Goal: Task Accomplishment & Management: Complete application form

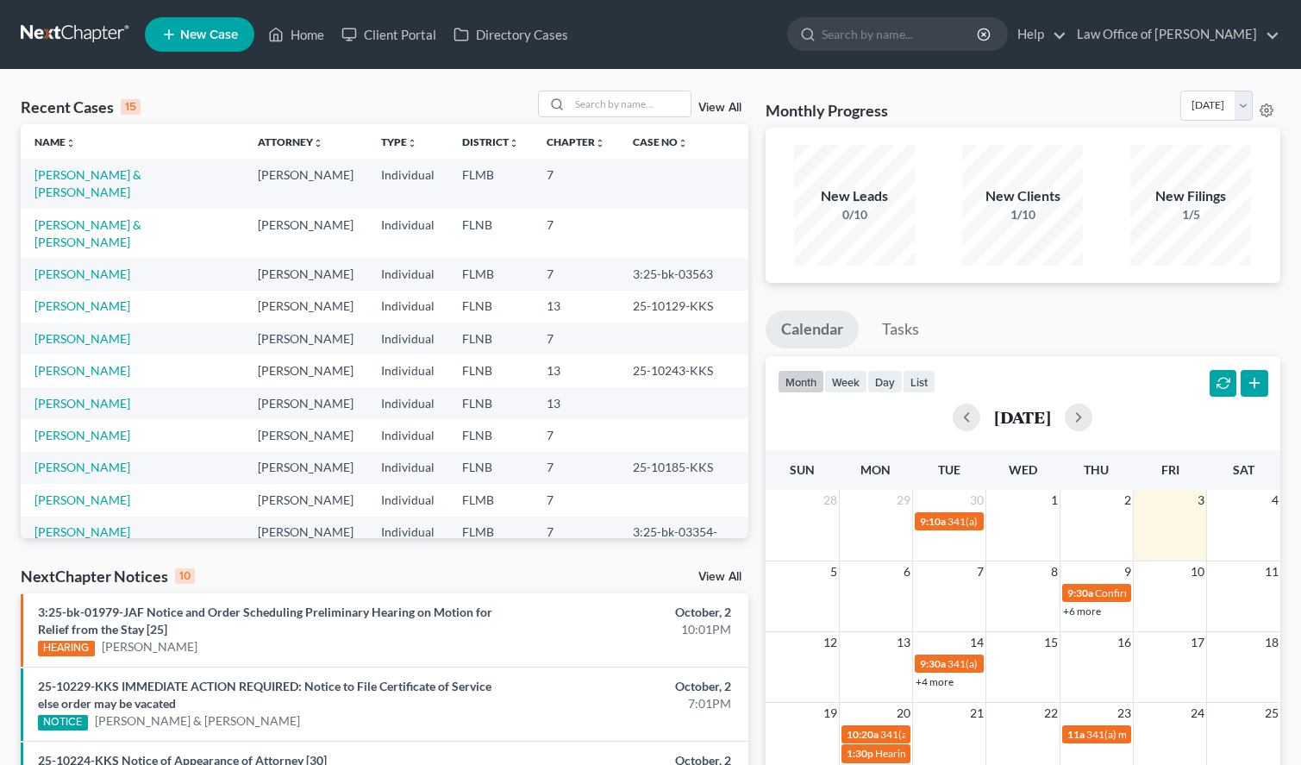
click at [773, 53] on ul "New Case Home Client Portal Directory Cases - No Result - See all results Or Pr…" at bounding box center [712, 34] width 1135 height 45
click at [113, 266] on link "[PERSON_NAME]" at bounding box center [82, 273] width 96 height 15
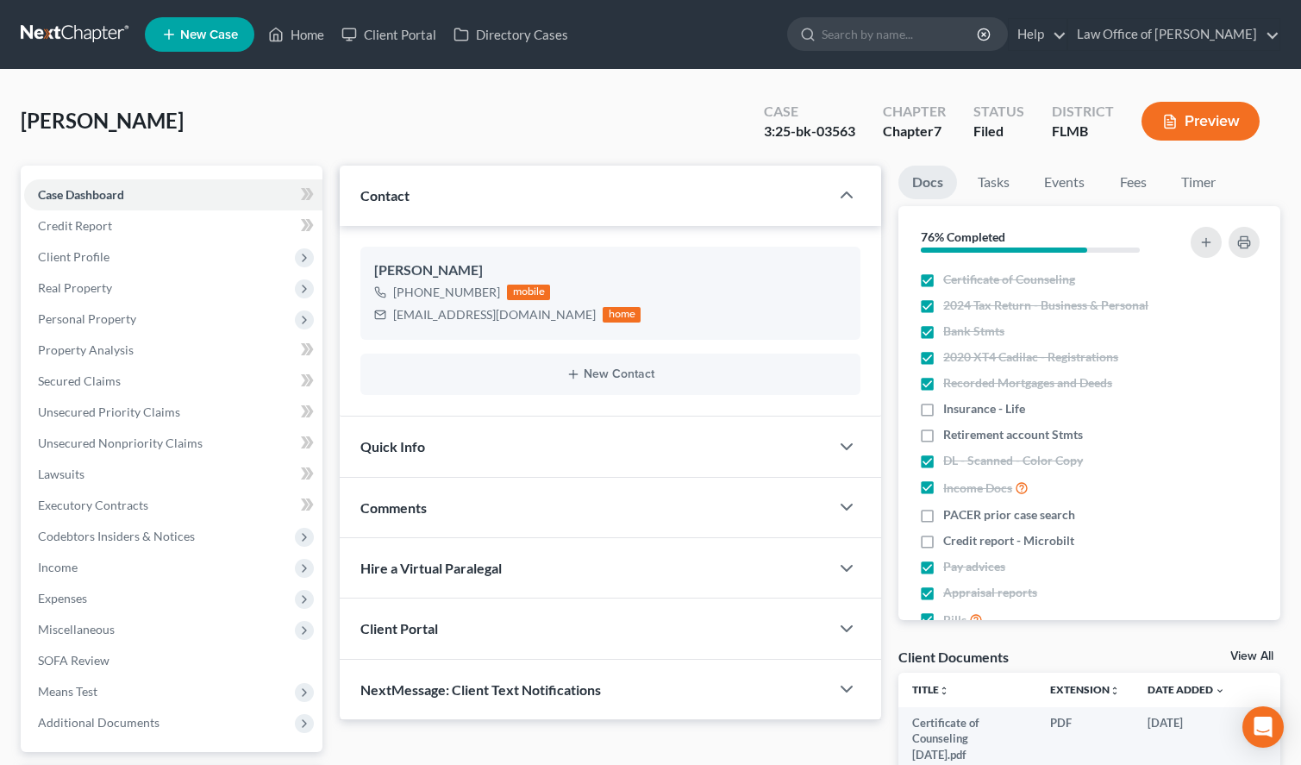
click at [113, 242] on span "Client Profile" at bounding box center [173, 256] width 298 height 31
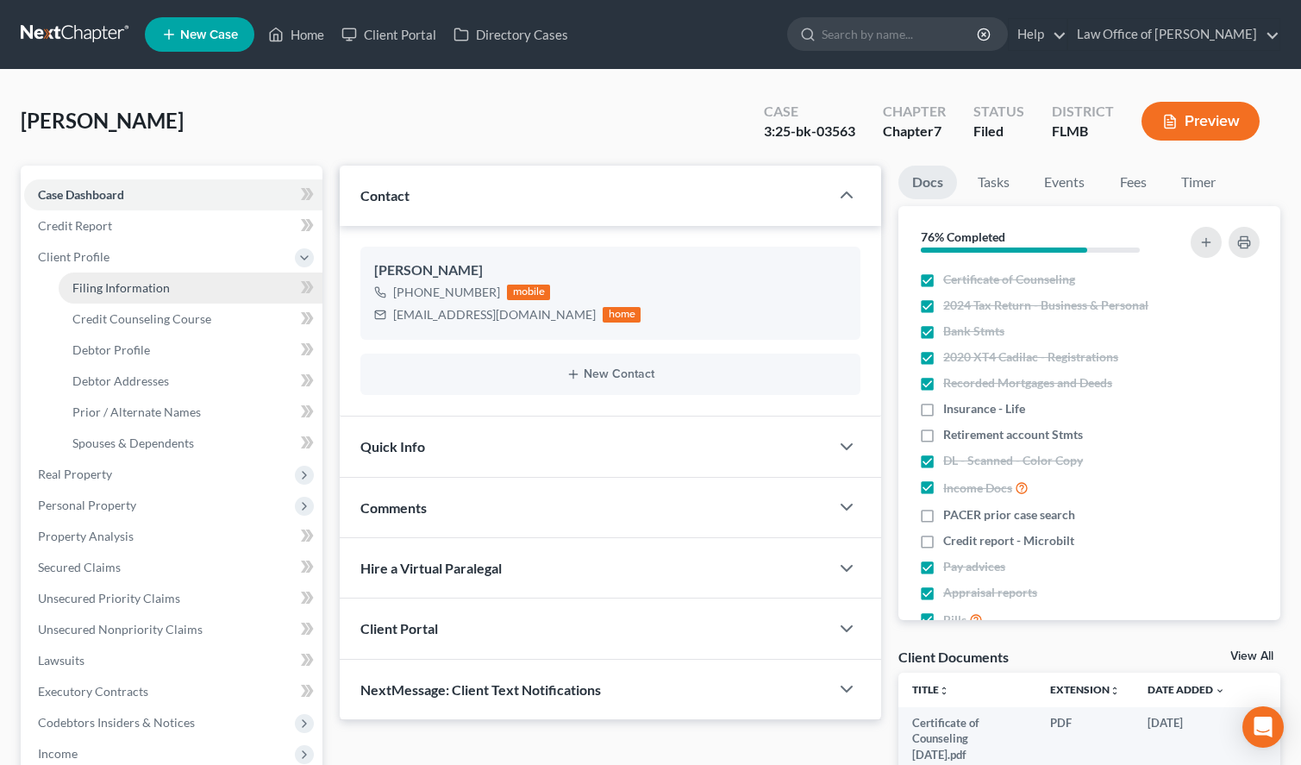
click at [109, 281] on span "Filing Information" at bounding box center [120, 287] width 97 height 15
select select "1"
select select "0"
select select "9"
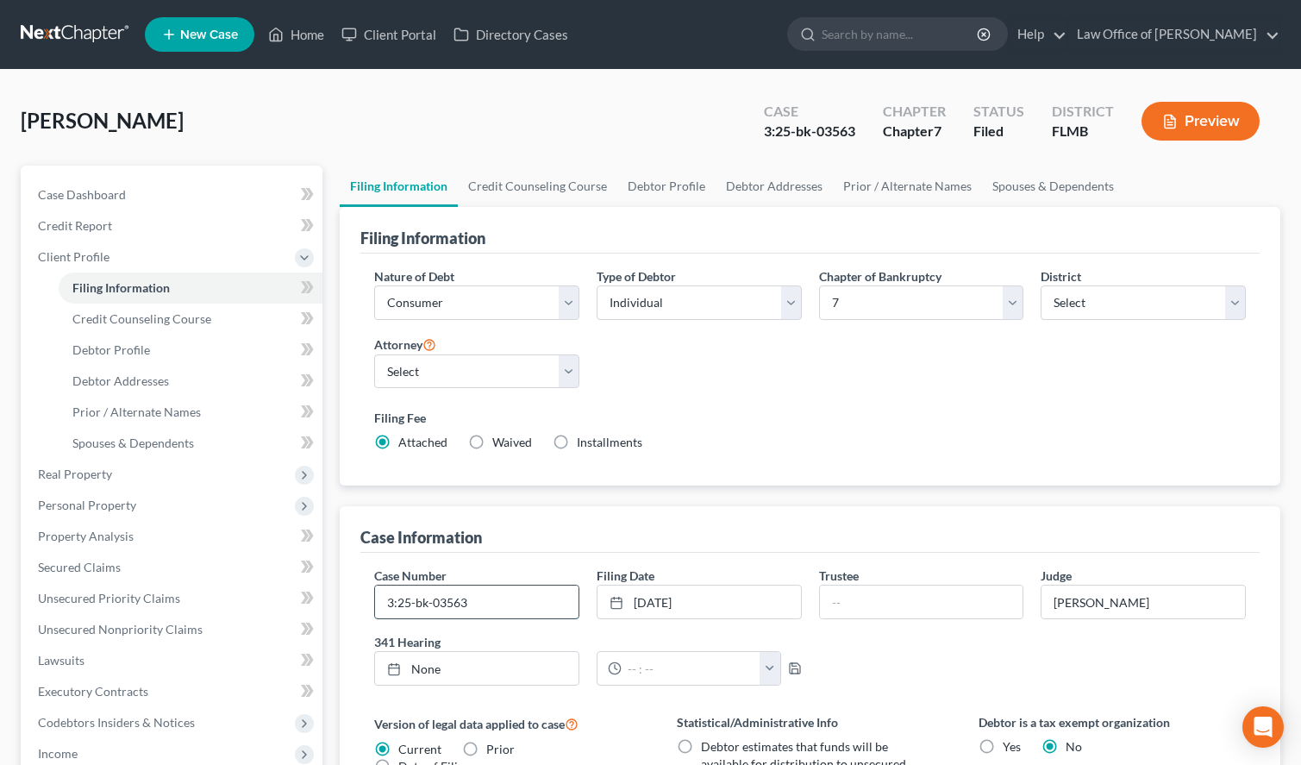
drag, startPoint x: 518, startPoint y: 612, endPoint x: 322, endPoint y: 604, distance: 196.7
click at [375, 604] on input "3:25-bk-03563" at bounding box center [476, 601] width 203 height 33
paste input "-BAJ"
type input "3:25-bk-03563-BAJ"
click at [921, 493] on div "Filing Information Nature of Debt Select Business Consumer Other Nature of Busi…" at bounding box center [810, 637] width 940 height 860
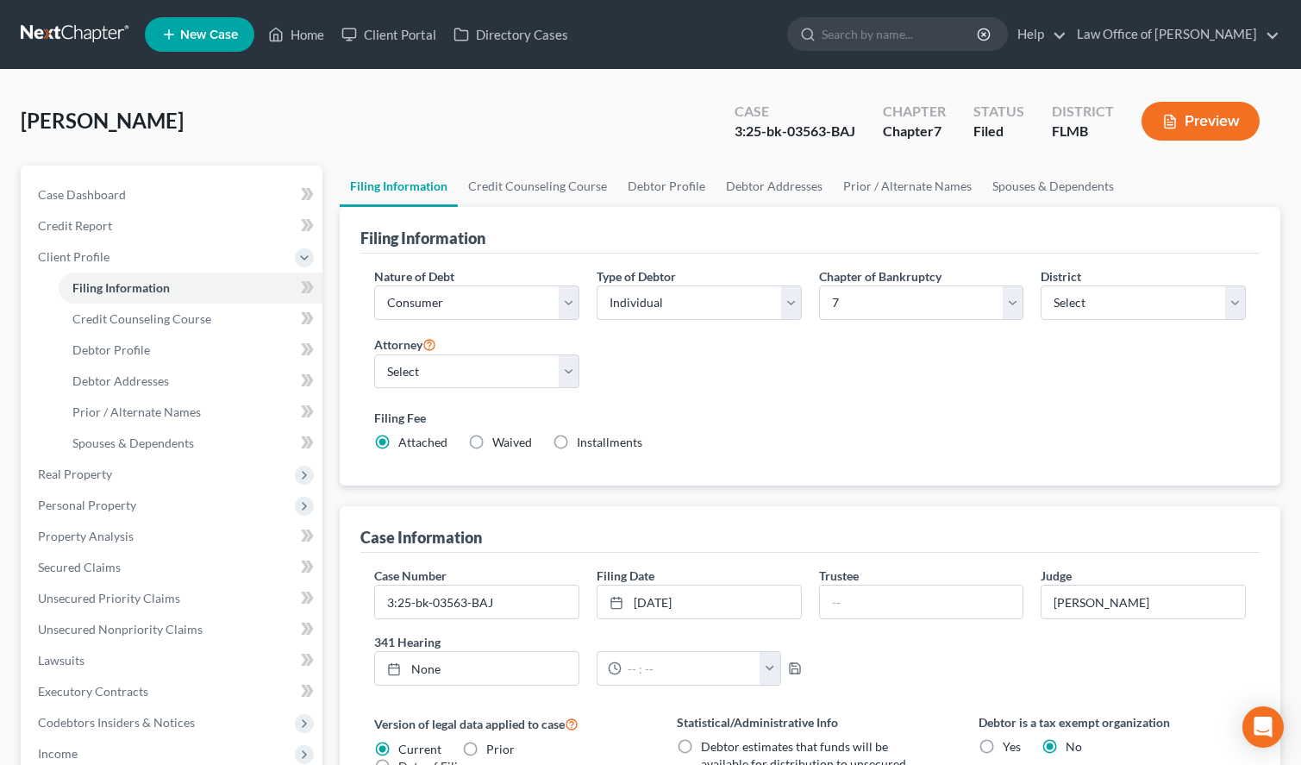
click at [896, 584] on div "Trustee" at bounding box center [921, 592] width 222 height 53
click at [896, 604] on input "text" at bounding box center [921, 601] width 203 height 33
type input "Gredory K. Crews"
click at [70, 31] on link at bounding box center [76, 34] width 110 height 31
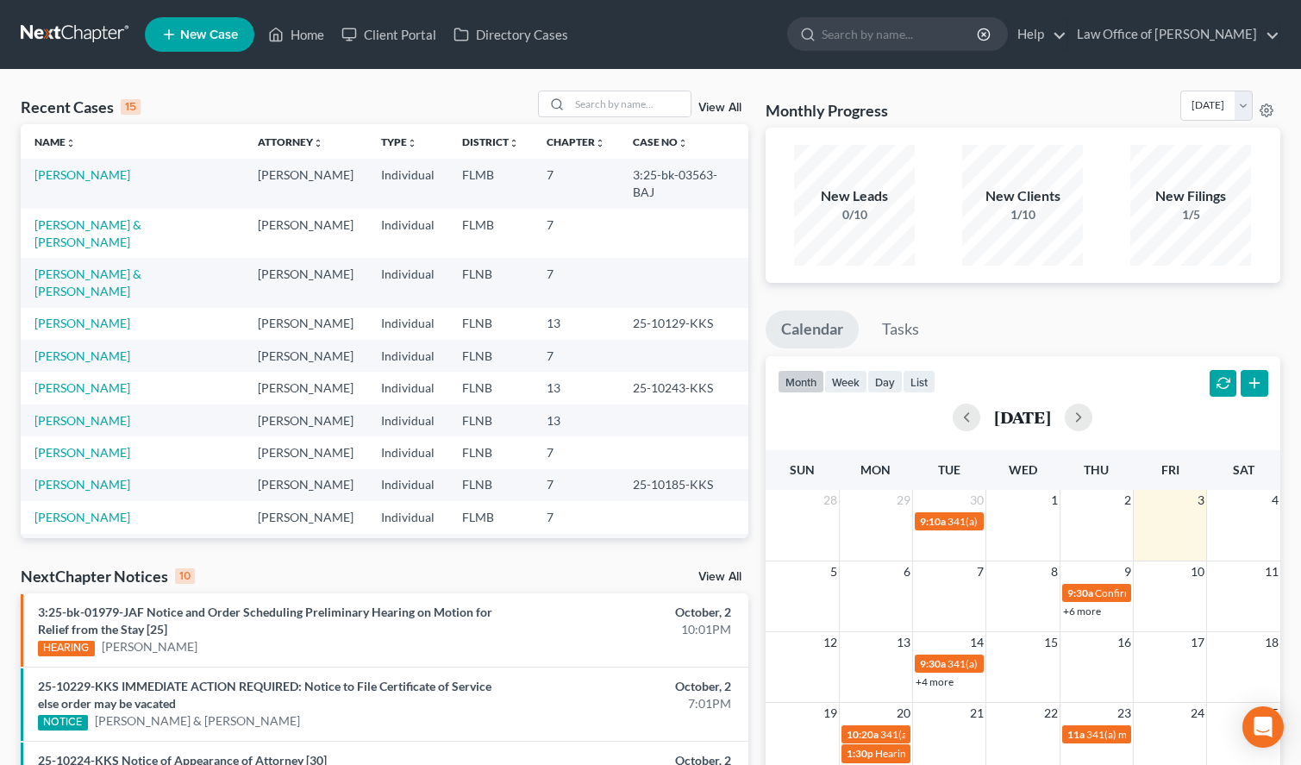
click at [787, 63] on nav "Home New Case Client Portal Directory Cases Law Office of Sharon T. Sperling in…" at bounding box center [650, 34] width 1301 height 69
click at [91, 217] on link "[PERSON_NAME] & [PERSON_NAME]" at bounding box center [87, 233] width 107 height 32
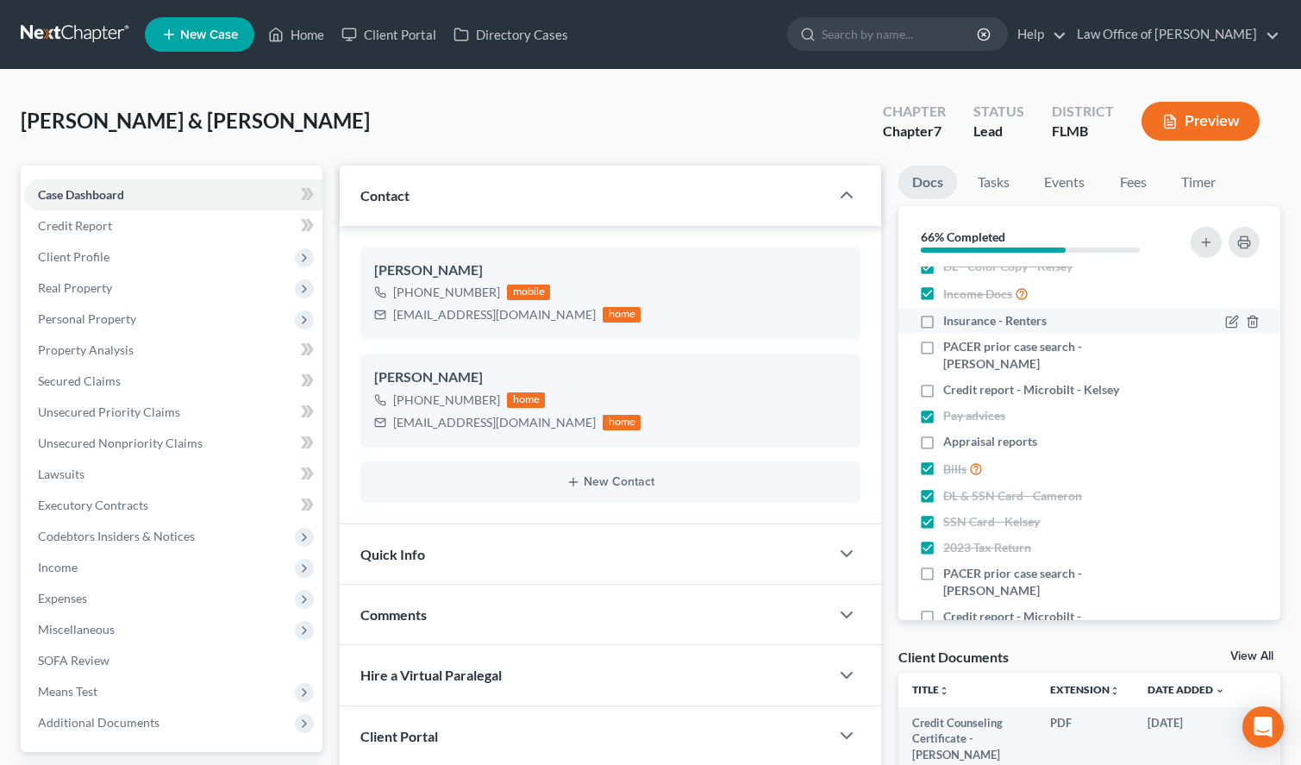
scroll to position [145, 0]
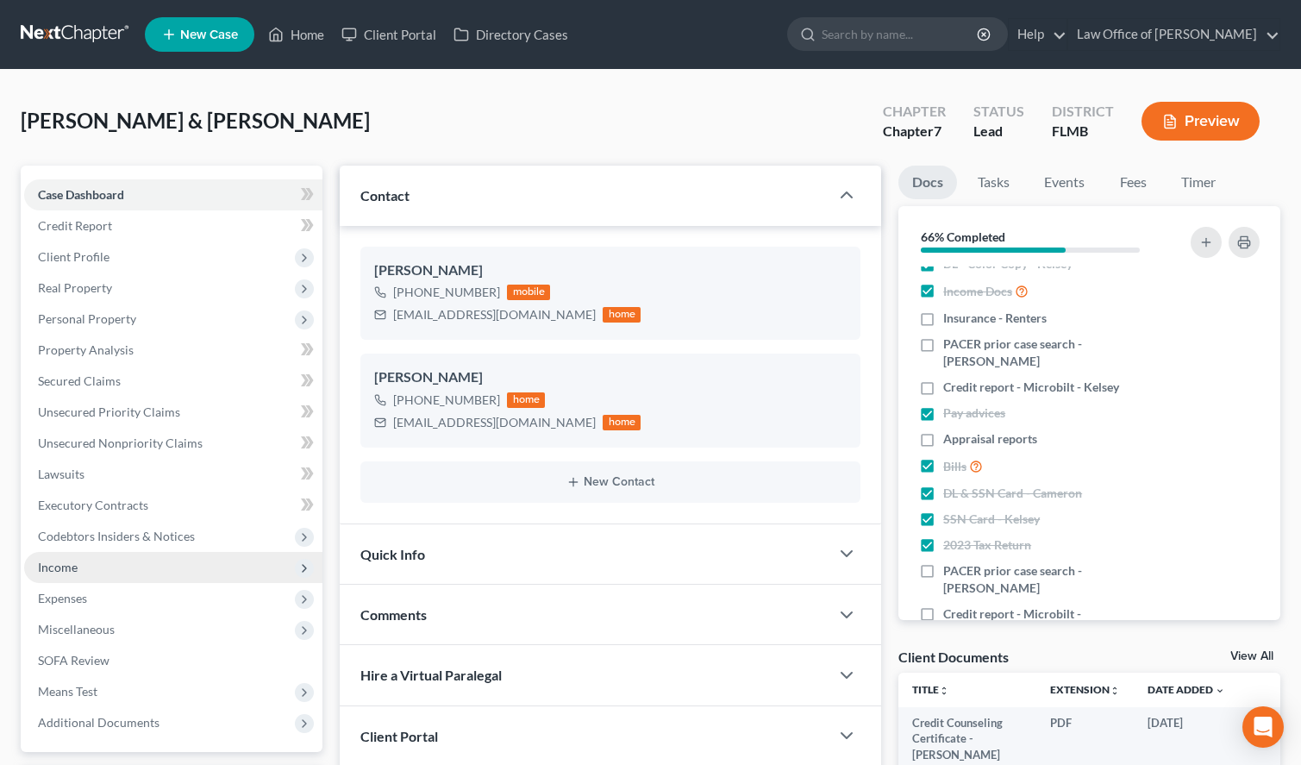
click at [129, 568] on span "Income" at bounding box center [173, 567] width 298 height 31
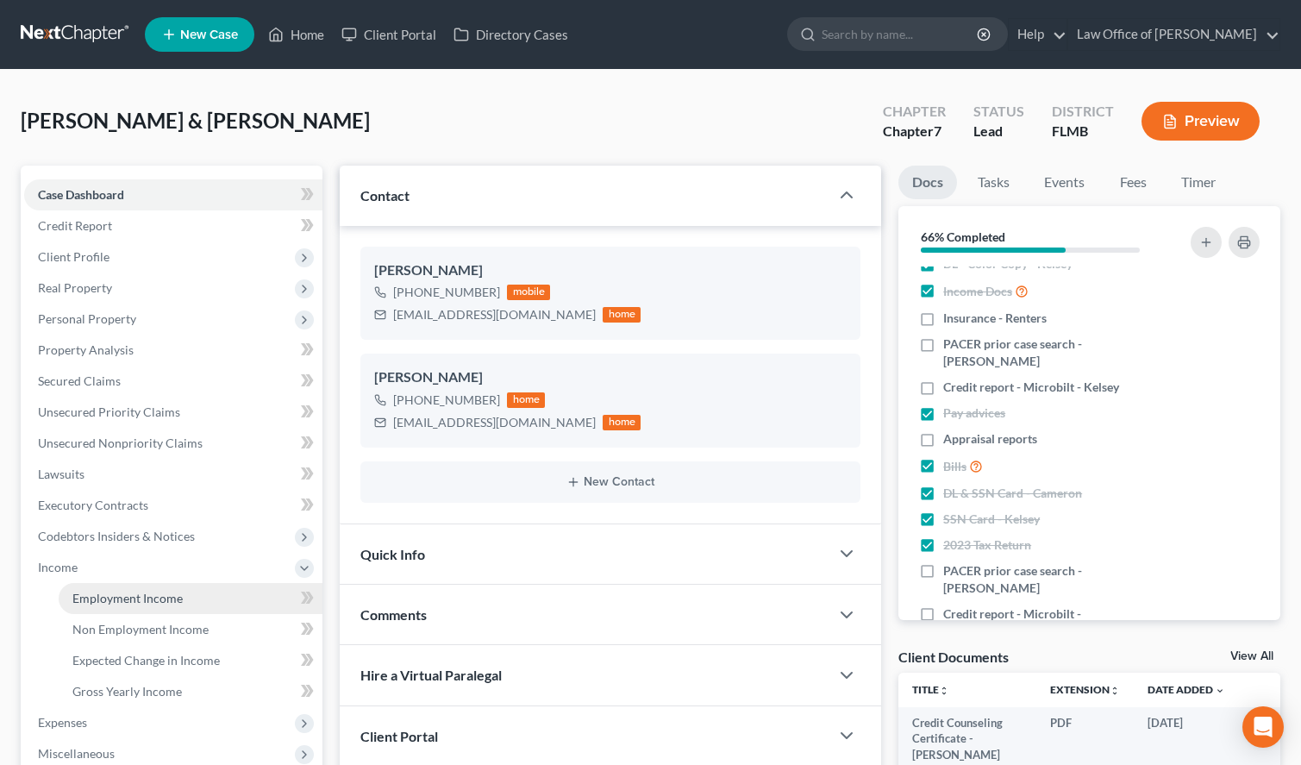
click at [129, 591] on span "Employment Income" at bounding box center [127, 597] width 110 height 15
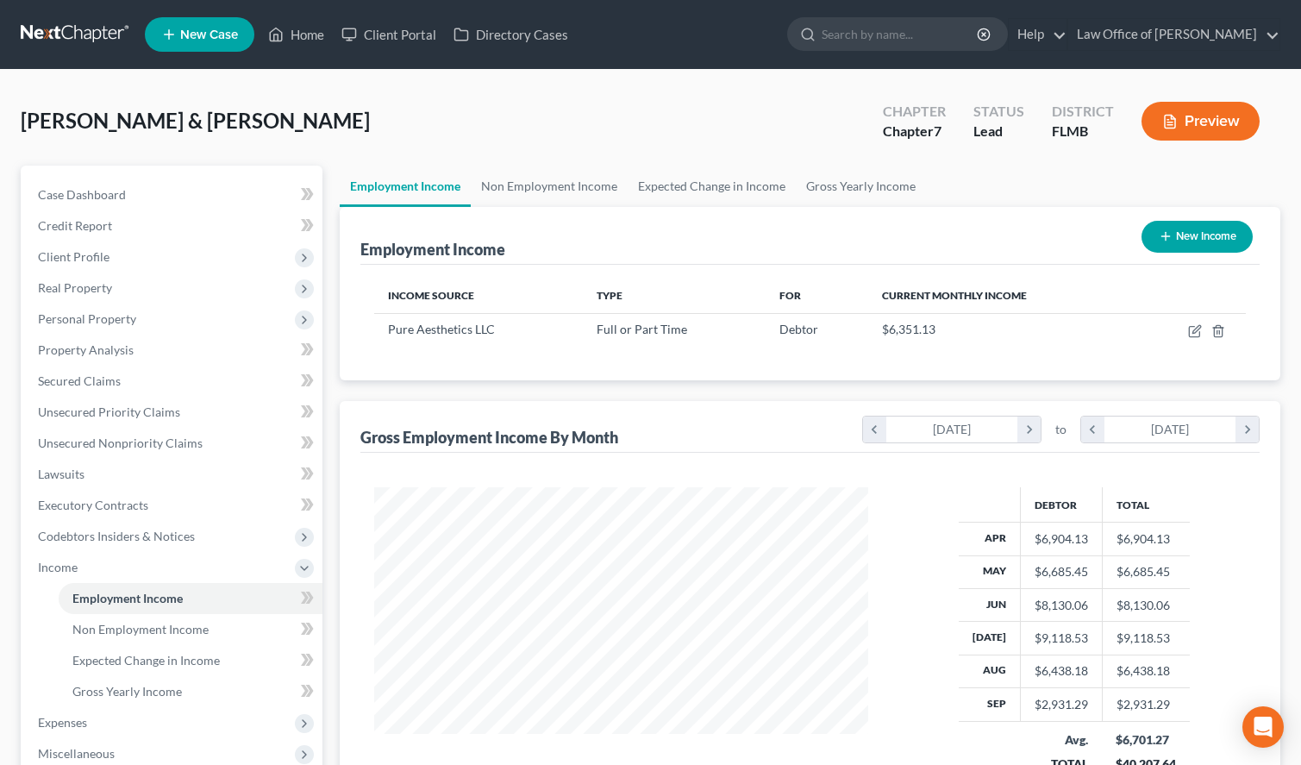
scroll to position [309, 528]
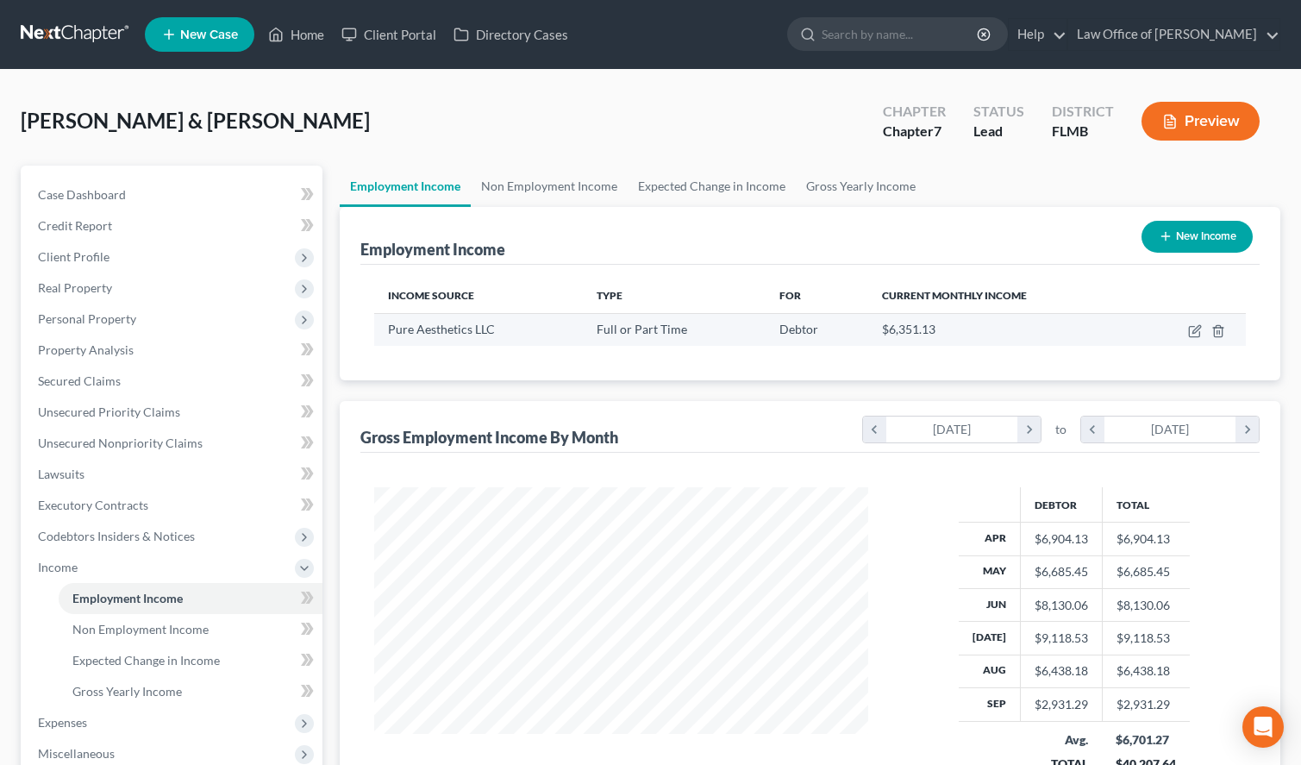
click at [1192, 338] on td at bounding box center [1189, 329] width 111 height 33
click at [1193, 334] on icon "button" at bounding box center [1195, 331] width 14 height 14
select select "0"
select select "2"
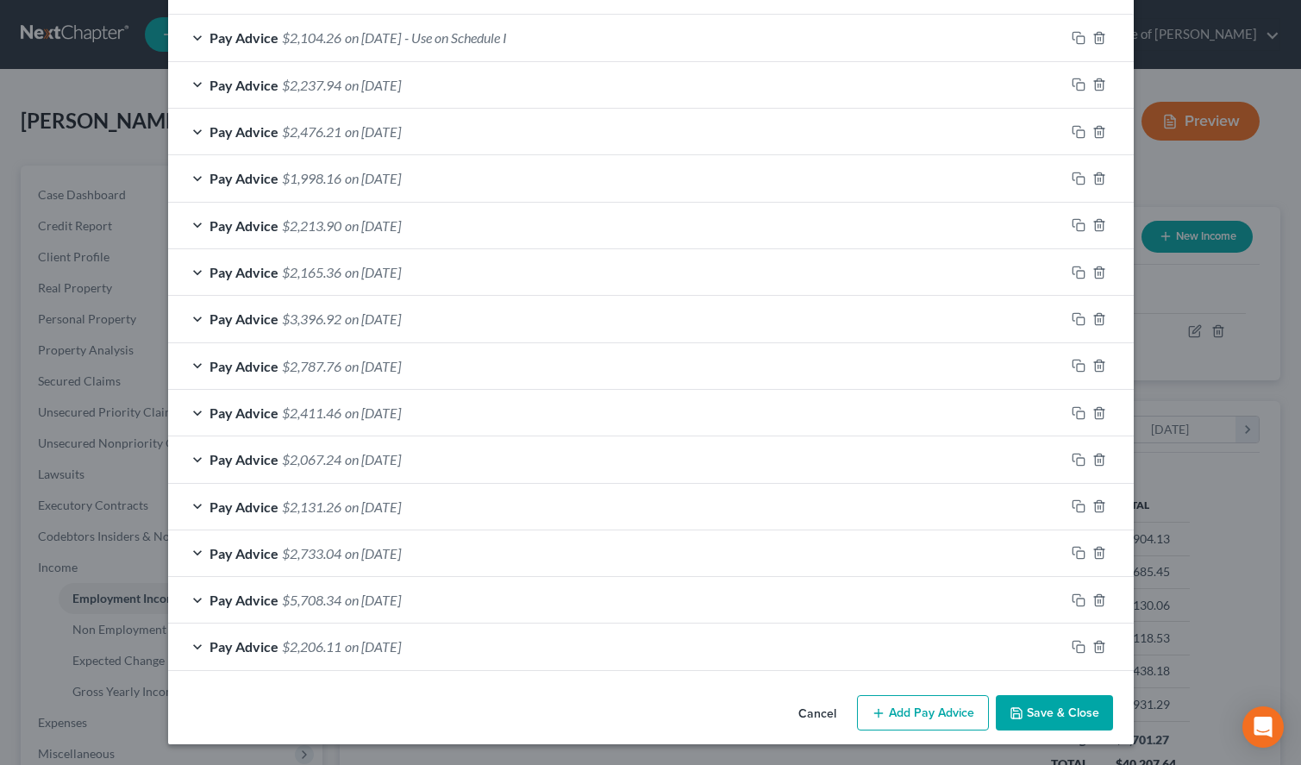
scroll to position [572, 0]
click at [1056, 699] on button "Save & Close" at bounding box center [1054, 713] width 117 height 36
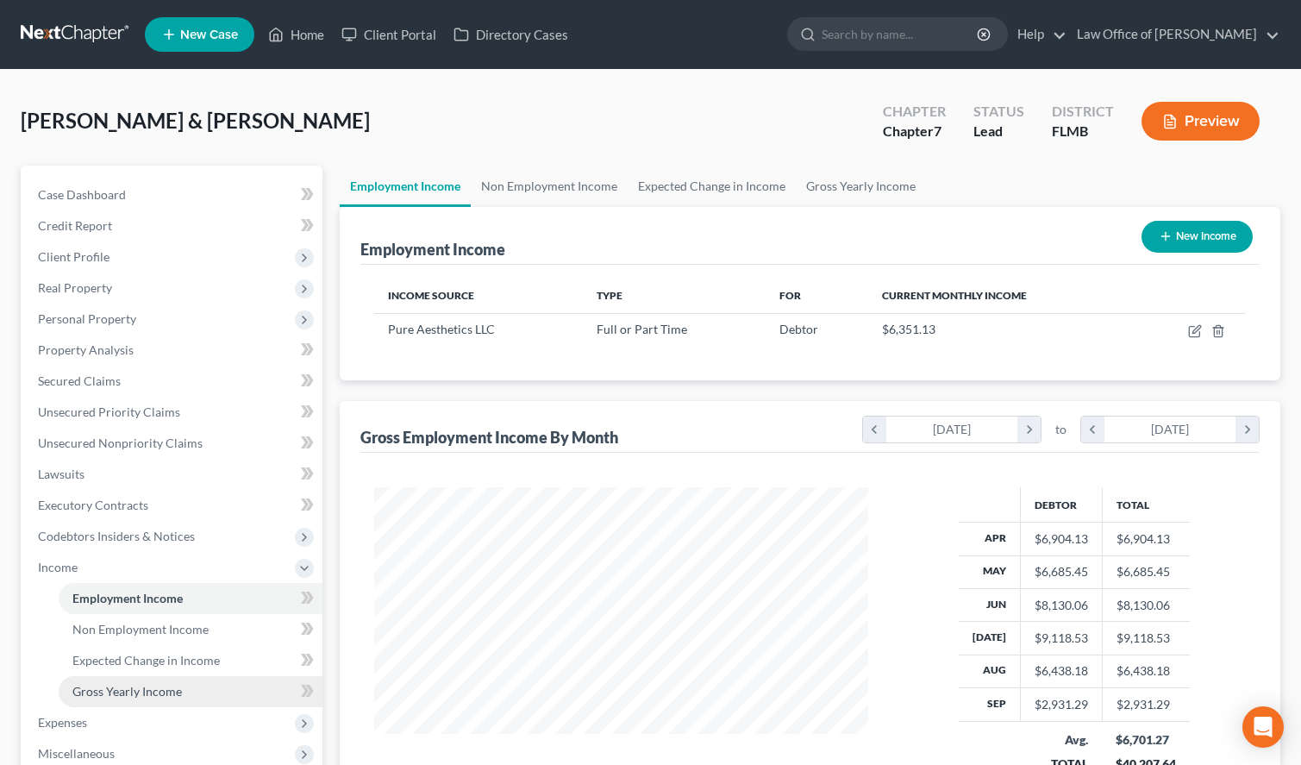
click at [209, 688] on link "Gross Yearly Income" at bounding box center [191, 691] width 264 height 31
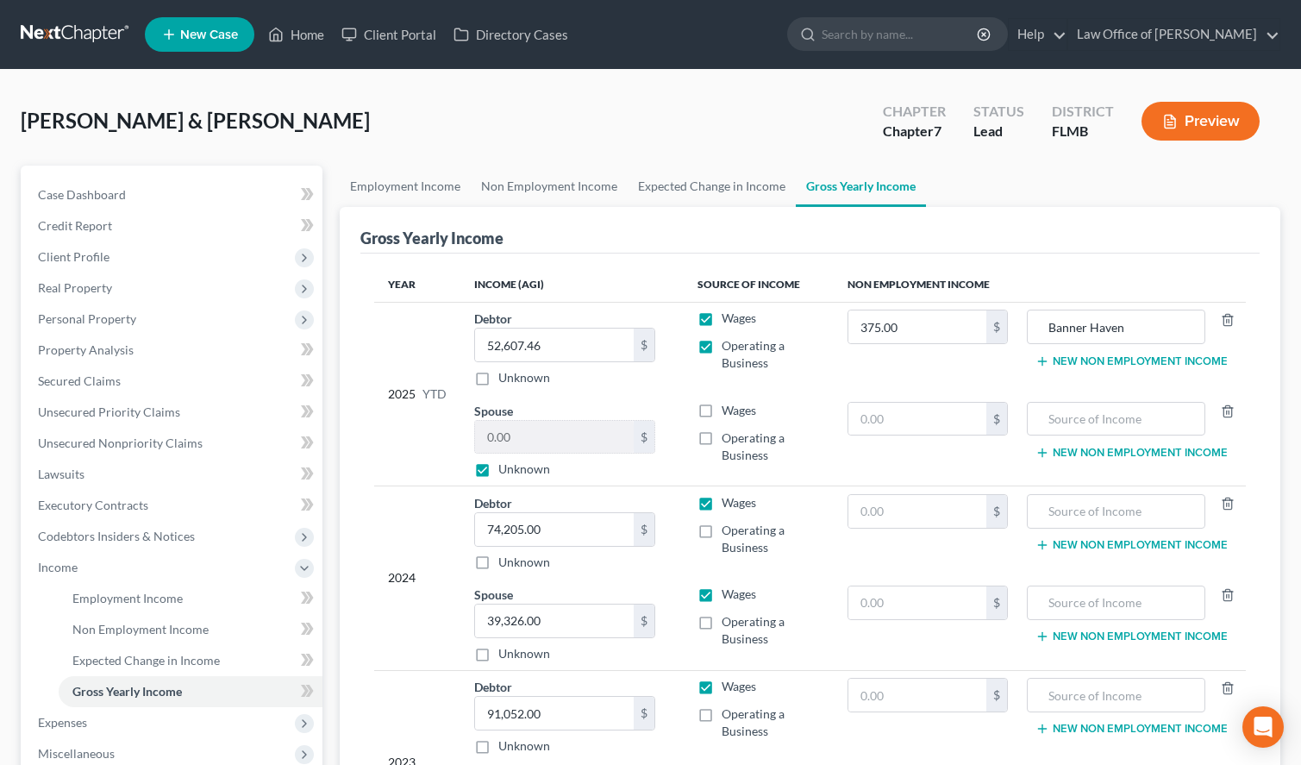
click at [53, 25] on link at bounding box center [76, 34] width 110 height 31
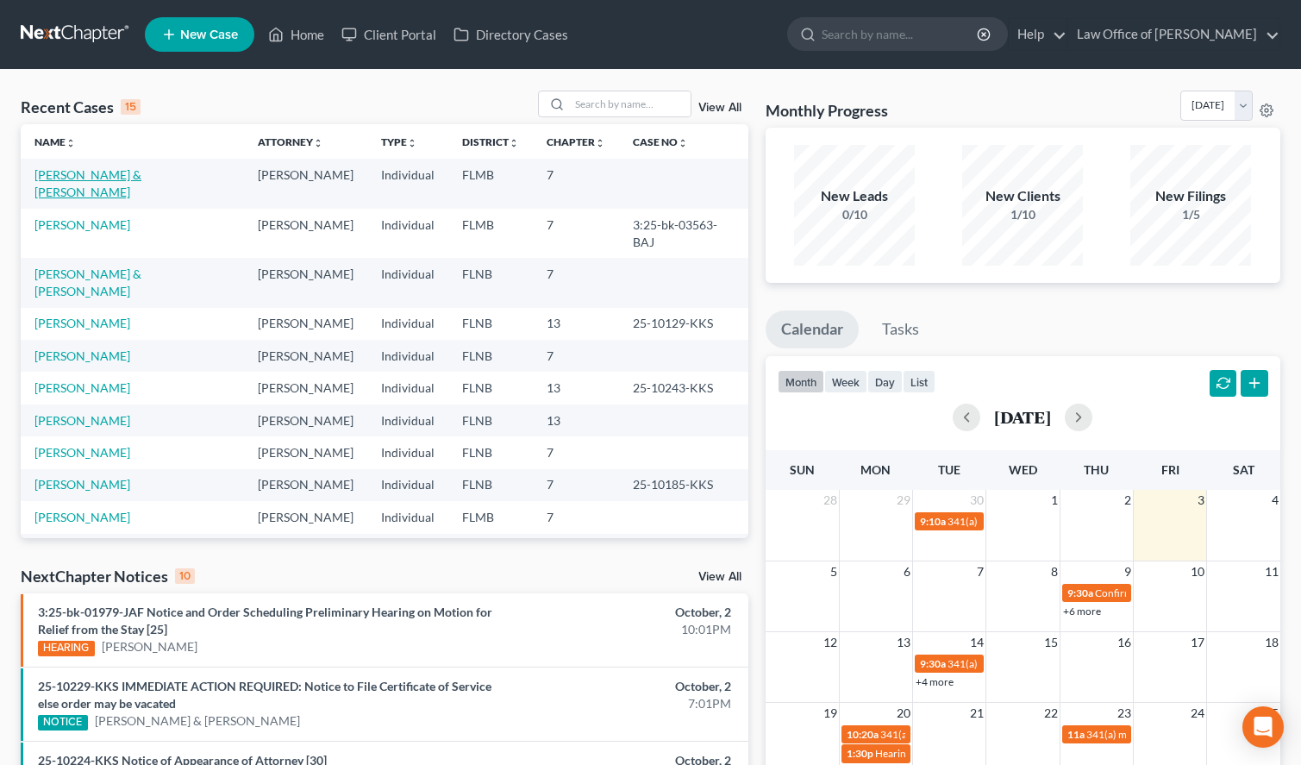
click at [141, 179] on link "[PERSON_NAME] & [PERSON_NAME]" at bounding box center [87, 183] width 107 height 32
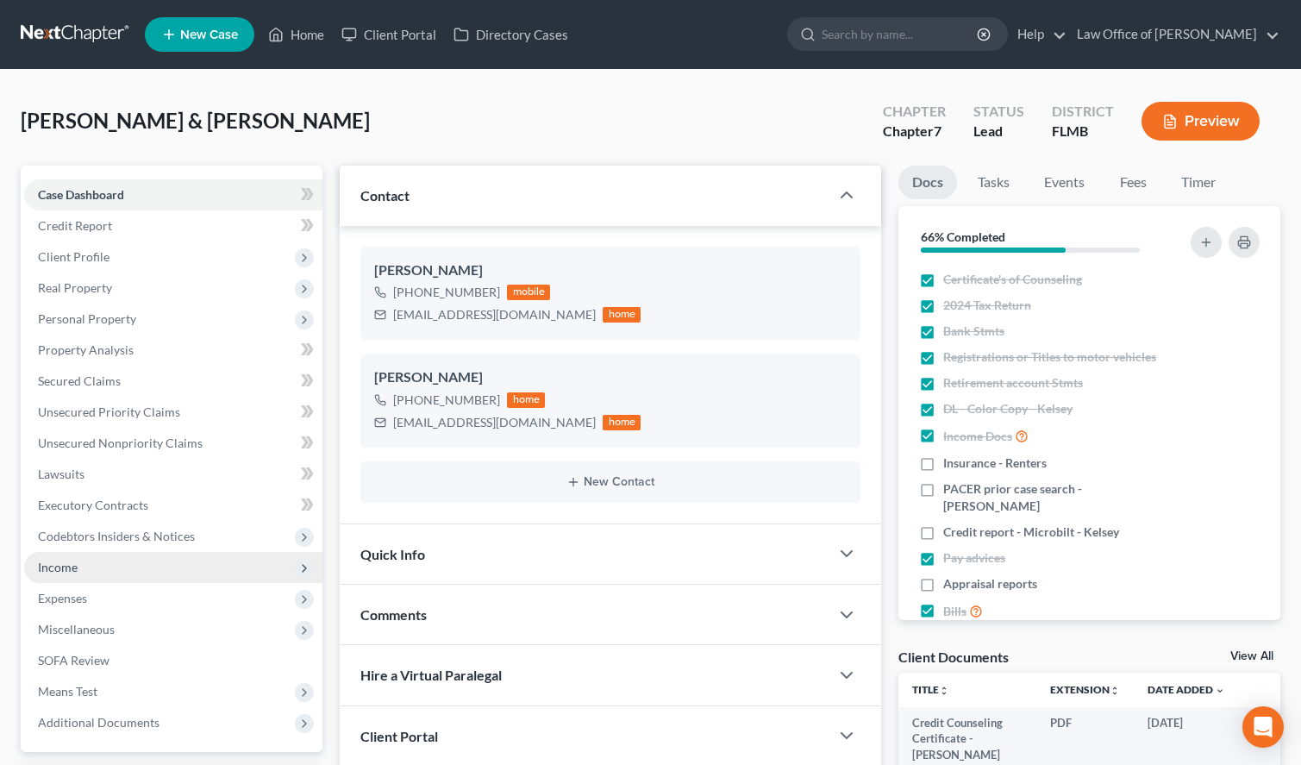
click at [55, 565] on span "Income" at bounding box center [58, 566] width 40 height 15
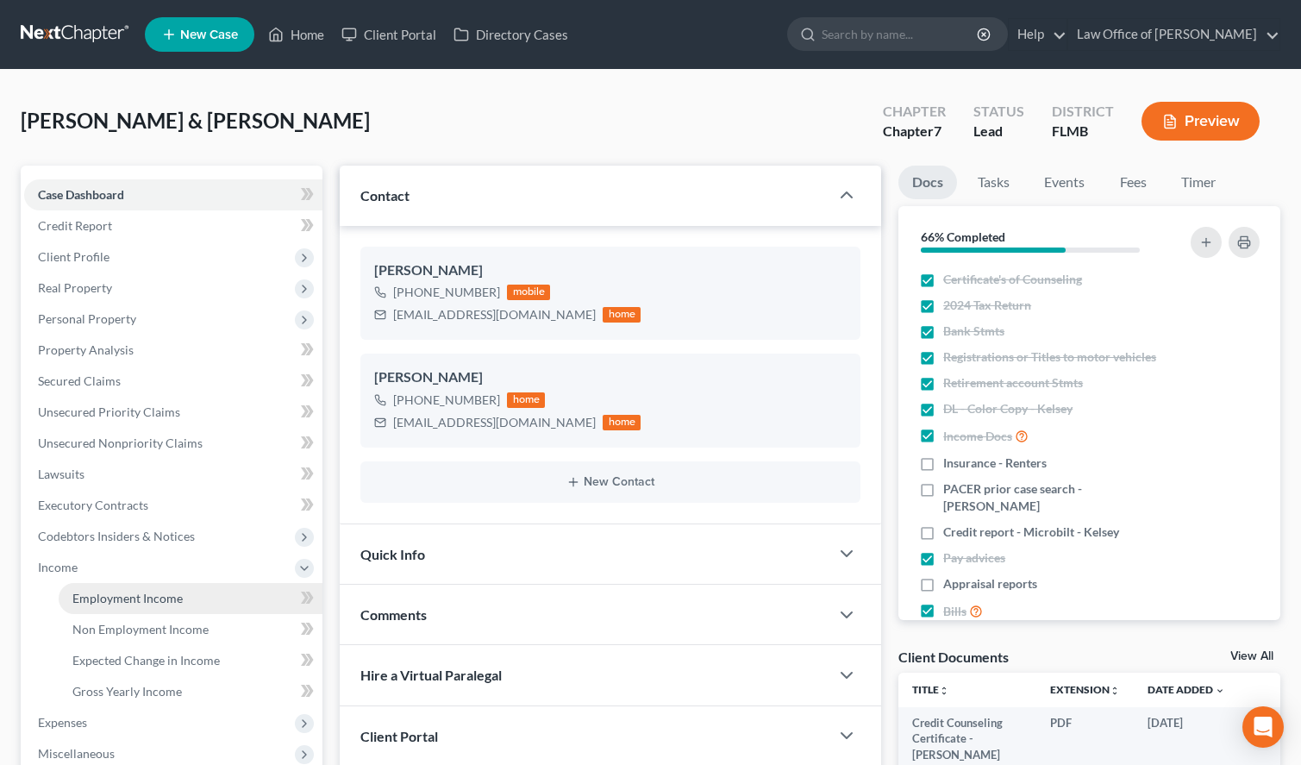
click at [106, 593] on span "Employment Income" at bounding box center [127, 597] width 110 height 15
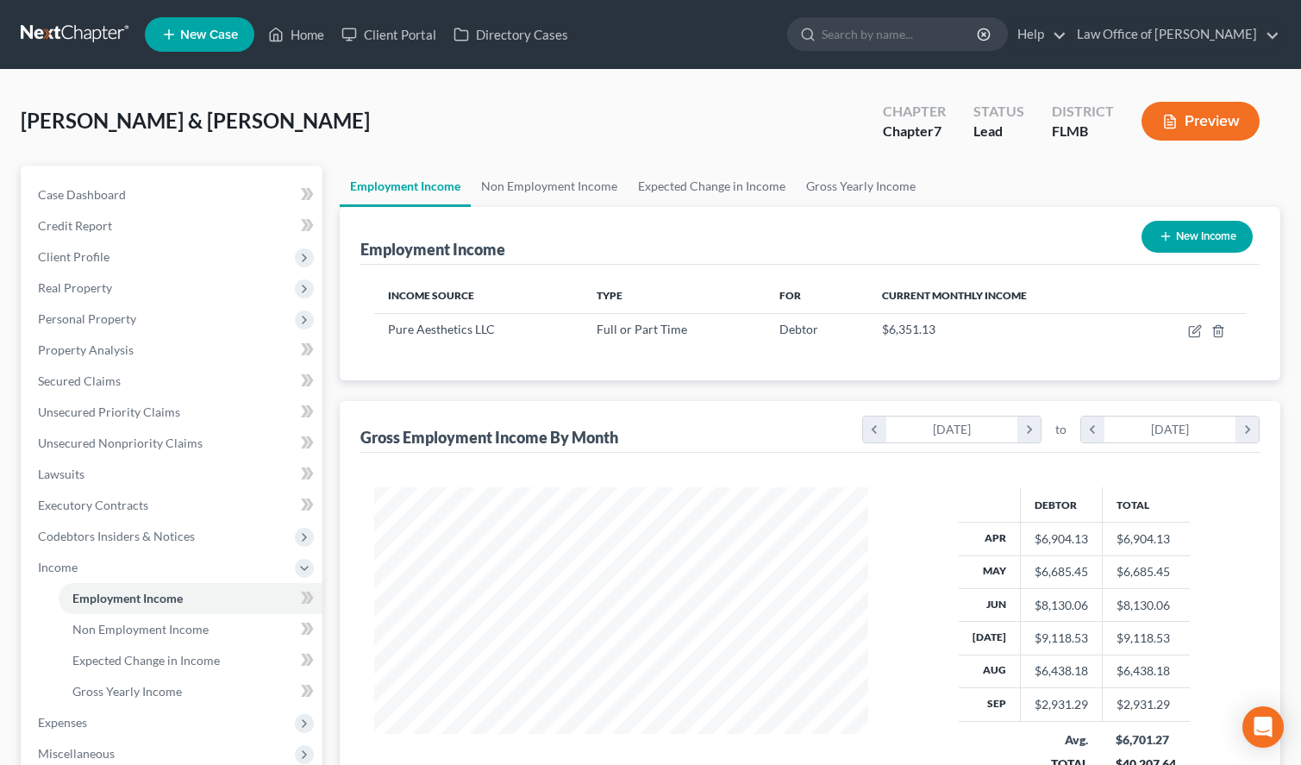
scroll to position [309, 528]
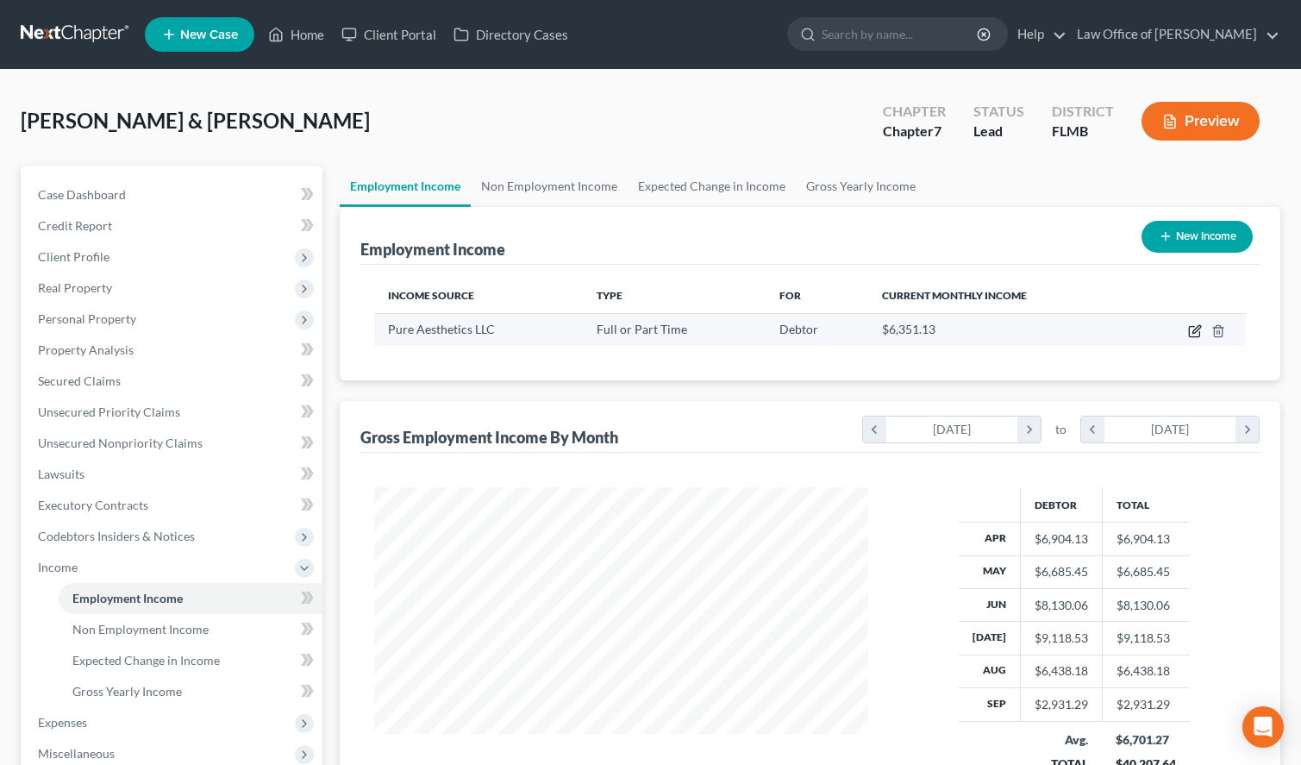
click at [1190, 335] on icon "button" at bounding box center [1195, 331] width 14 height 14
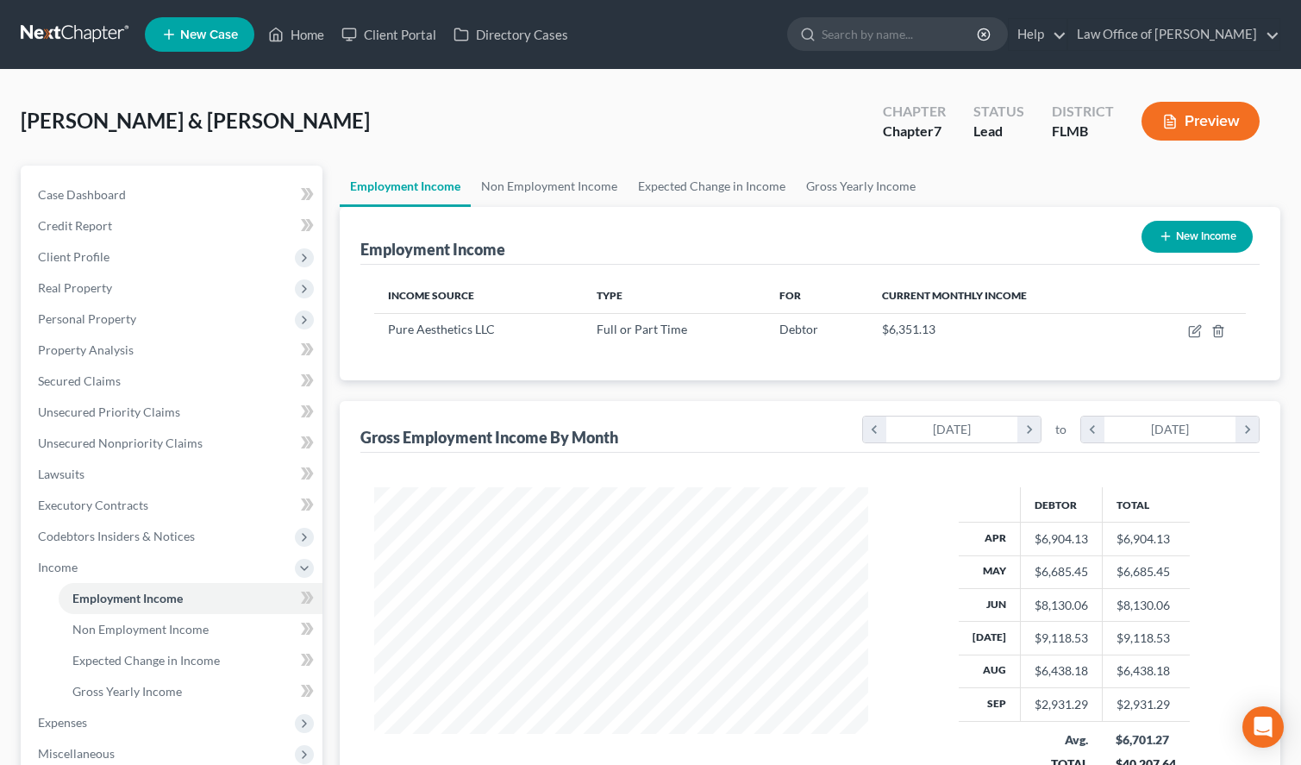
select select "0"
select select "2"
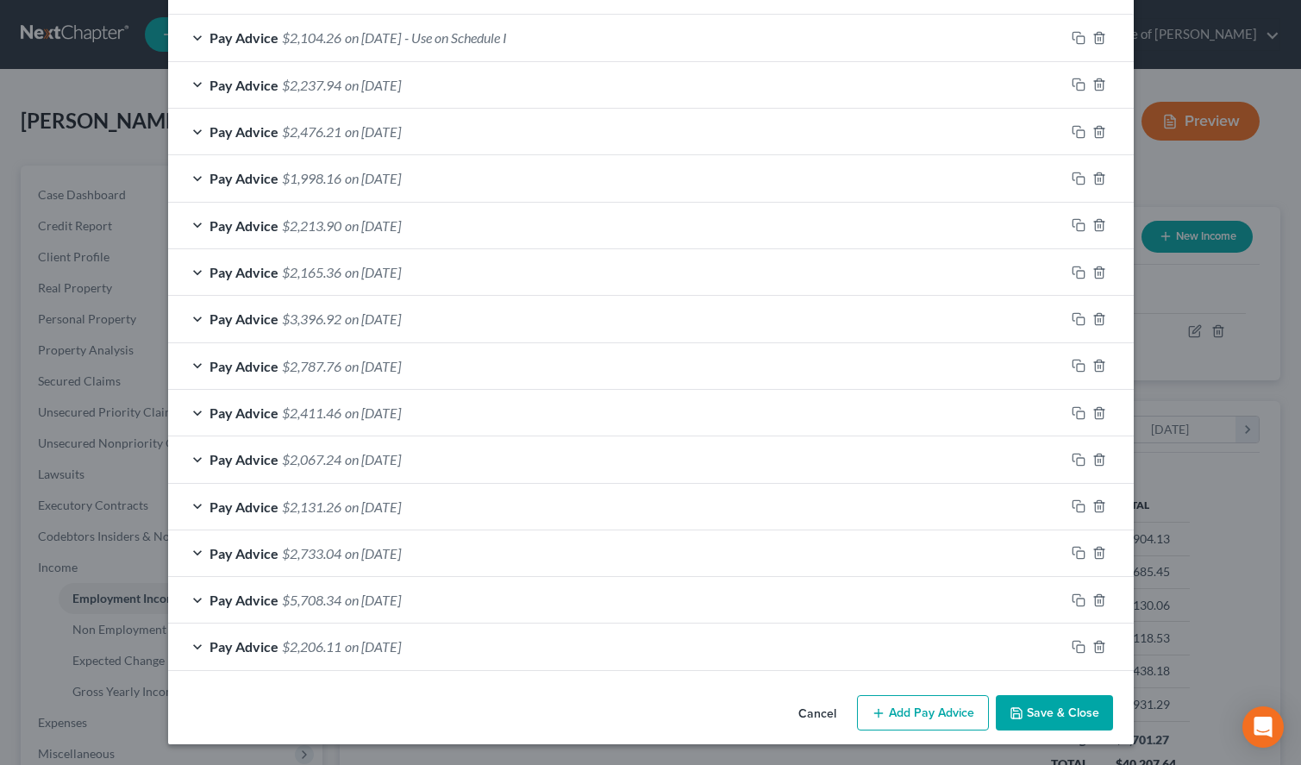
scroll to position [572, 0]
click at [907, 707] on button "Add Pay Advice" at bounding box center [923, 713] width 132 height 36
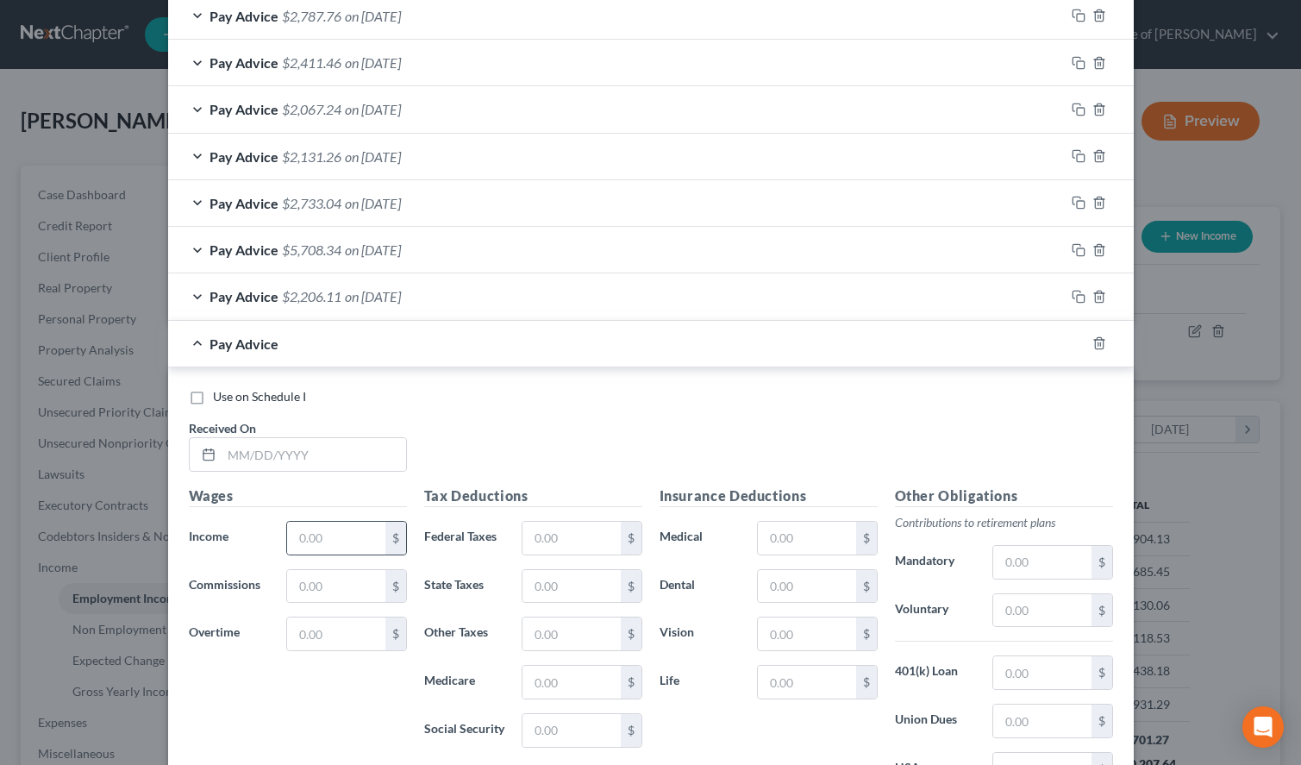
scroll to position [924, 0]
click at [316, 446] on input "text" at bounding box center [314, 451] width 184 height 33
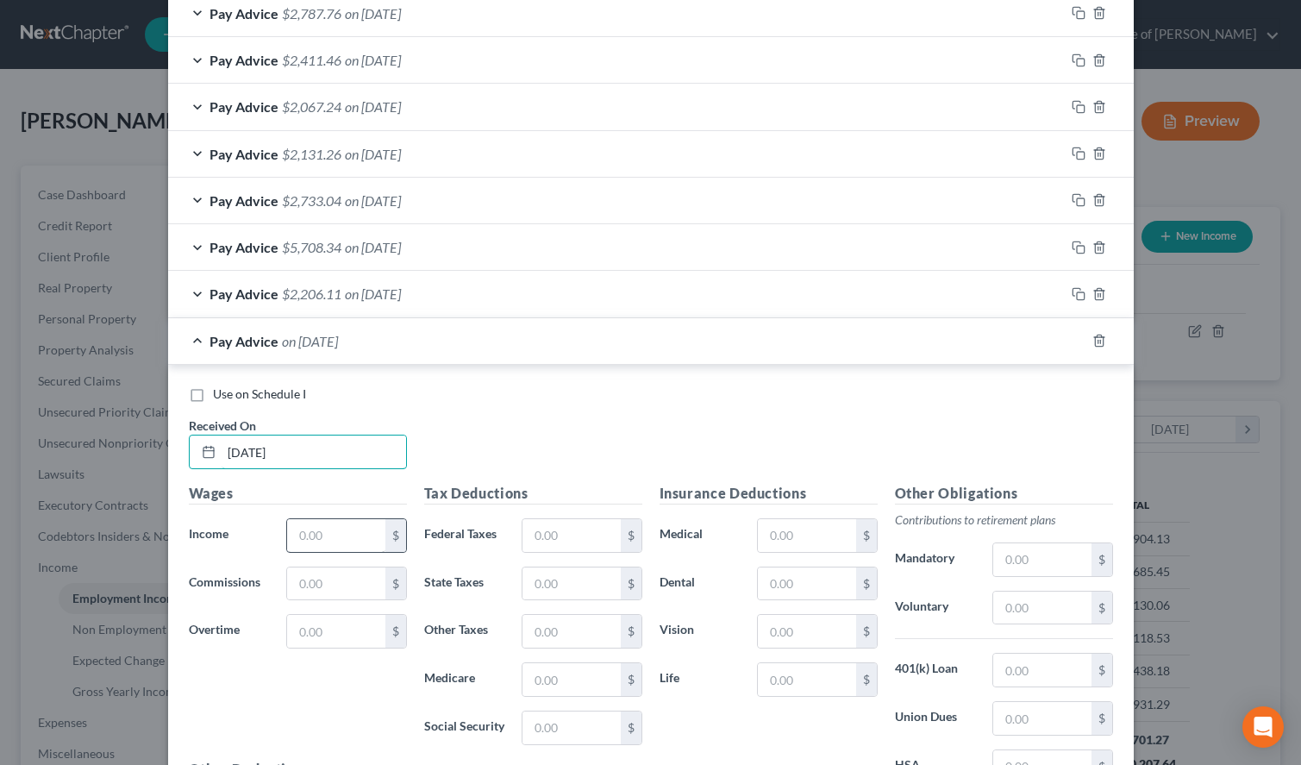
type input "09/25/2025"
click at [349, 529] on input "text" at bounding box center [335, 535] width 97 height 33
click at [936, 401] on div "Use on Schedule I" at bounding box center [651, 393] width 924 height 17
click at [356, 528] on input "text" at bounding box center [335, 535] width 97 height 33
type input "1,093.08"
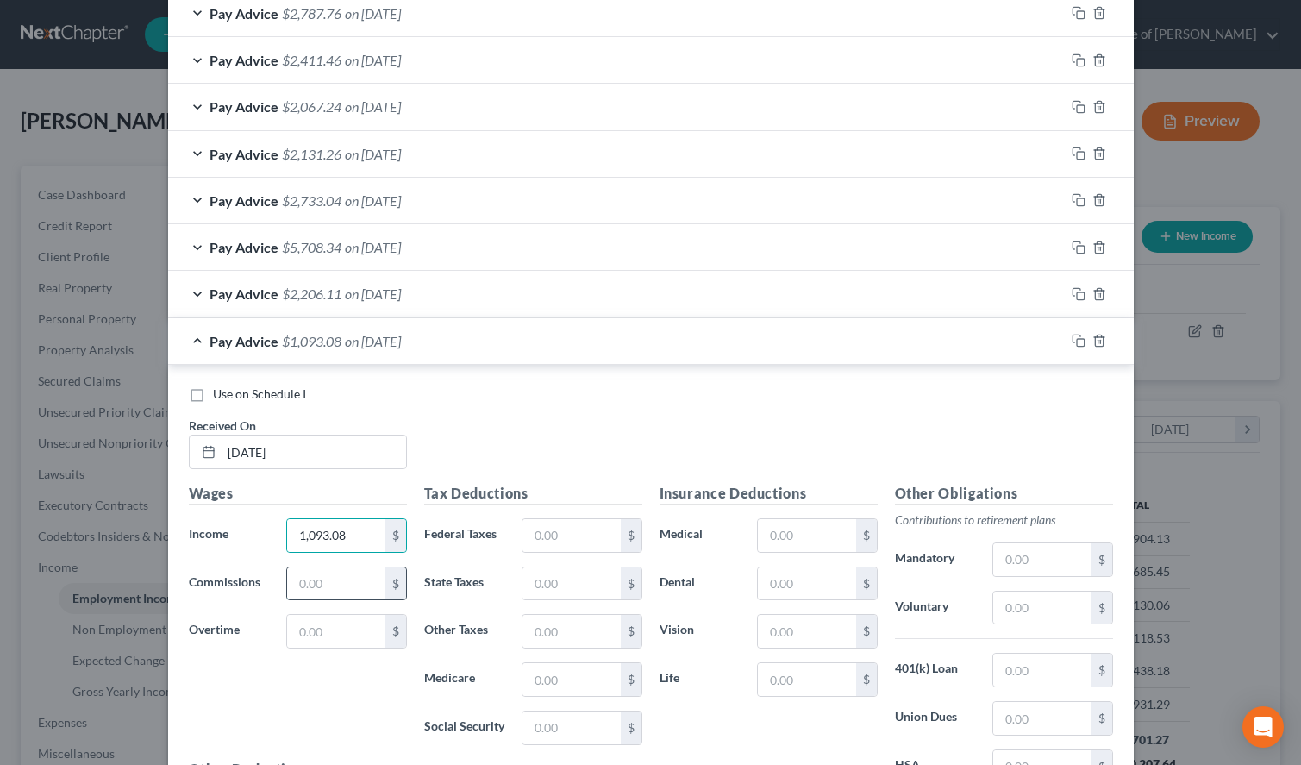
click at [300, 577] on input "text" at bounding box center [335, 583] width 97 height 33
type input "1,491.26"
click at [554, 531] on input "text" at bounding box center [570, 535] width 97 height 33
click at [1086, 406] on div "Use on Schedule I Received On * 09/25/2025" at bounding box center [650, 433] width 941 height 97
click at [548, 547] on input "text" at bounding box center [570, 535] width 97 height 33
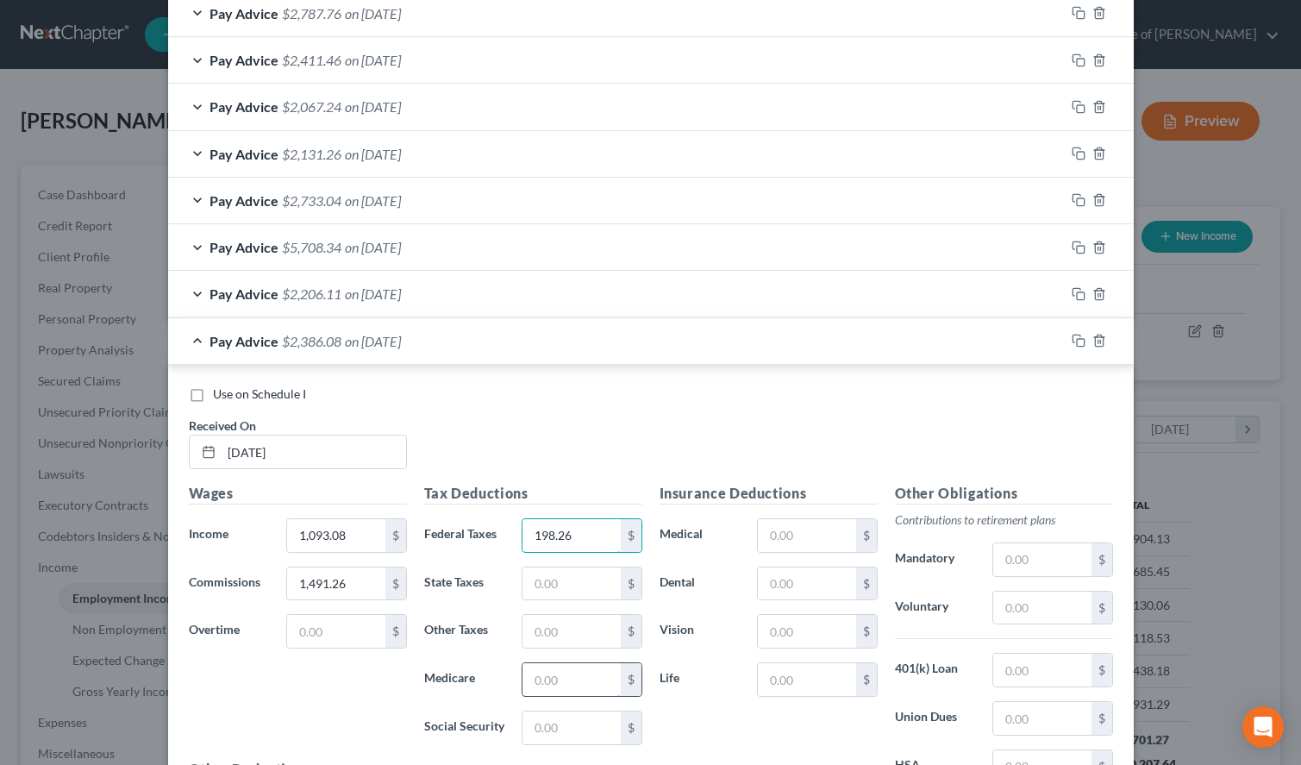
type input "198.26"
click at [546, 684] on input "text" at bounding box center [570, 679] width 97 height 33
type input "56.79"
type input "242.84"
click at [696, 303] on div "Pay Advice $2,206.11 on 03/14/2025" at bounding box center [616, 294] width 896 height 46
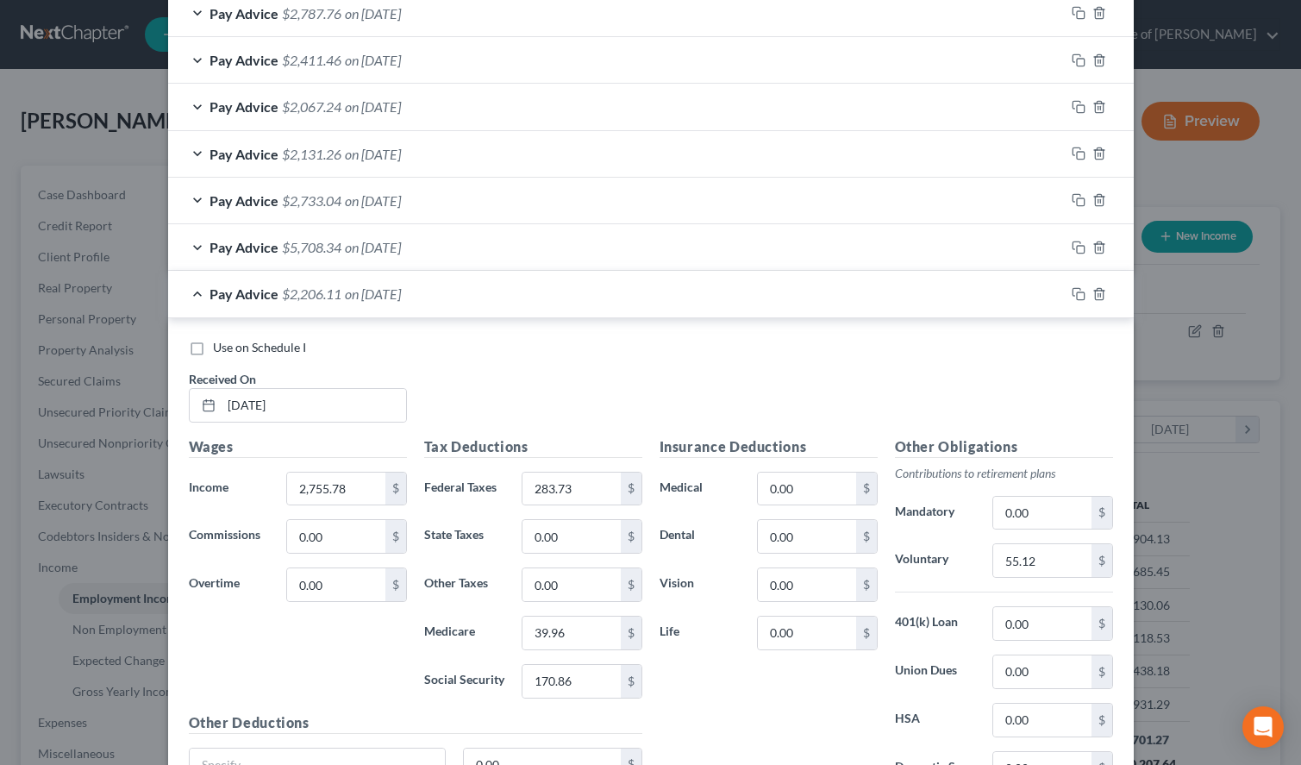
click at [667, 256] on div "Pay Advice $5,708.34 on 03/28/2025" at bounding box center [616, 247] width 896 height 46
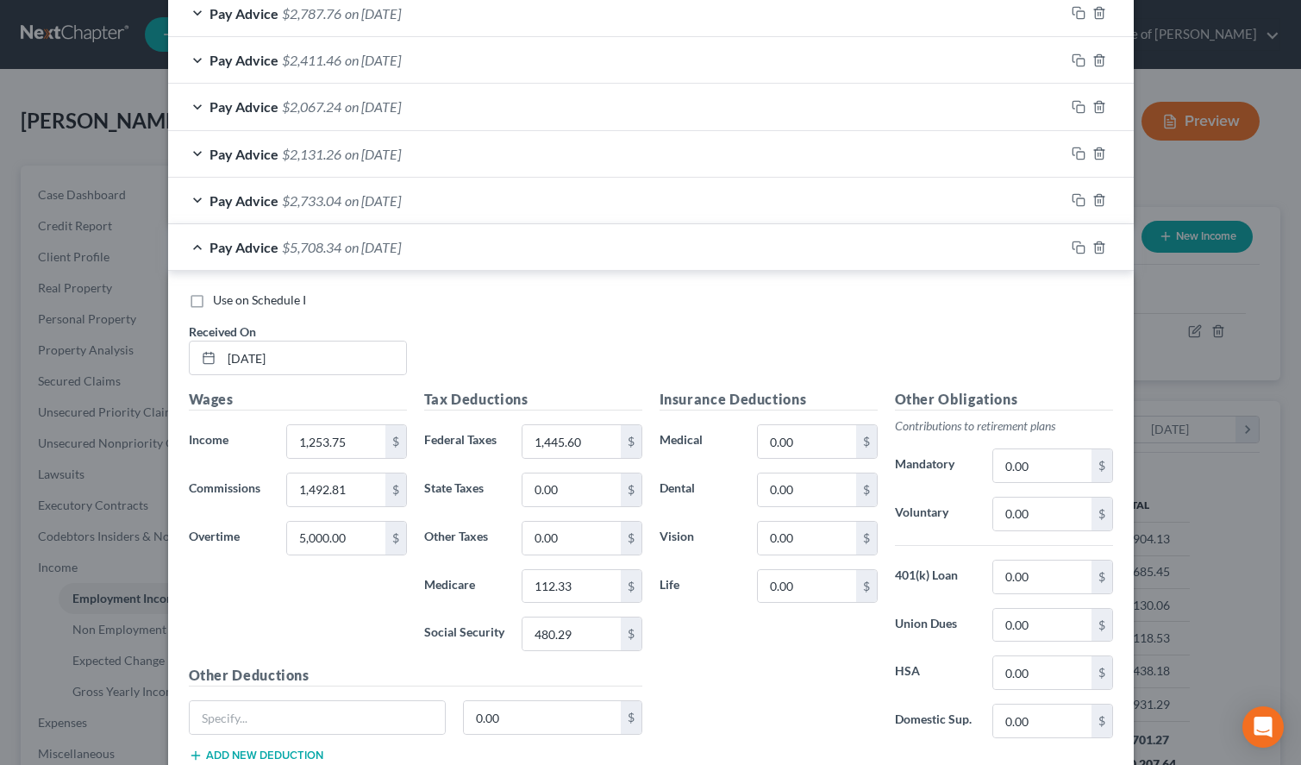
click at [644, 247] on div "Pay Advice $5,708.34 on 03/28/2025" at bounding box center [616, 247] width 896 height 46
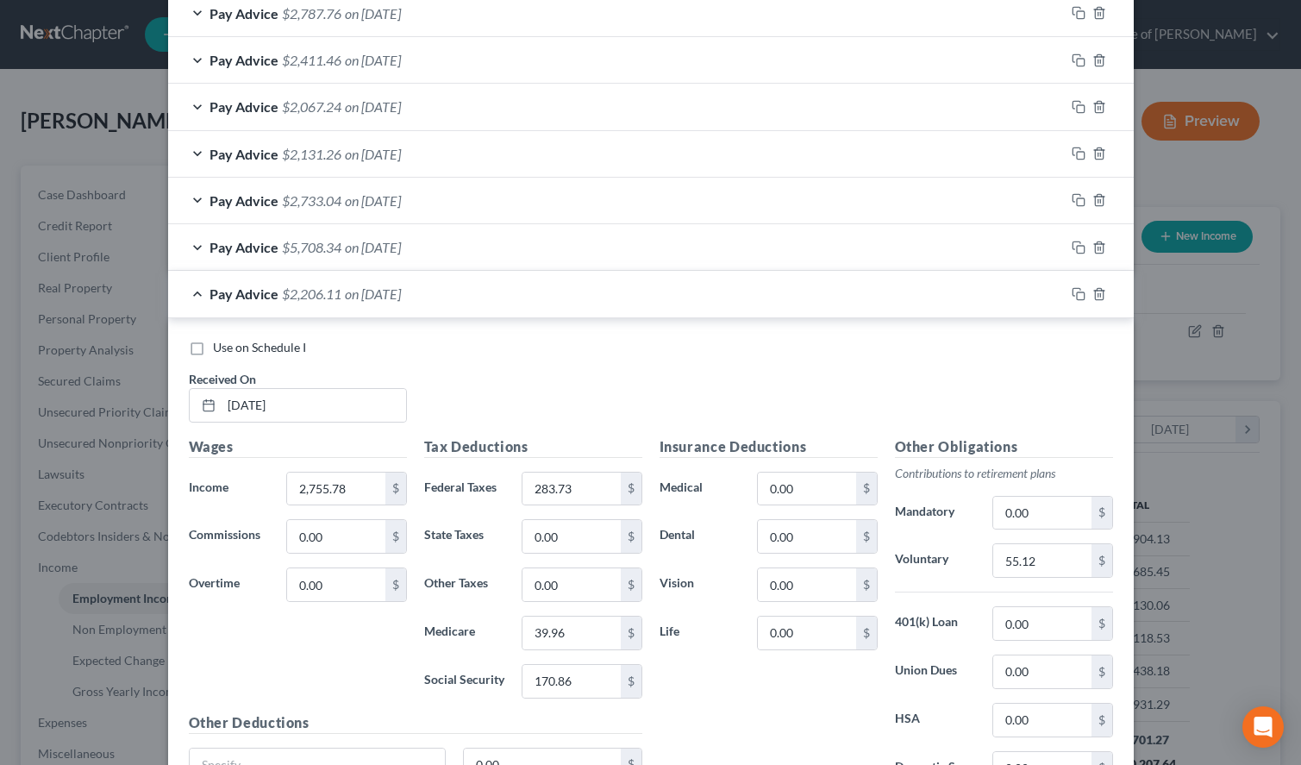
click at [643, 287] on div "Pay Advice $2,206.11 on 03/14/2025" at bounding box center [616, 294] width 896 height 46
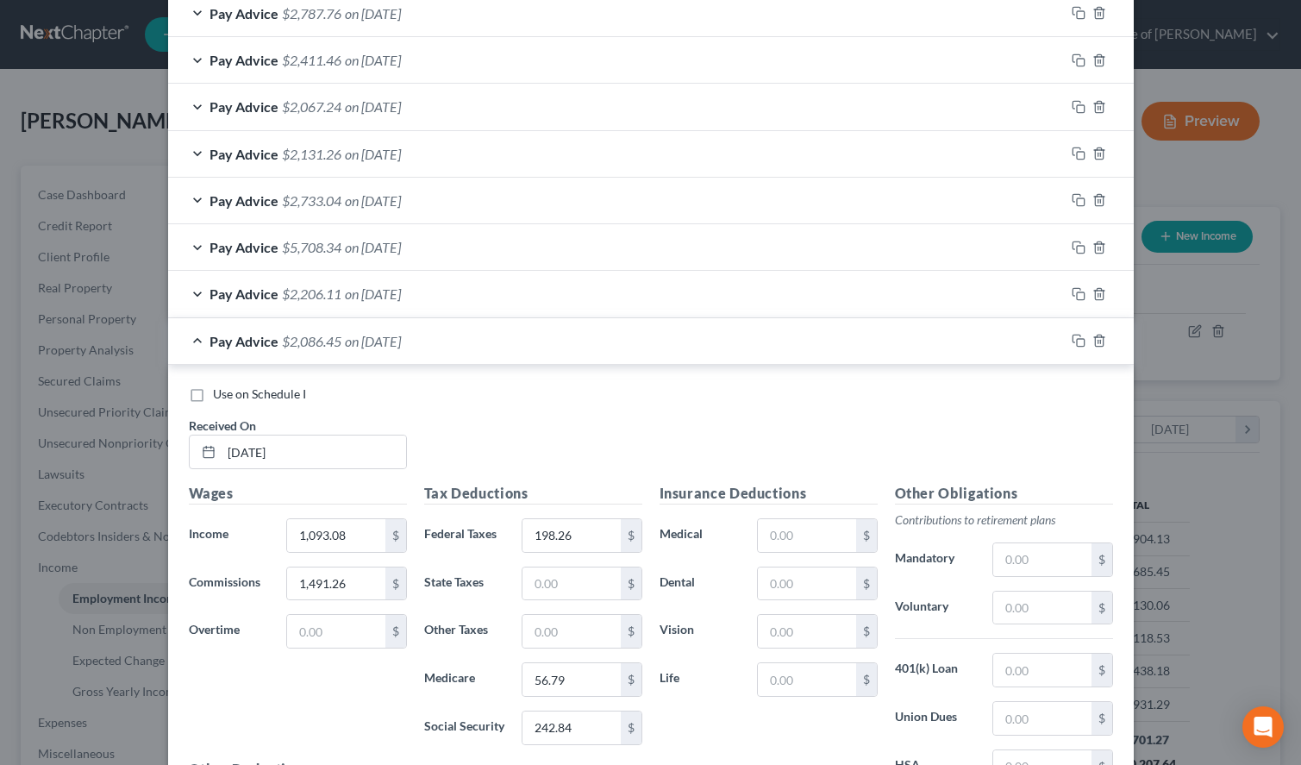
click at [639, 300] on div "Pay Advice $2,206.11 on 03/14/2025" at bounding box center [616, 294] width 896 height 46
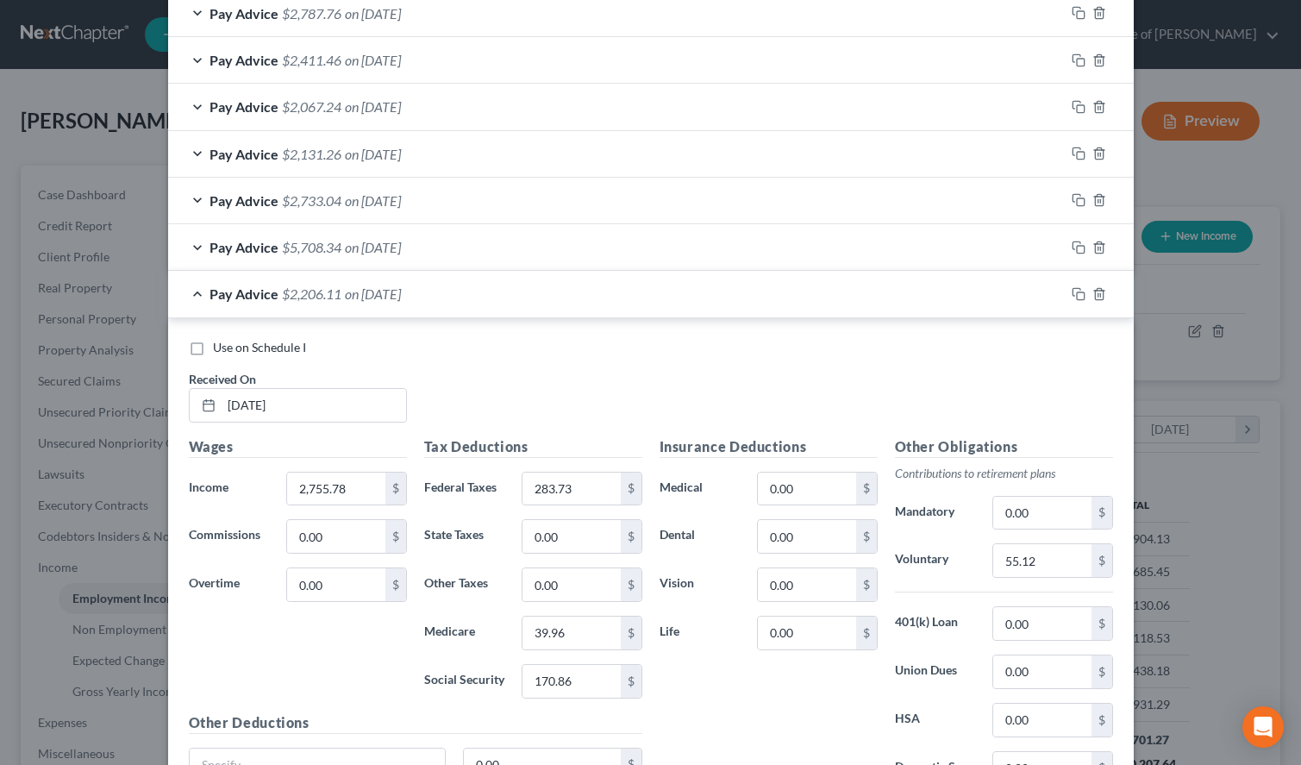
click at [878, 369] on div "Use on Schedule I Received On * 03/14/2025" at bounding box center [650, 387] width 941 height 97
drag, startPoint x: 357, startPoint y: 484, endPoint x: 333, endPoint y: 484, distance: 24.1
click at [333, 484] on input "2,755.78" at bounding box center [335, 488] width 97 height 33
drag, startPoint x: 363, startPoint y: 484, endPoint x: 251, endPoint y: 497, distance: 112.8
click at [287, 497] on input "2,755.78" at bounding box center [335, 488] width 97 height 33
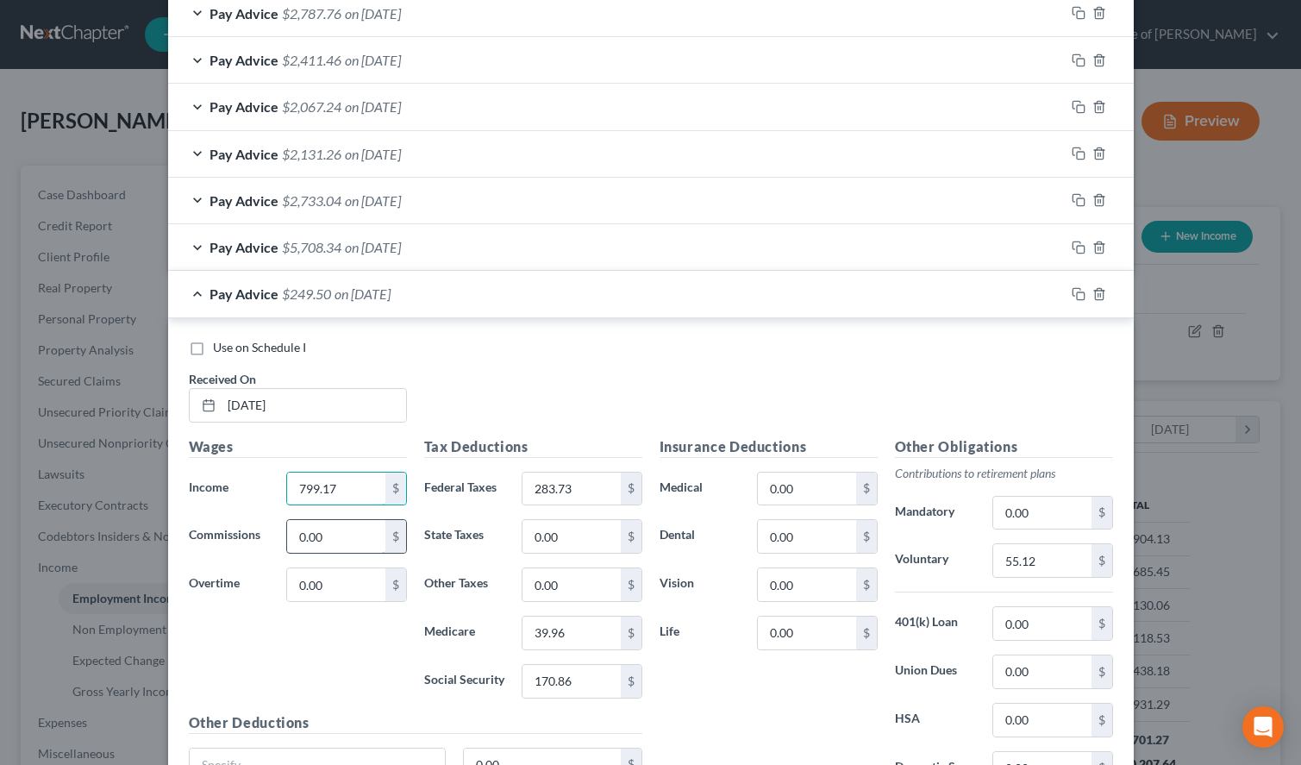
type input "799.17"
click at [346, 547] on input "0.00" at bounding box center [335, 536] width 97 height 33
type input "1,956.61"
click at [658, 436] on div "Insurance Deductions Medical 0.00 $ Dental 0.00 $ Vision 0.00 $ Life 0.00 $" at bounding box center [768, 617] width 235 height 363
click at [496, 305] on div "Pay Advice $2,206.11 on 03/14/2025" at bounding box center [616, 294] width 896 height 46
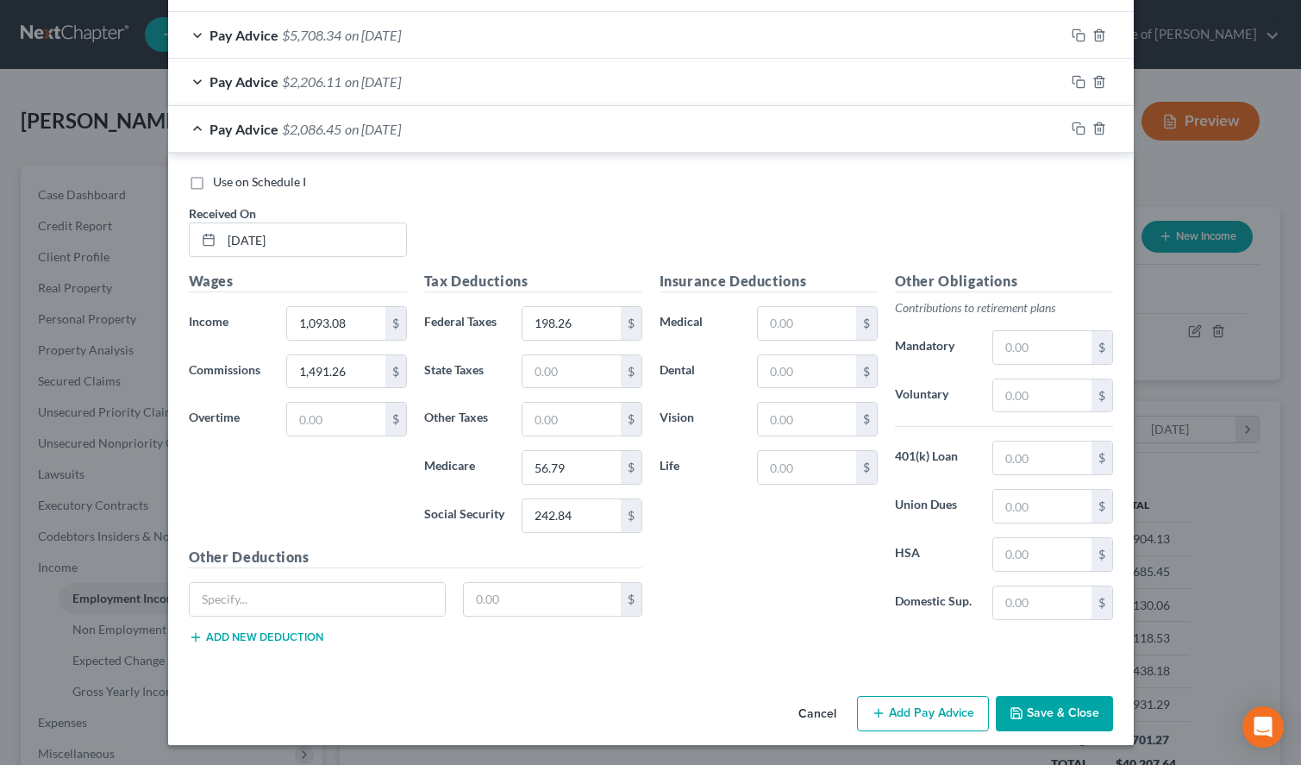
scroll to position [1137, 0]
click at [1036, 701] on button "Save & Close" at bounding box center [1054, 713] width 117 height 36
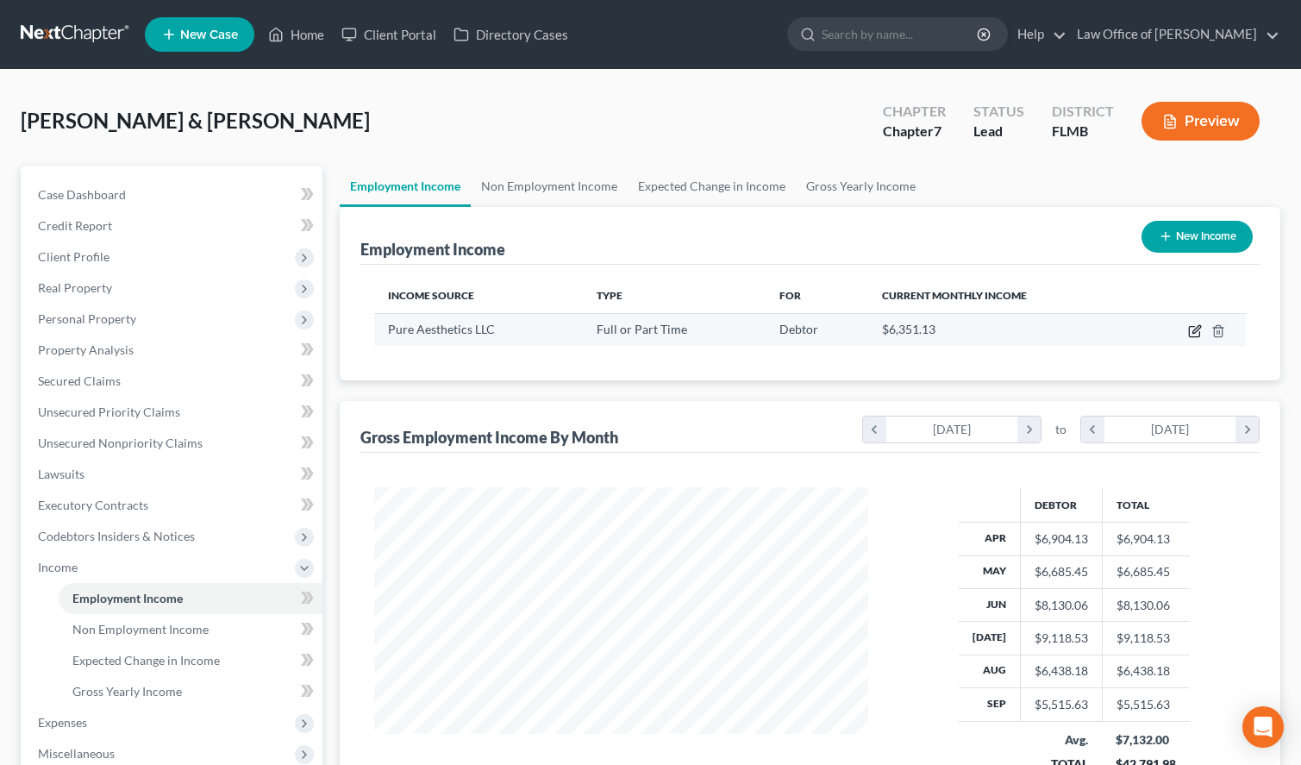
click at [1189, 331] on icon "button" at bounding box center [1194, 332] width 10 height 10
select select "0"
select select "2"
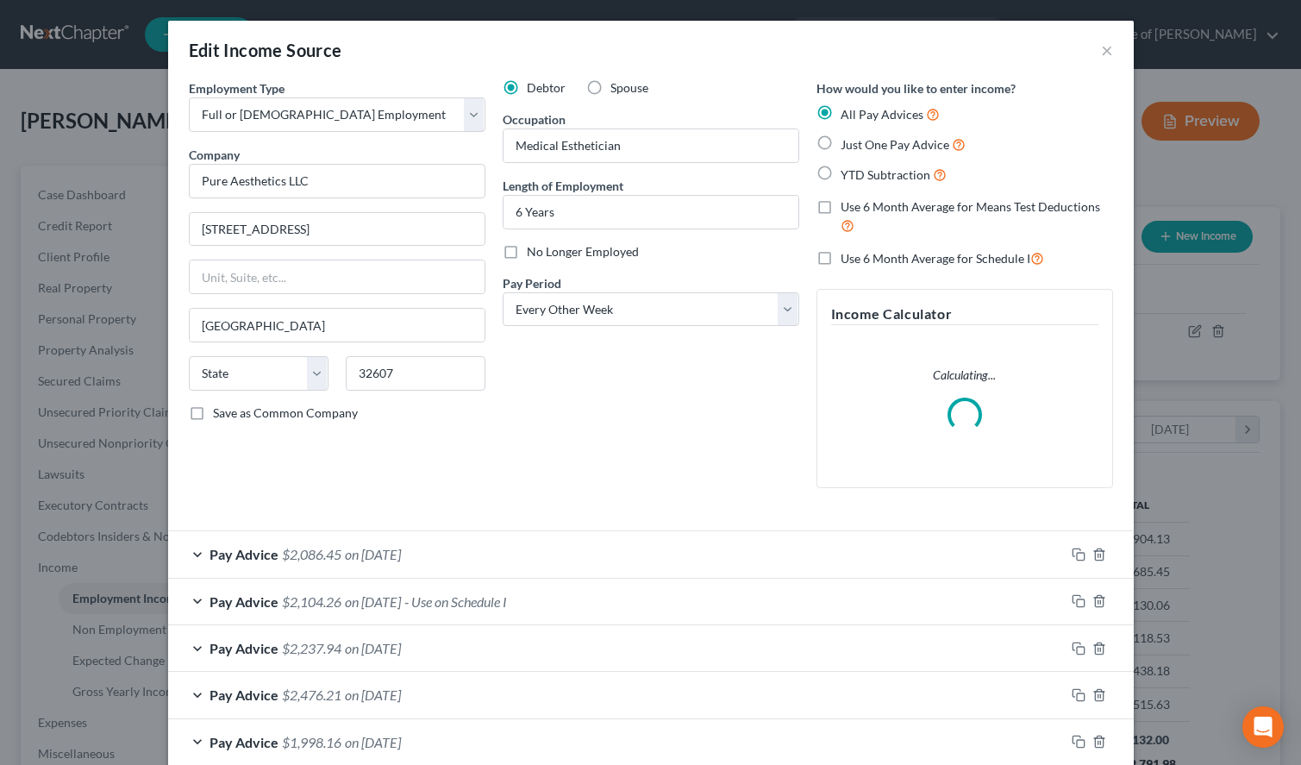
click at [484, 559] on div "Pay Advice $2,086.45 on 09/25/2025" at bounding box center [616, 554] width 896 height 46
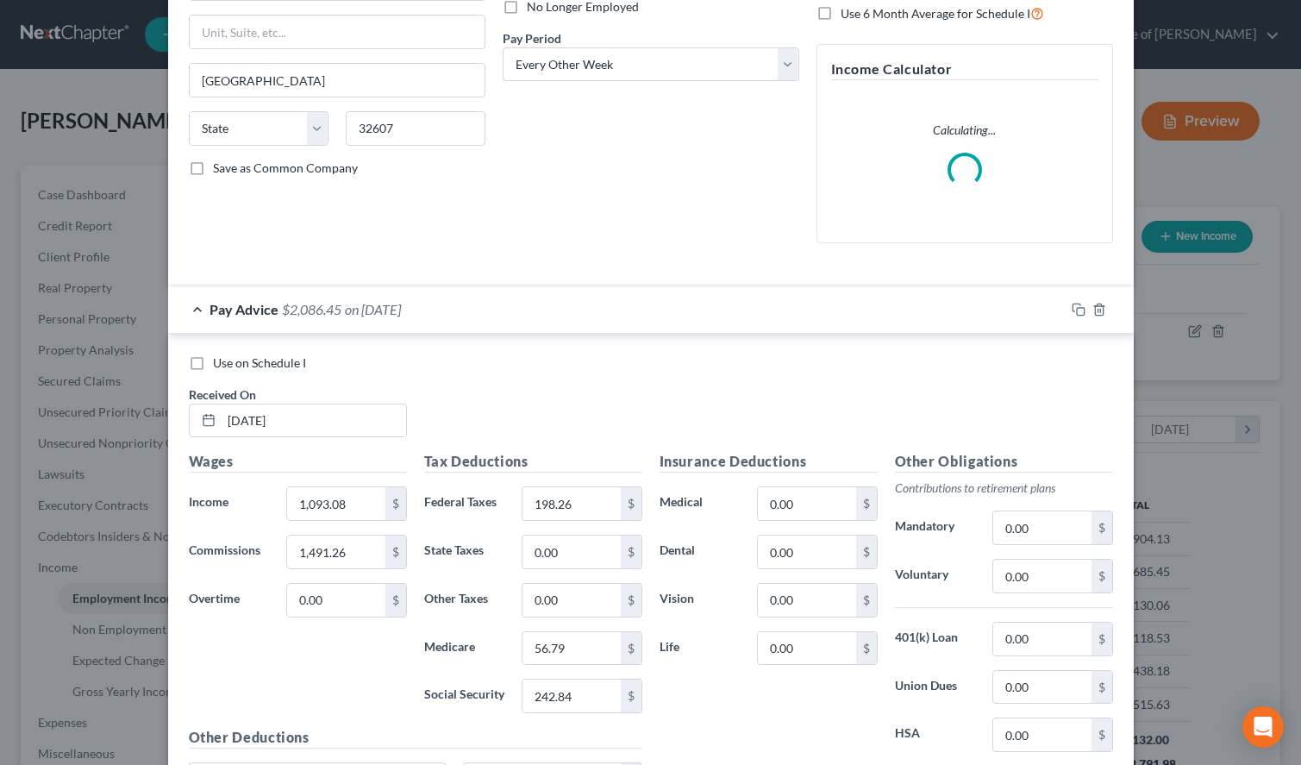
scroll to position [264, 0]
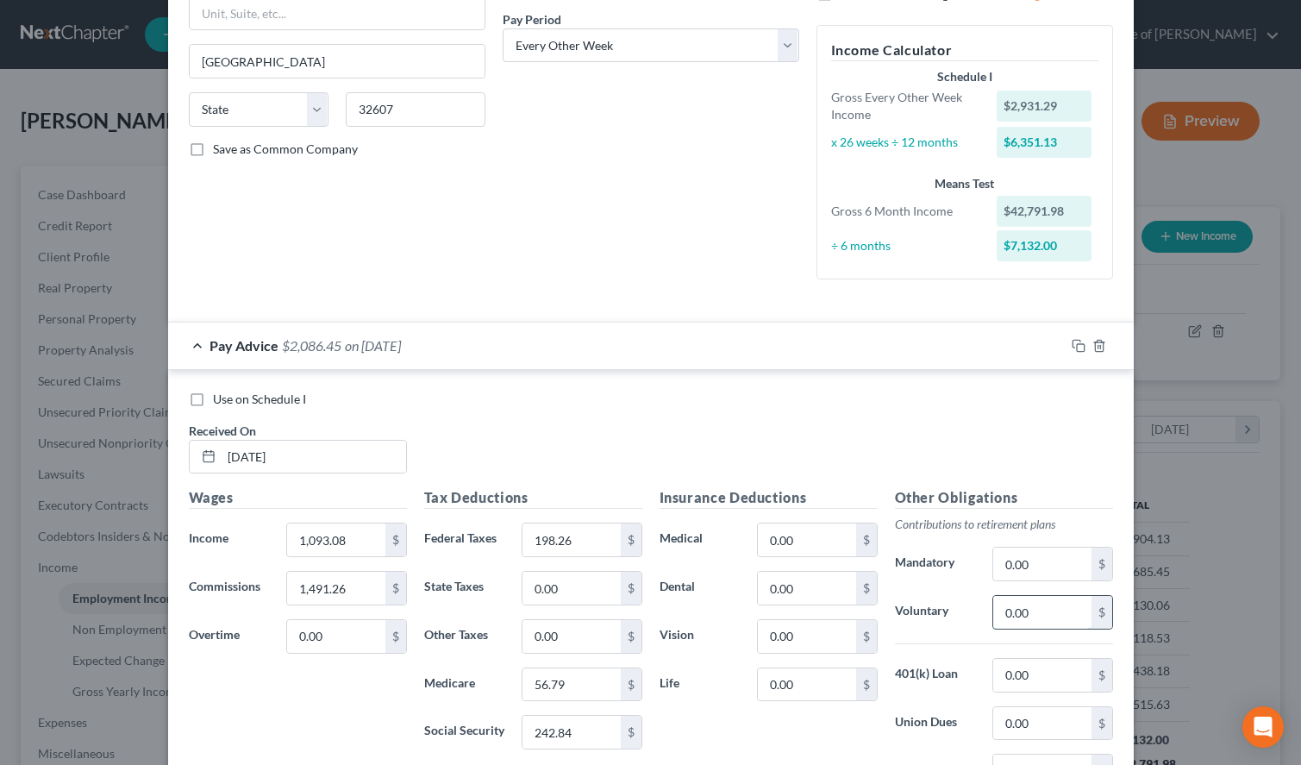
click at [1066, 606] on input "0.00" at bounding box center [1041, 612] width 97 height 33
type input "156.68"
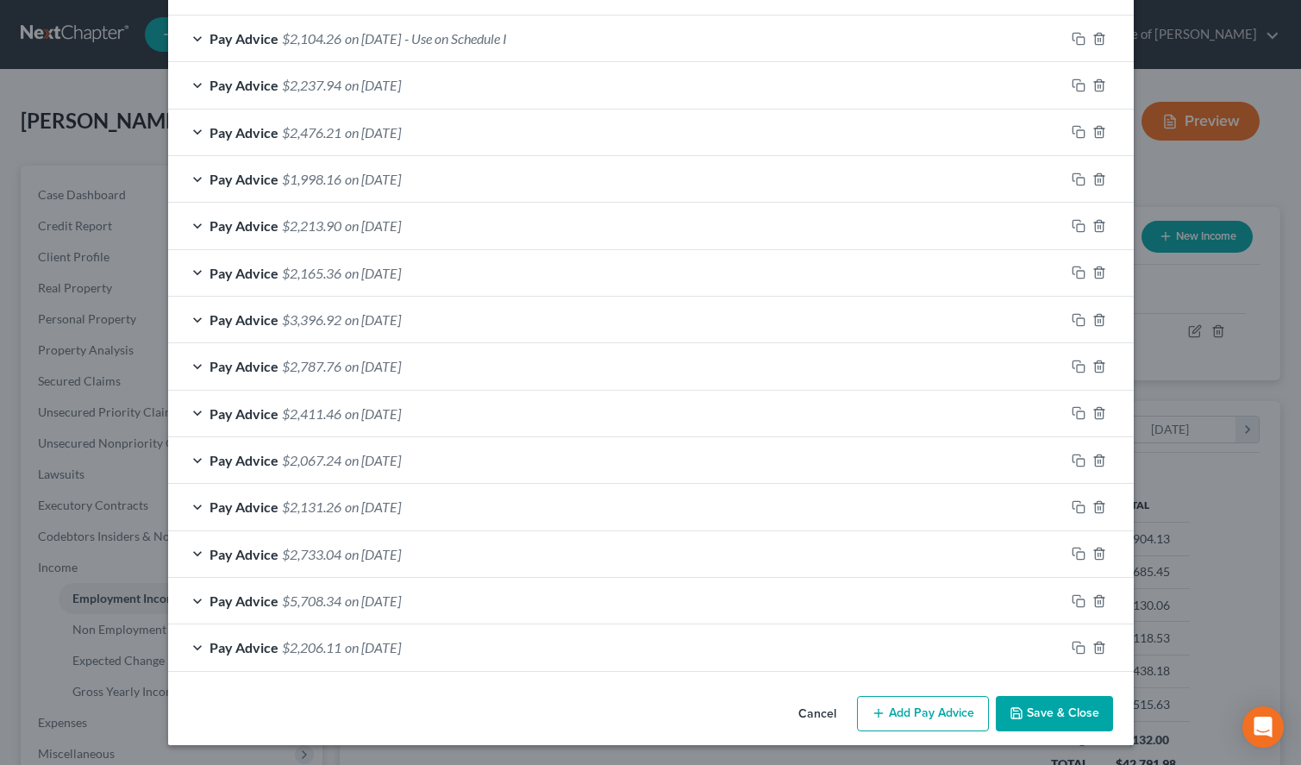
scroll to position [1138, 0]
click at [1028, 710] on button "Save & Close" at bounding box center [1054, 713] width 117 height 36
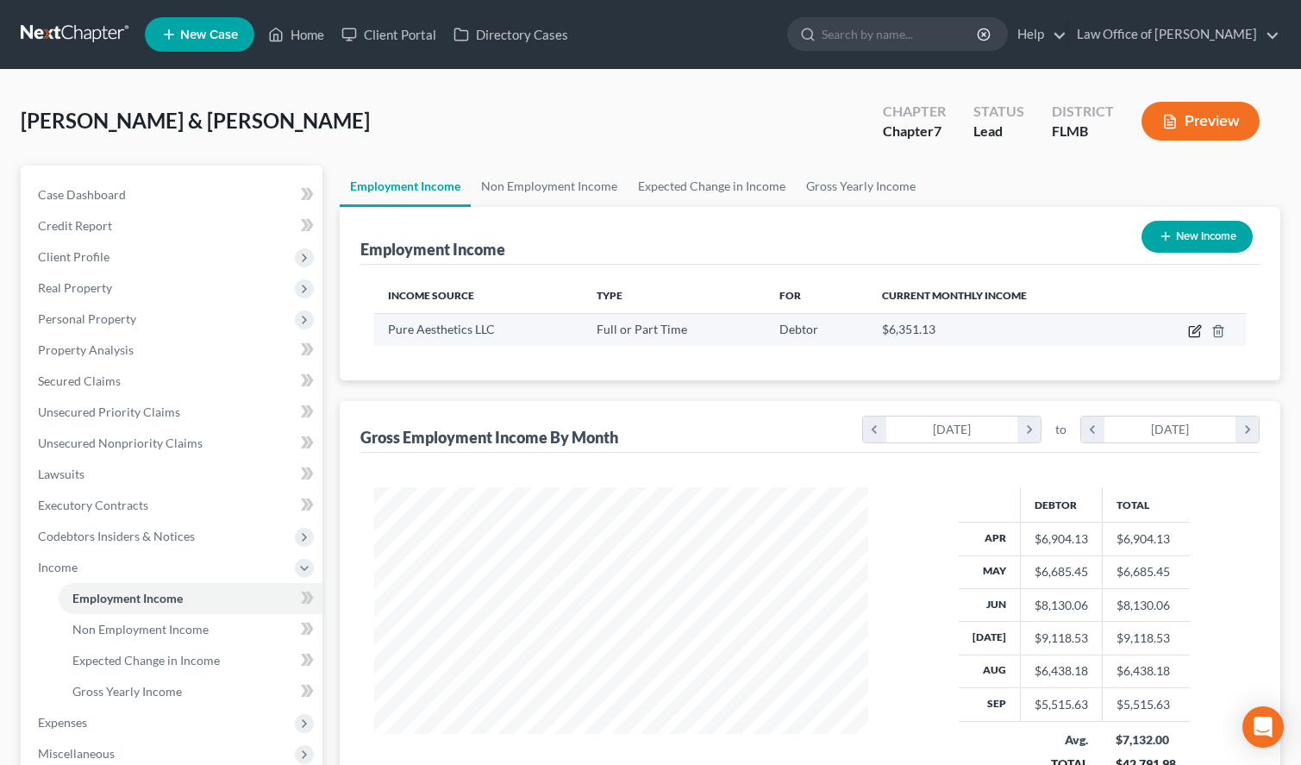
click at [1194, 327] on icon "button" at bounding box center [1194, 332] width 10 height 10
select select "0"
select select "2"
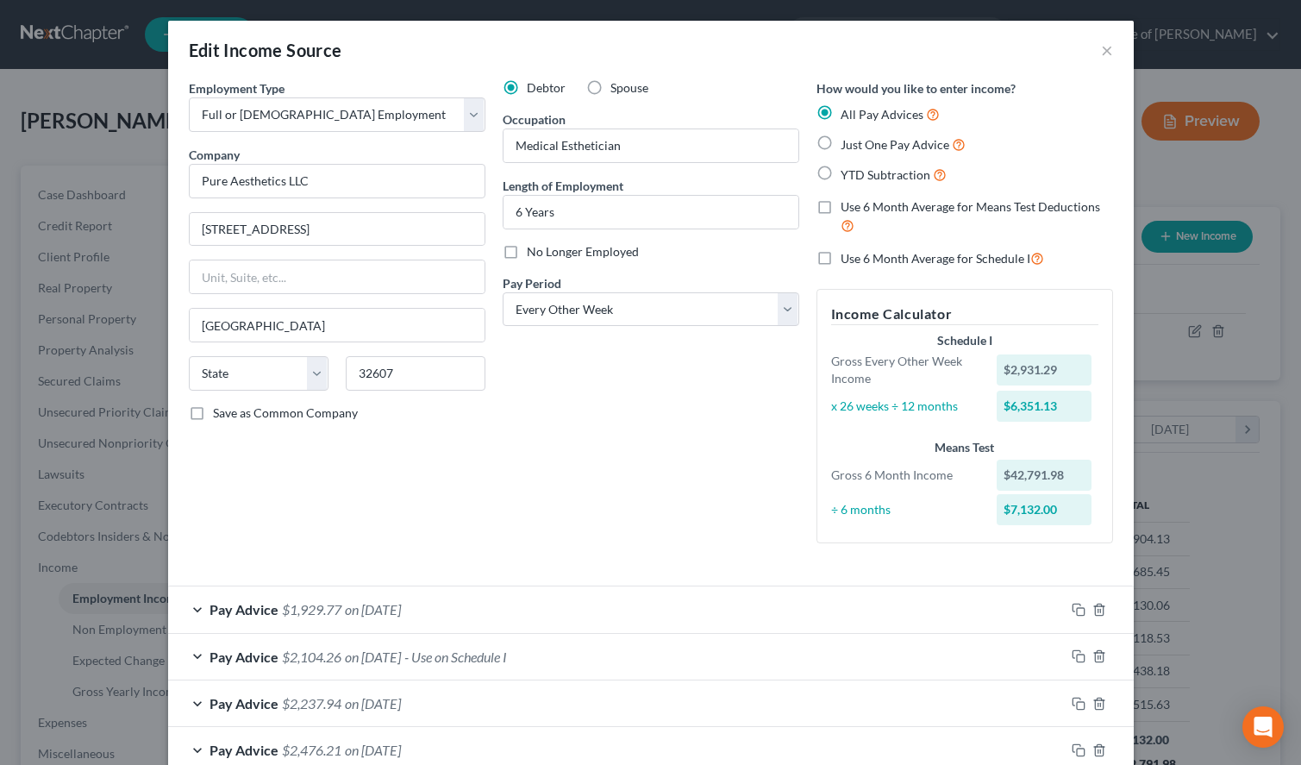
click at [613, 591] on div "Pay Advice $1,929.77 on 09/25/2025" at bounding box center [616, 609] width 896 height 46
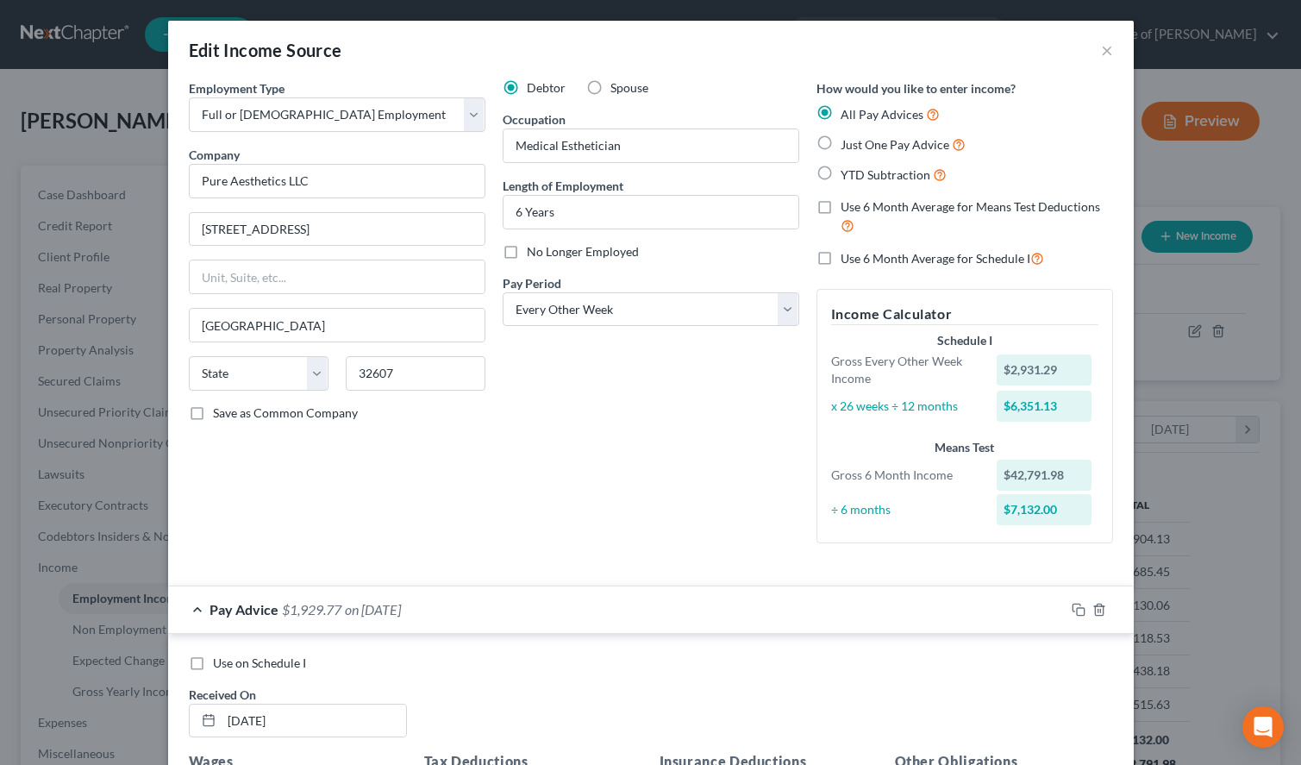
click at [213, 664] on label "Use on Schedule I" at bounding box center [259, 662] width 93 height 17
click at [220, 664] on input "Use on Schedule I" at bounding box center [225, 659] width 11 height 11
checkbox input "true"
click at [197, 615] on div "Pay Advice $1,929.77 on 09/25/2025 - Use on Schedule I" at bounding box center [616, 609] width 896 height 46
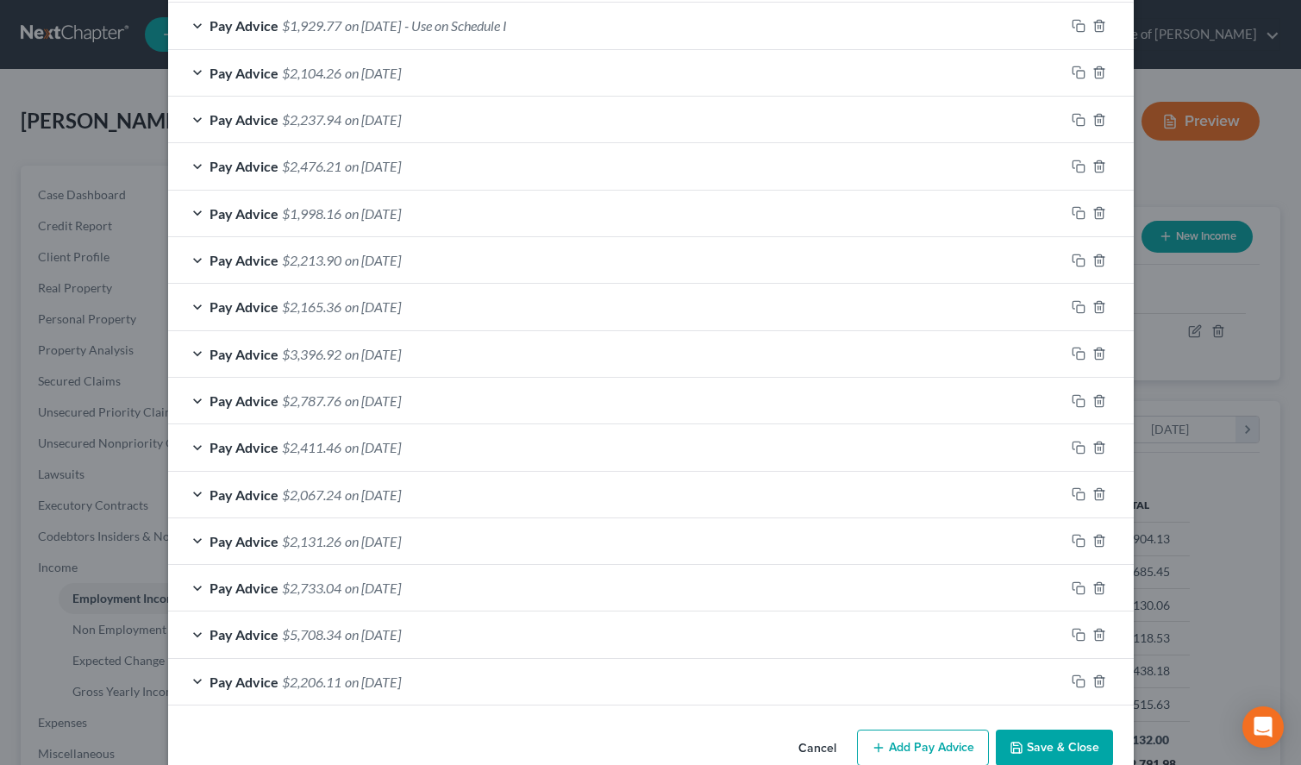
scroll to position [619, 0]
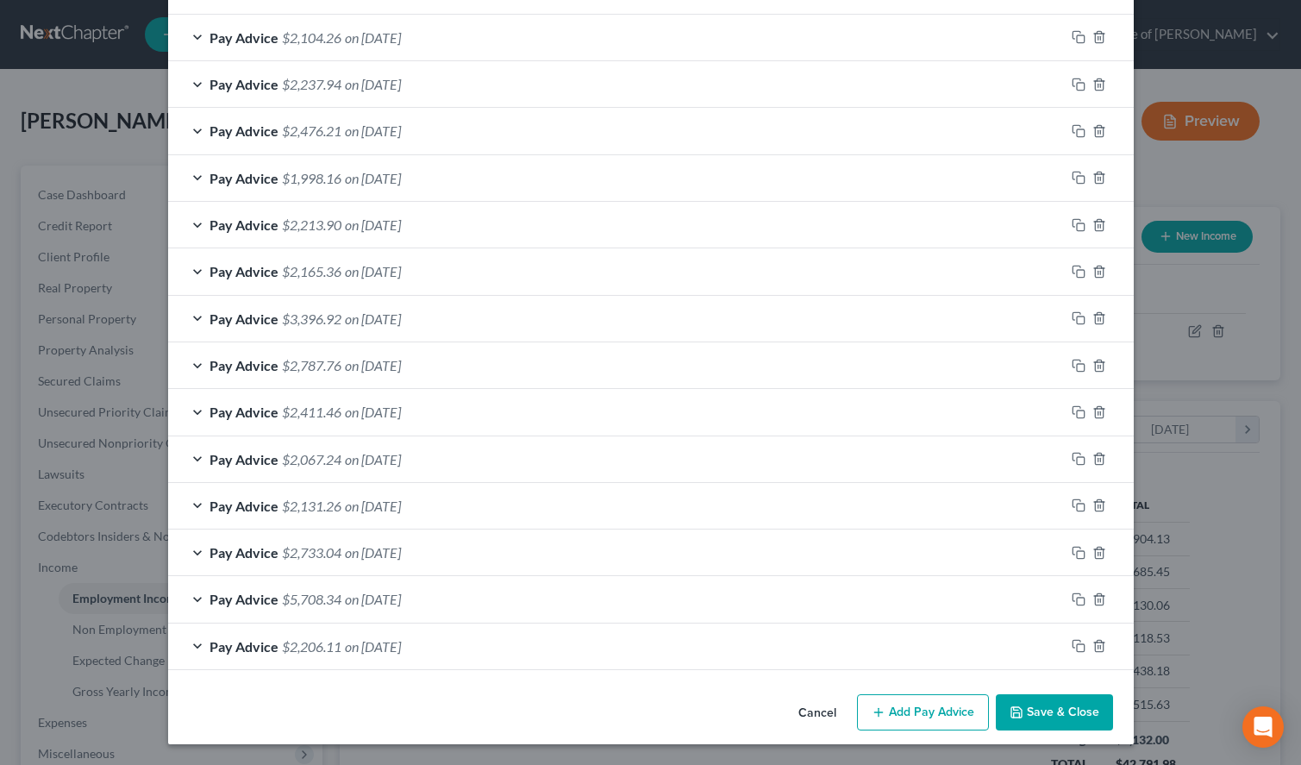
click at [1022, 707] on icon "button" at bounding box center [1016, 712] width 14 height 14
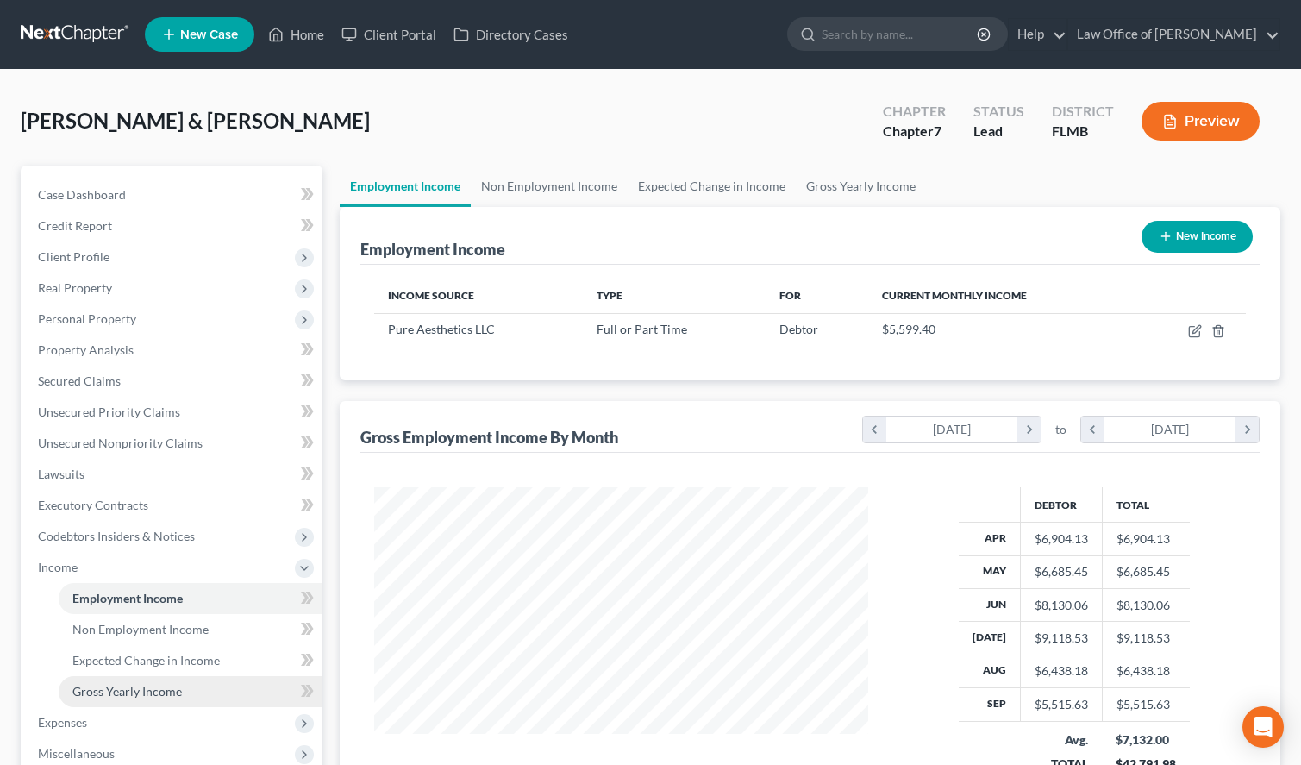
click at [213, 689] on link "Gross Yearly Income" at bounding box center [191, 691] width 264 height 31
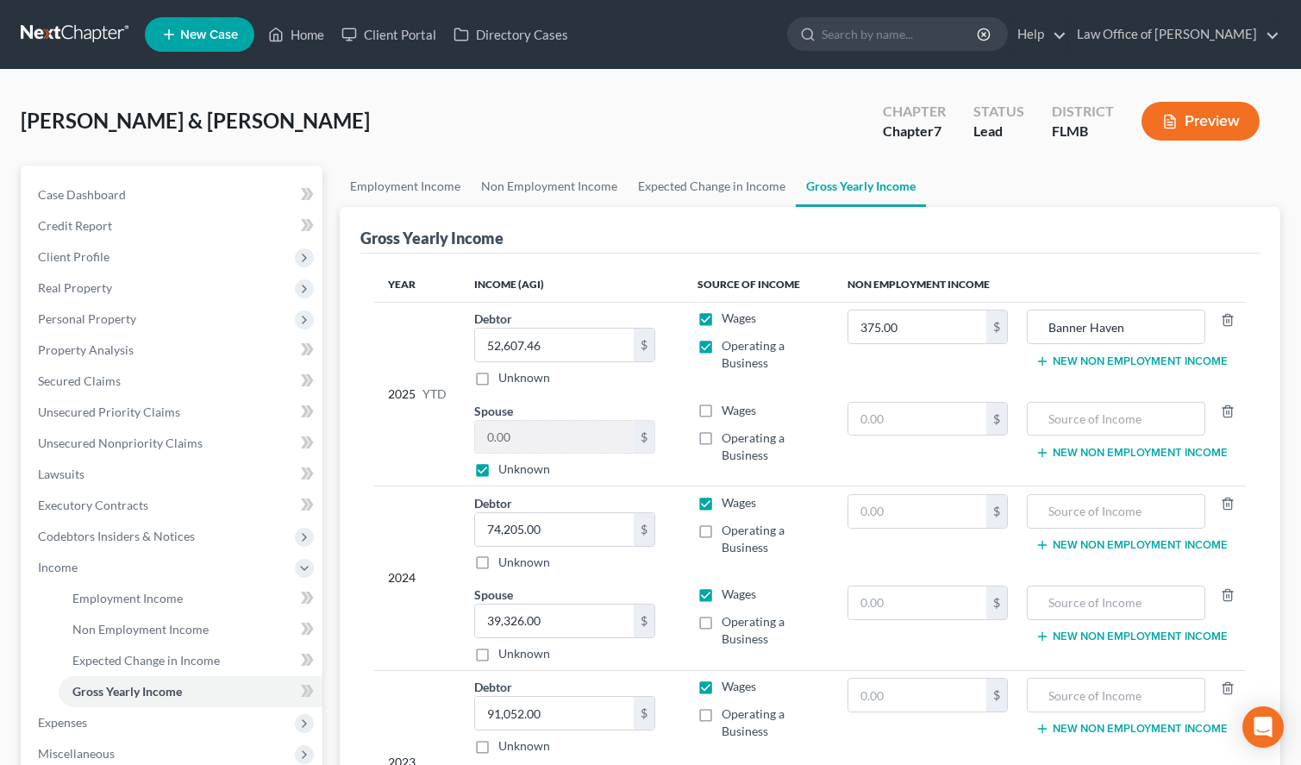
click at [1163, 237] on div "Gross Yearly Income" at bounding box center [809, 230] width 899 height 47
click at [634, 358] on input "52,607.46" at bounding box center [554, 344] width 159 height 33
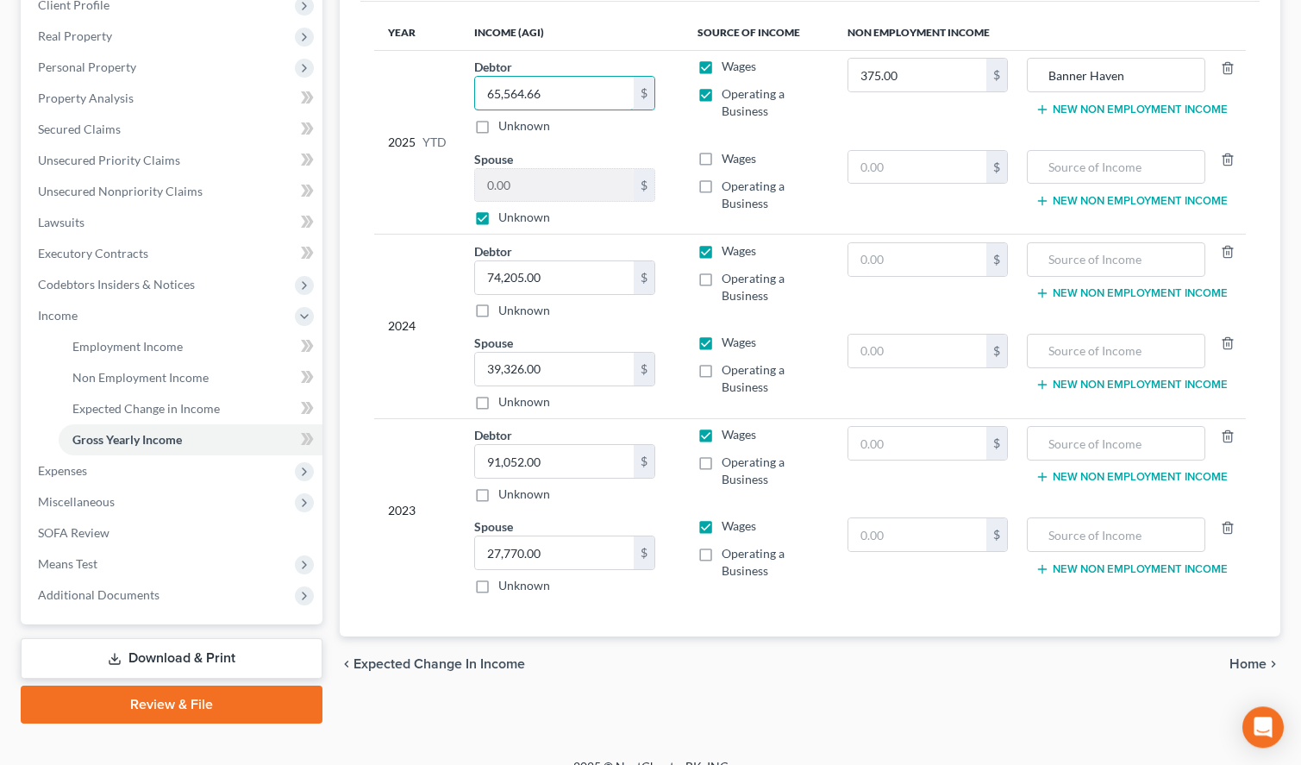
scroll to position [264, 0]
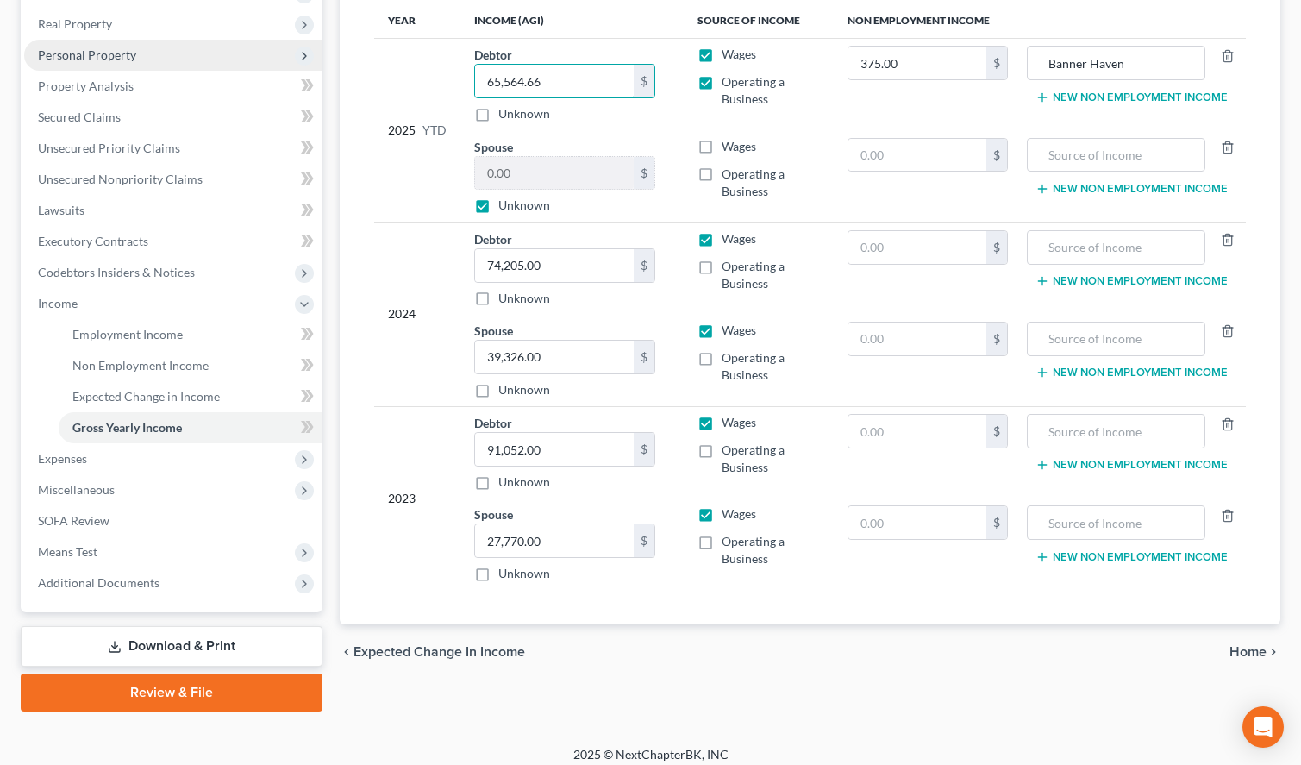
type input "65,564.66"
click at [202, 64] on span "Personal Property" at bounding box center [173, 55] width 298 height 31
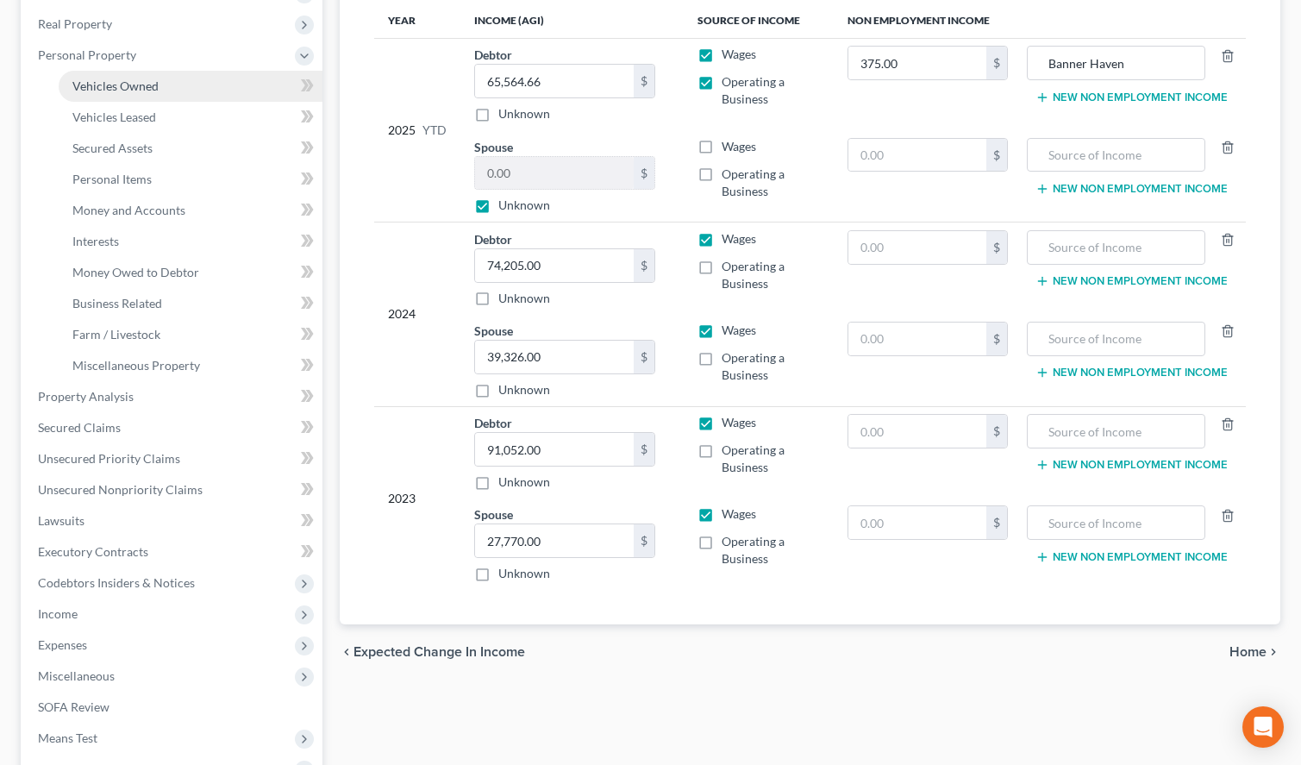
click at [202, 71] on link "Vehicles Owned" at bounding box center [191, 86] width 264 height 31
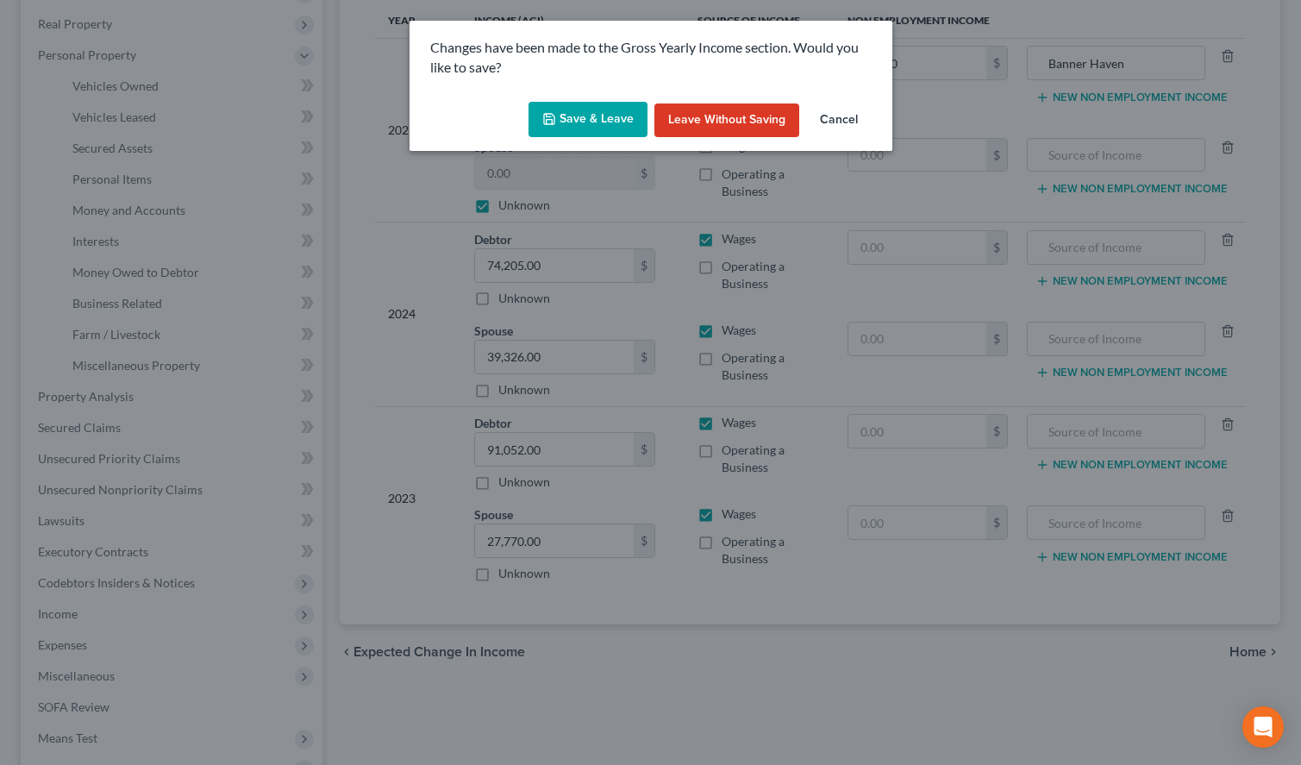
click at [609, 130] on button "Save & Leave" at bounding box center [587, 120] width 119 height 36
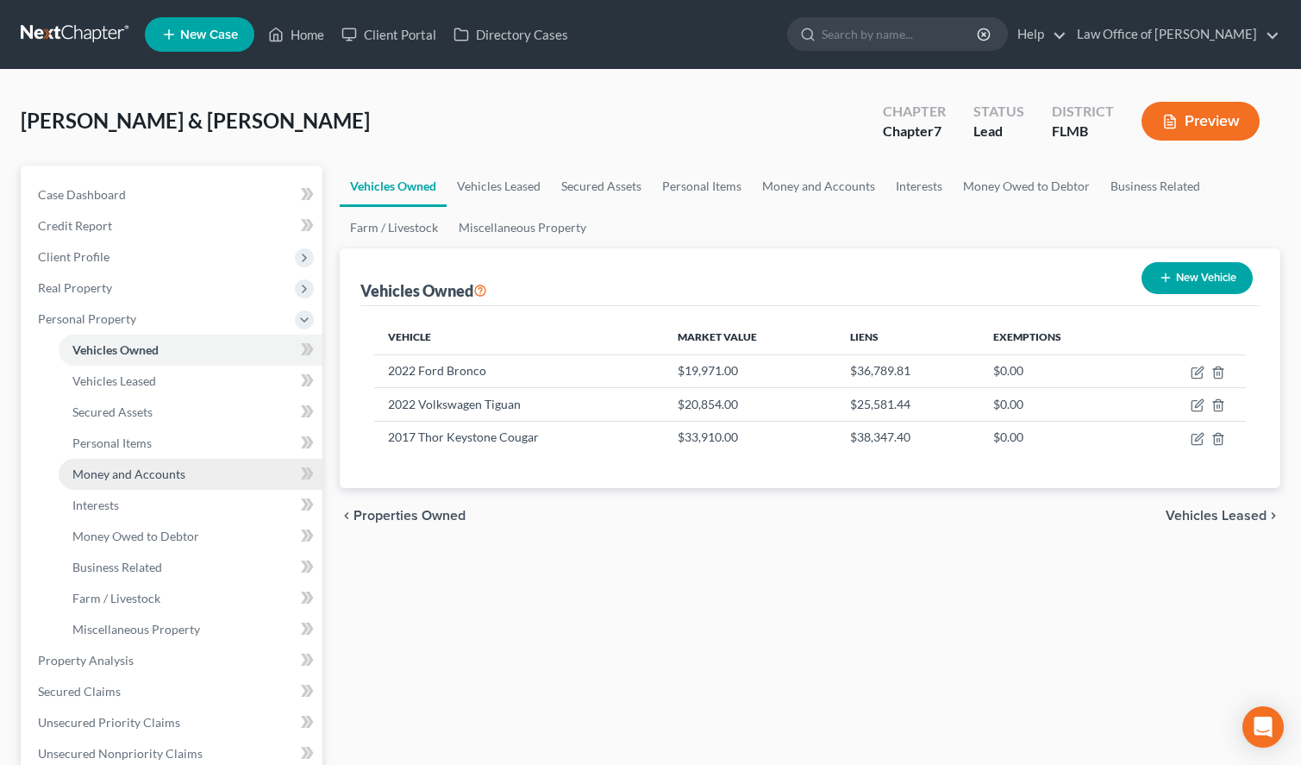
click at [216, 467] on link "Money and Accounts" at bounding box center [191, 474] width 264 height 31
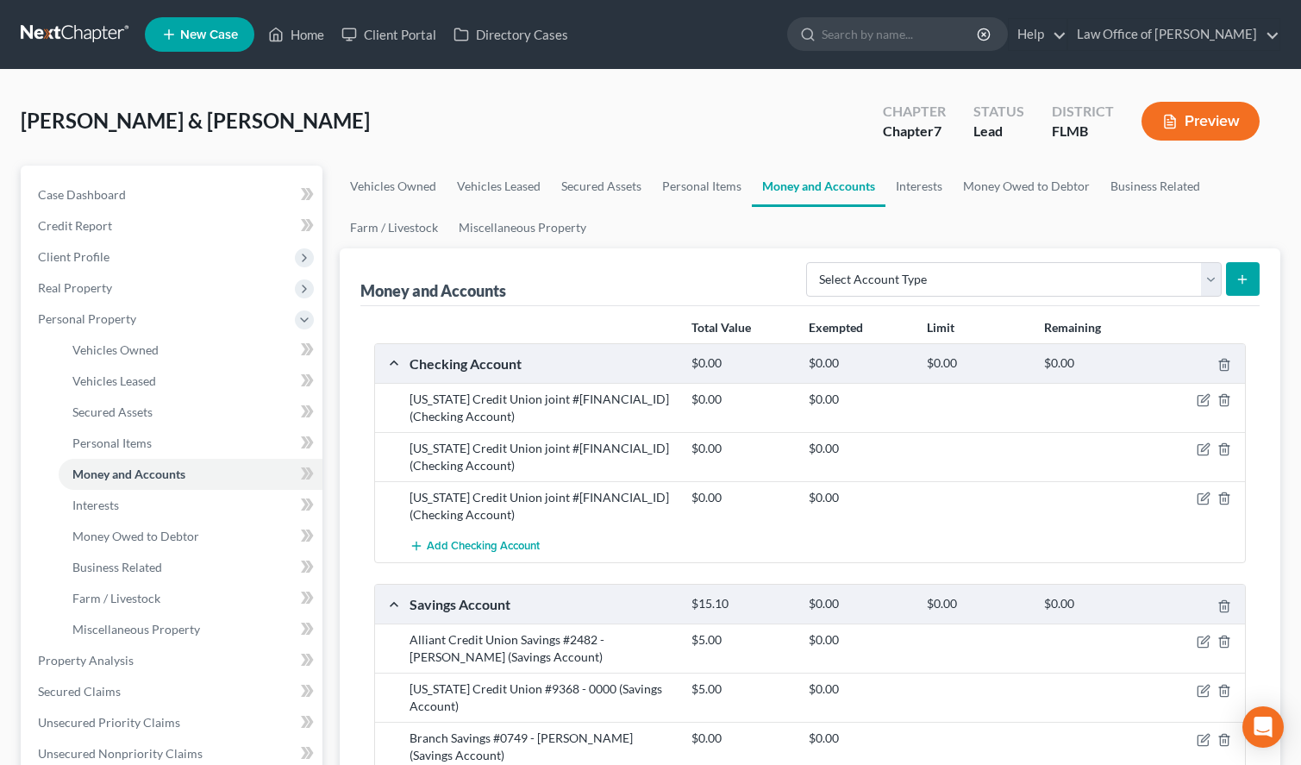
click at [1285, 177] on div "Vehicles Owned Vehicles Leased Secured Assets Personal Items Money and Accounts…" at bounding box center [810, 663] width 958 height 996
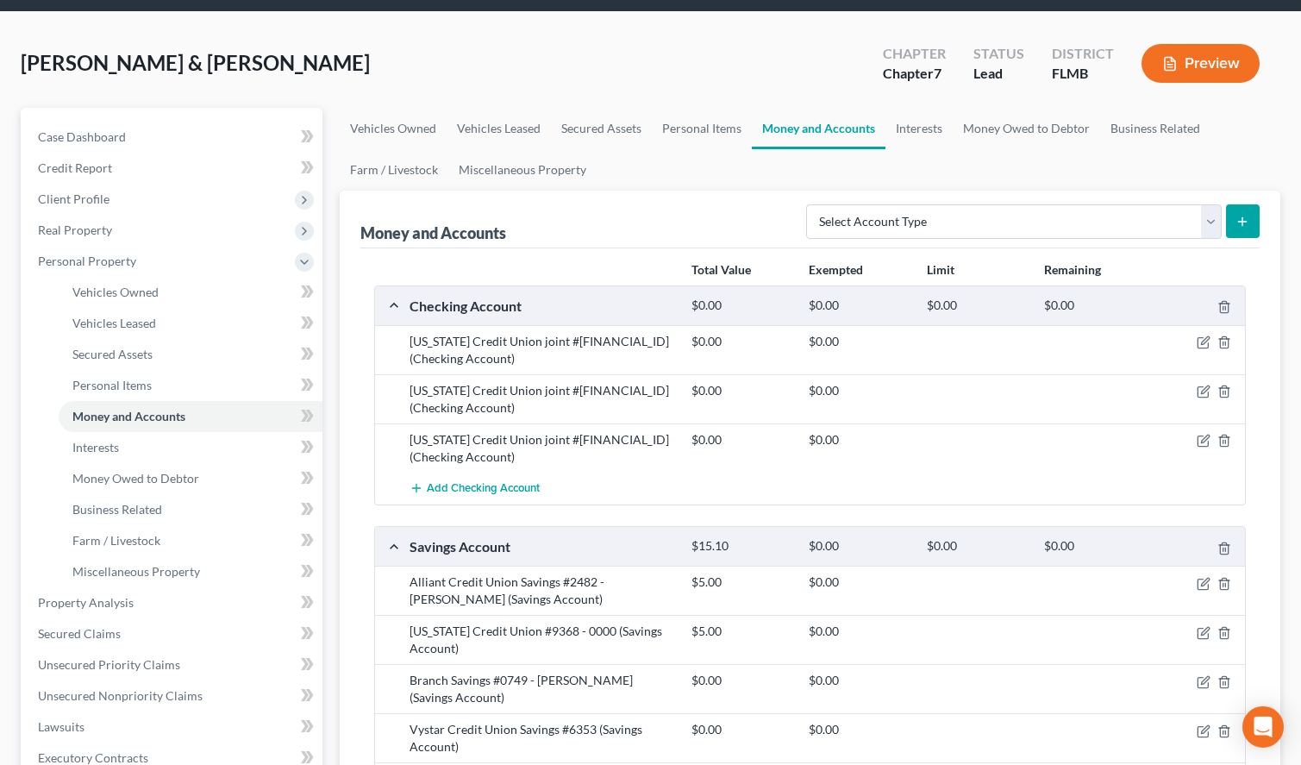
scroll to position [88, 0]
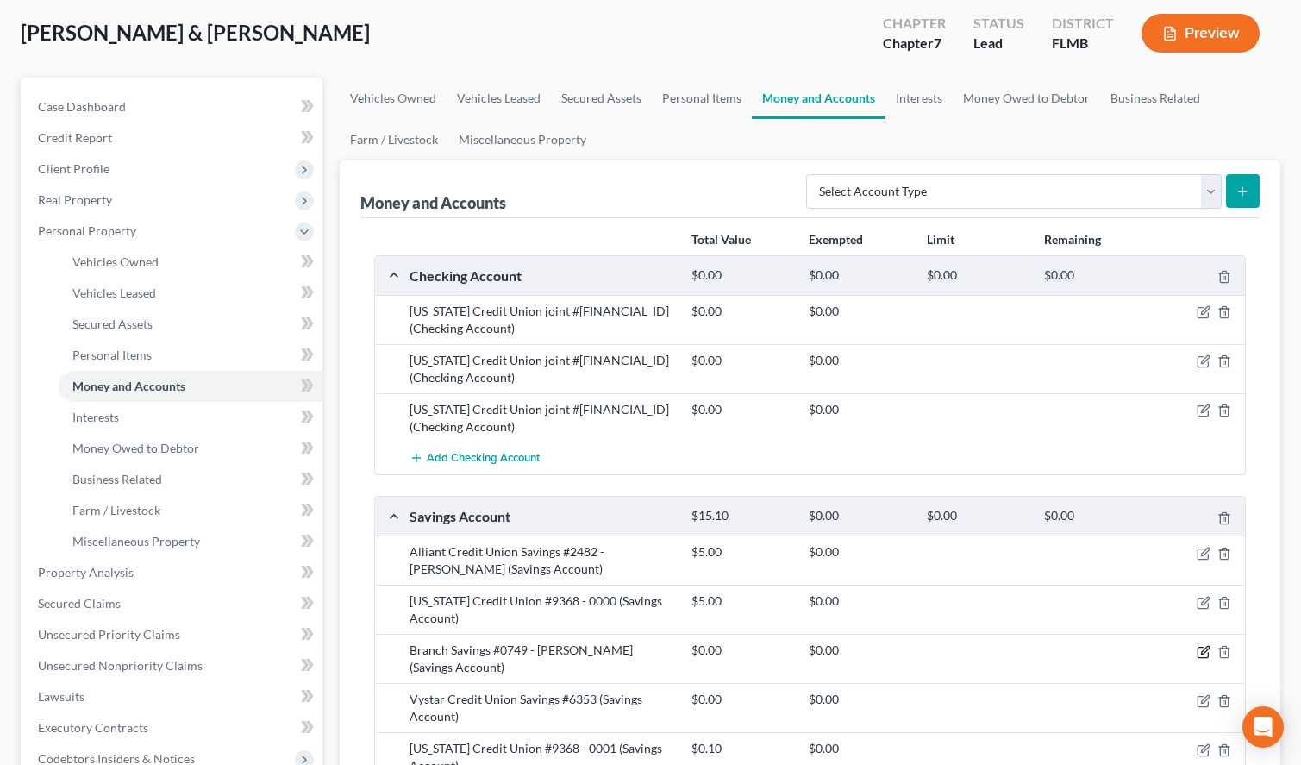
click at [1196, 647] on icon "button" at bounding box center [1203, 652] width 14 height 14
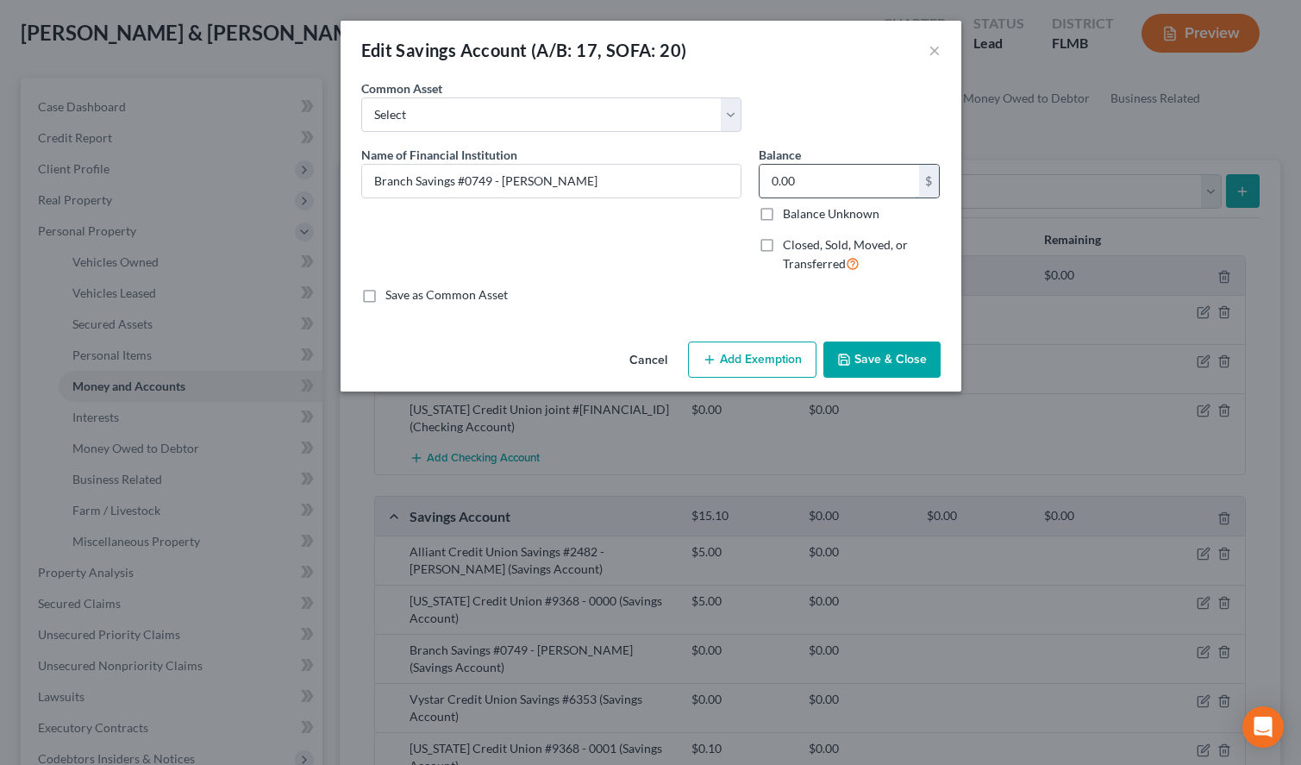
click at [840, 188] on input "0.00" at bounding box center [838, 181] width 159 height 33
type input "214.13"
click at [489, 303] on label "Save as Common Asset" at bounding box center [446, 294] width 122 height 17
click at [403, 297] on input "Save as Common Asset" at bounding box center [397, 291] width 11 height 11
checkbox input "true"
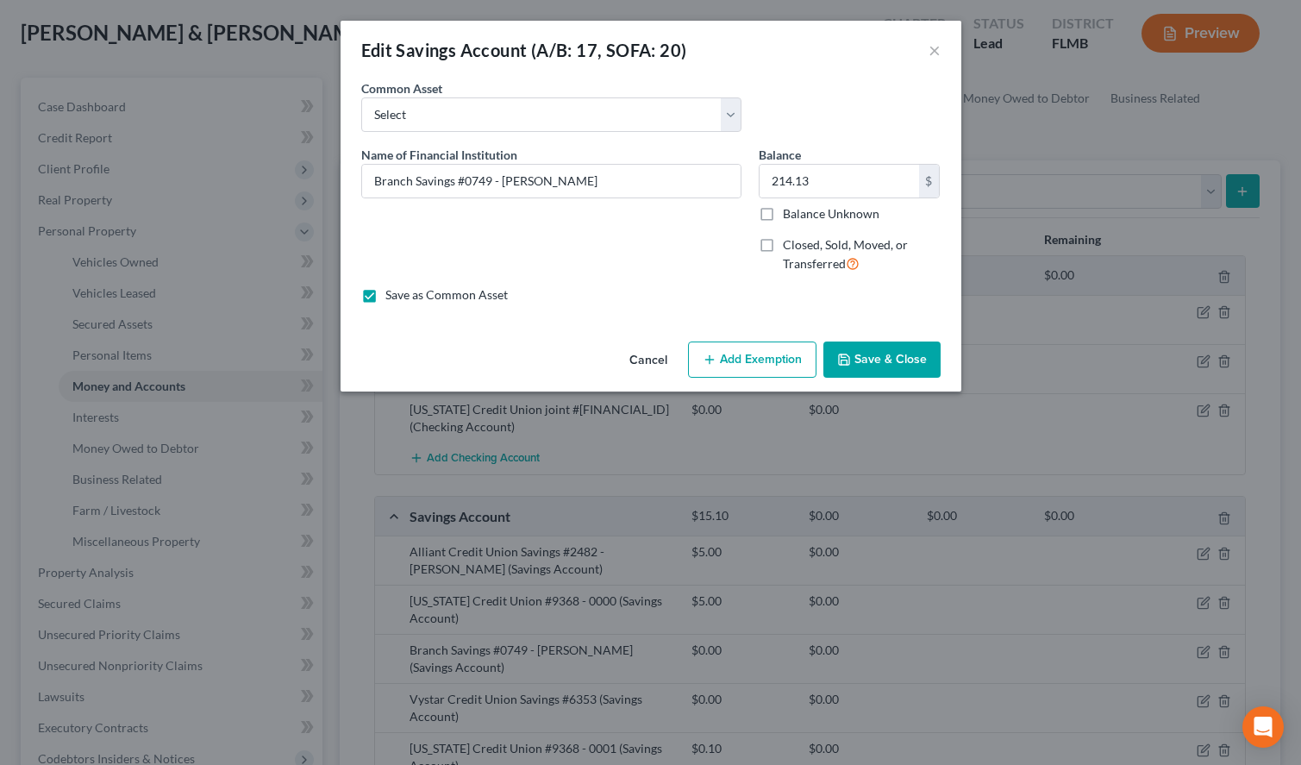
click at [877, 363] on button "Save & Close" at bounding box center [881, 359] width 117 height 36
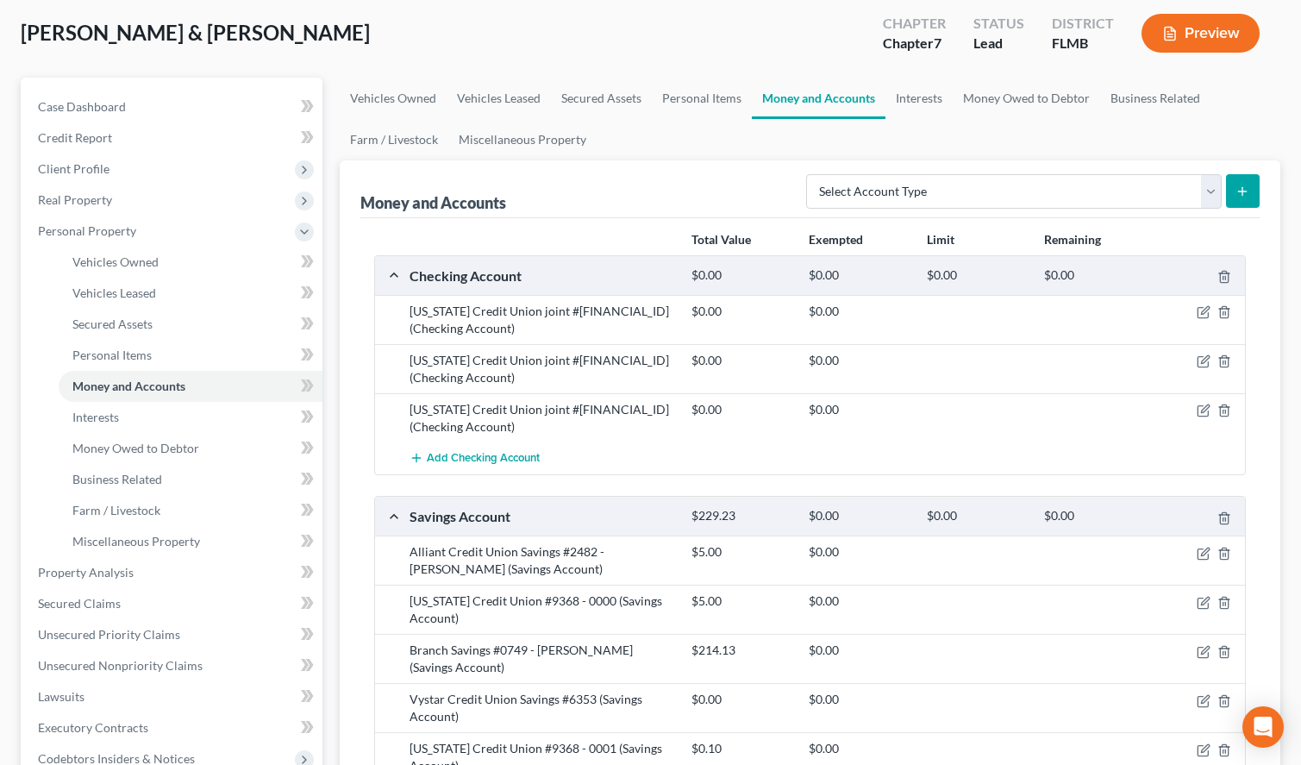
click at [1283, 235] on div "Vehicles Owned Vehicles Leased Secured Assets Personal Items Money and Accounts…" at bounding box center [810, 576] width 958 height 996
click at [1203, 316] on icon "button" at bounding box center [1203, 312] width 14 height 14
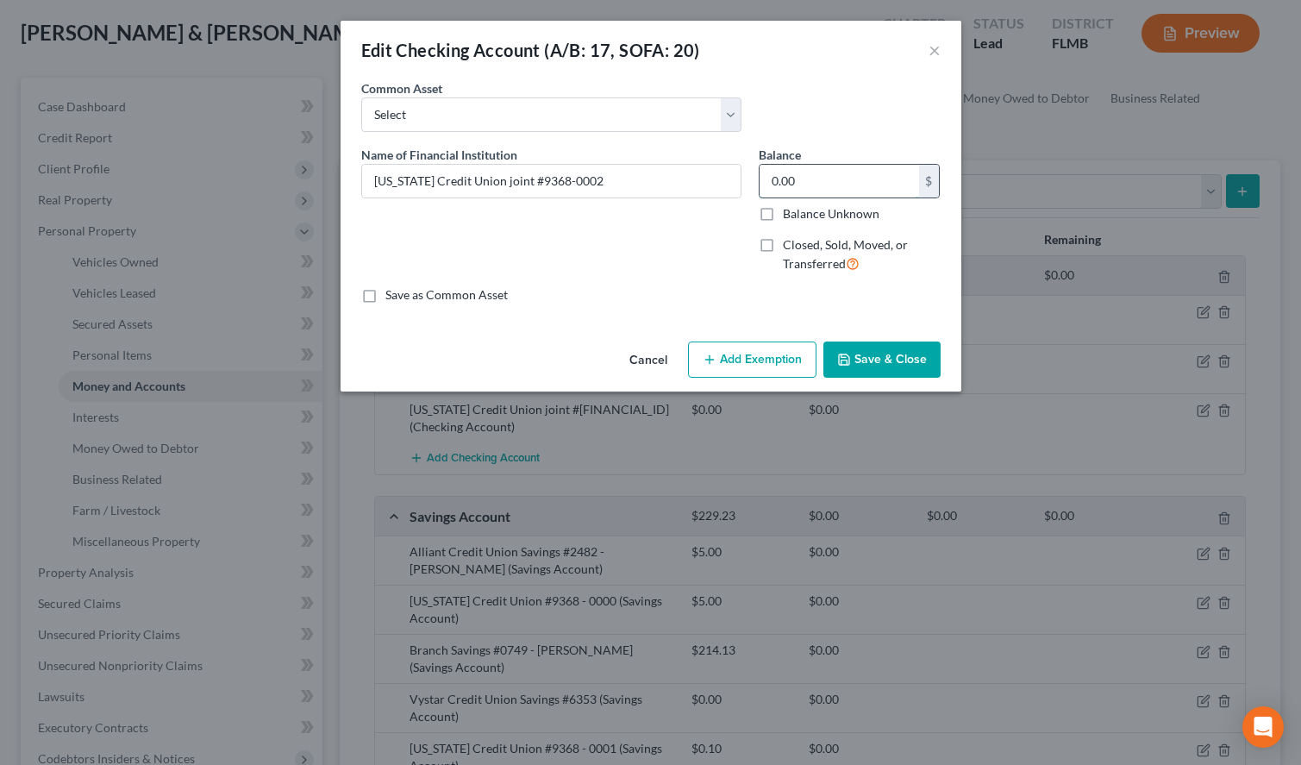
click at [812, 186] on input "0.00" at bounding box center [838, 181] width 159 height 33
type input "352.70"
click at [446, 298] on label "Save as Common Asset" at bounding box center [446, 294] width 122 height 17
click at [403, 297] on input "Save as Common Asset" at bounding box center [397, 291] width 11 height 11
checkbox input "true"
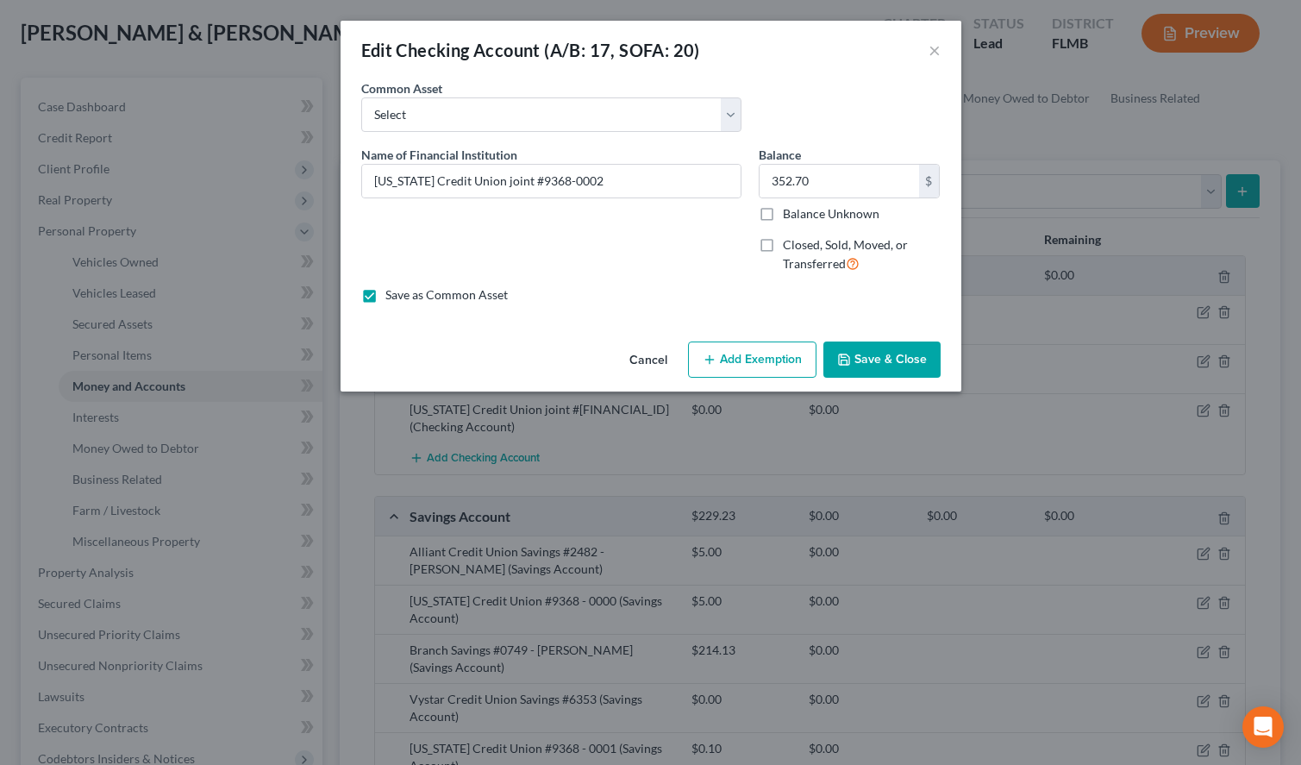
click at [908, 353] on button "Save & Close" at bounding box center [881, 359] width 117 height 36
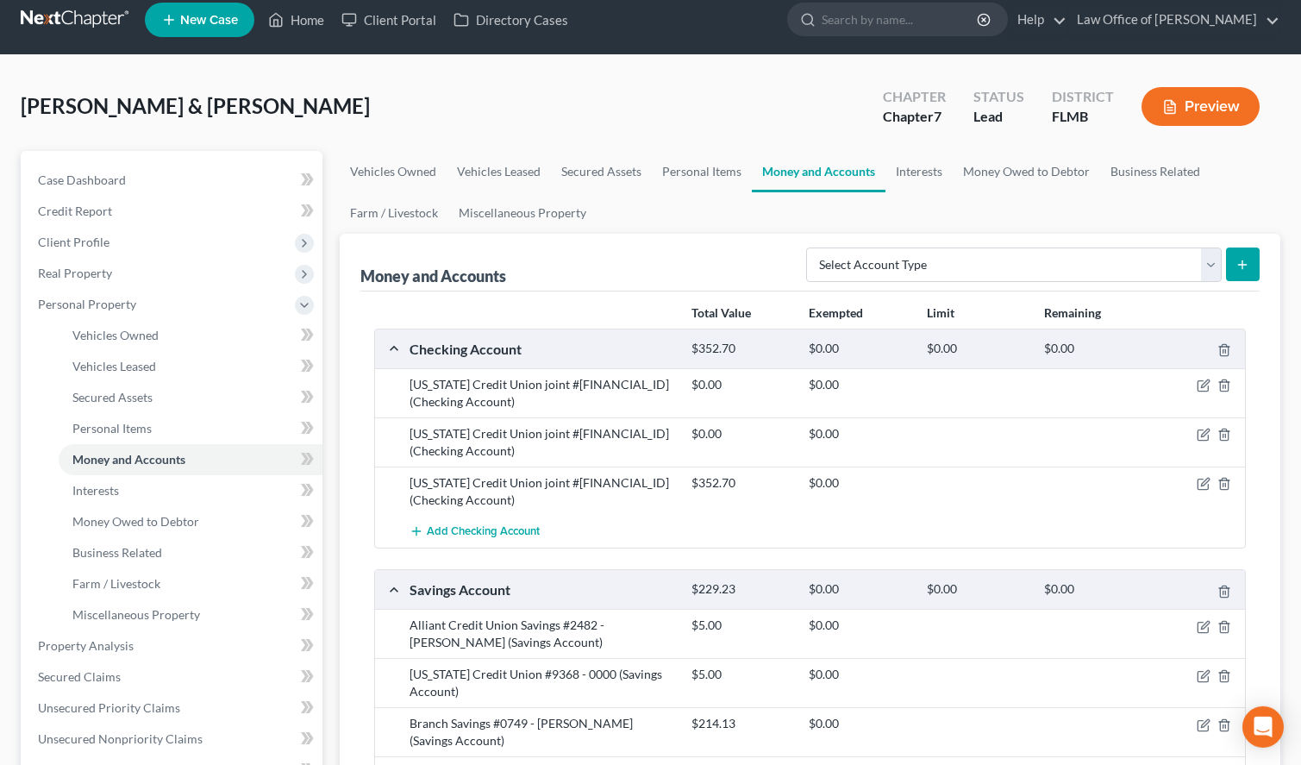
scroll to position [0, 0]
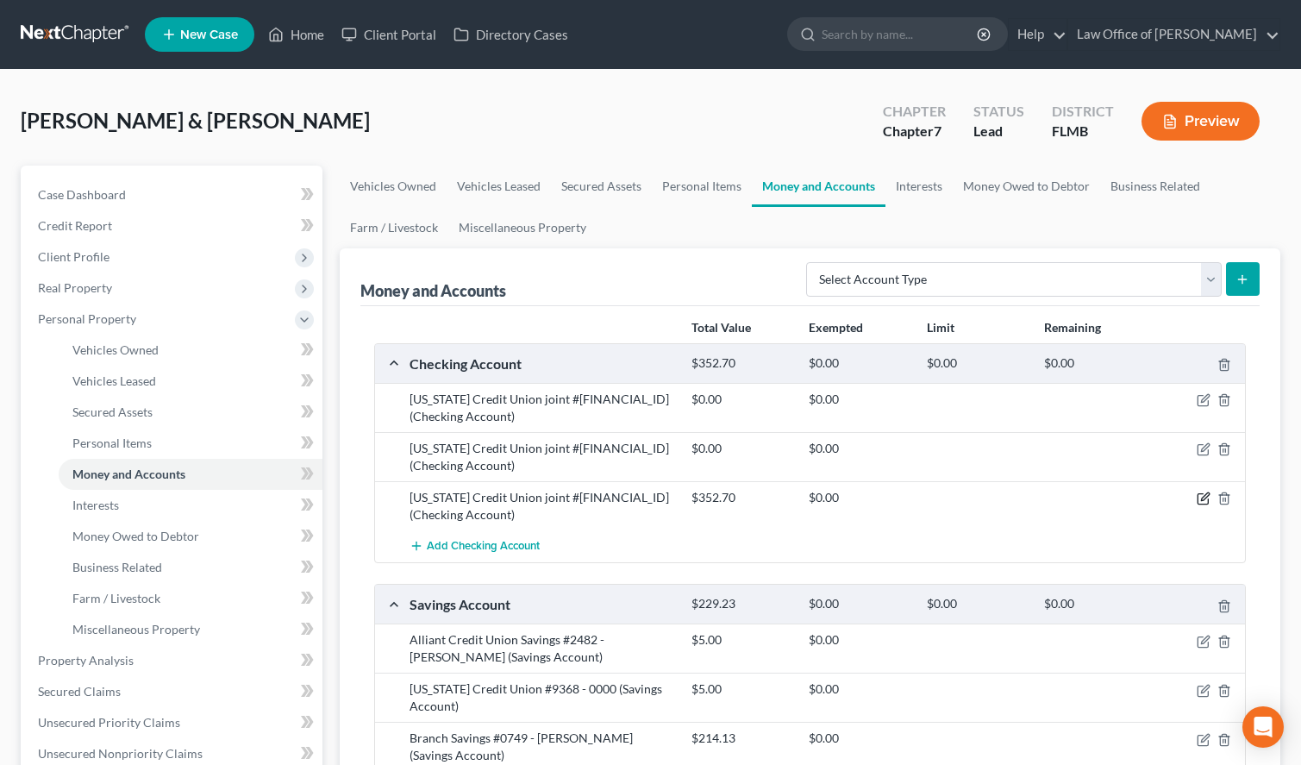
click at [1201, 499] on icon "button" at bounding box center [1203, 498] width 14 height 14
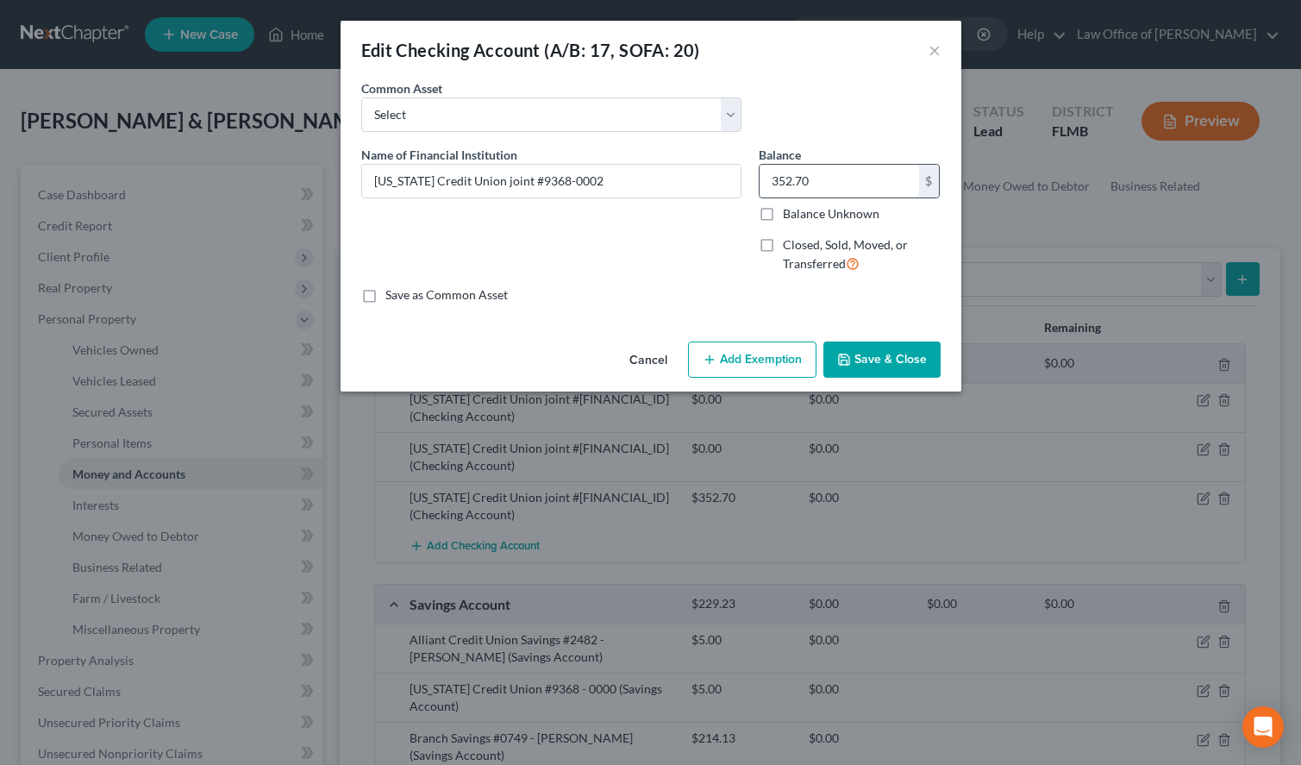
click at [829, 178] on input "352.70" at bounding box center [838, 181] width 159 height 33
click at [846, 360] on polyline "button" at bounding box center [843, 362] width 6 height 4
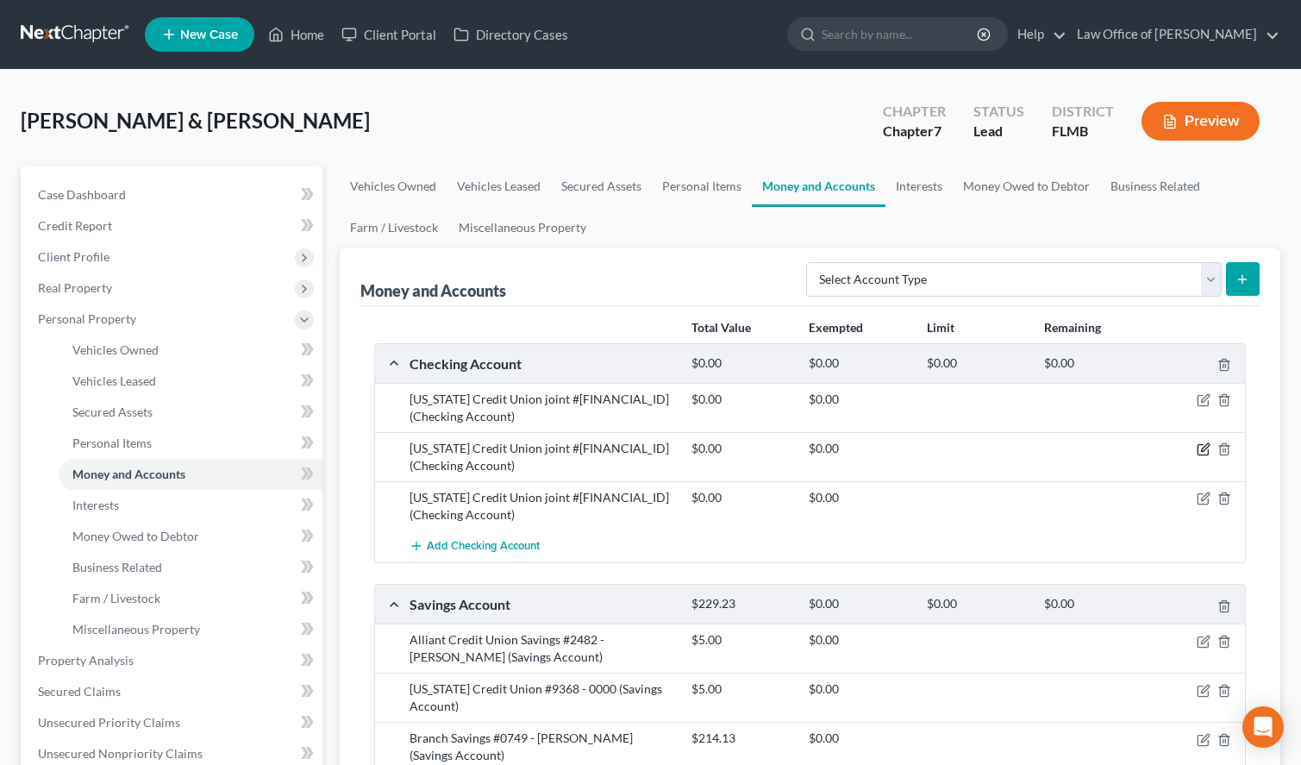
click at [1201, 449] on icon "button" at bounding box center [1203, 449] width 14 height 14
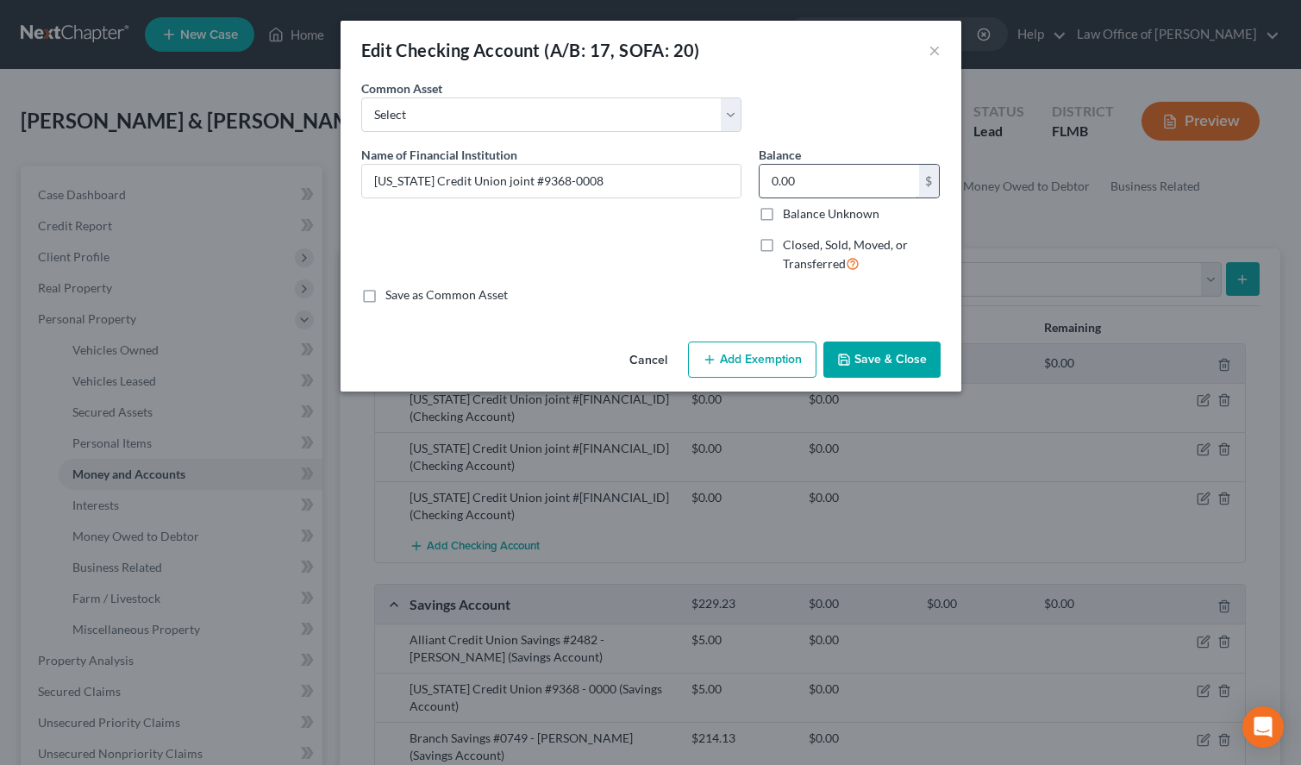
click at [845, 187] on input "0.00" at bounding box center [838, 181] width 159 height 33
paste input "352.7"
type input "352.70"
click at [497, 297] on label "Save as Common Asset" at bounding box center [446, 294] width 122 height 17
click at [403, 297] on input "Save as Common Asset" at bounding box center [397, 291] width 11 height 11
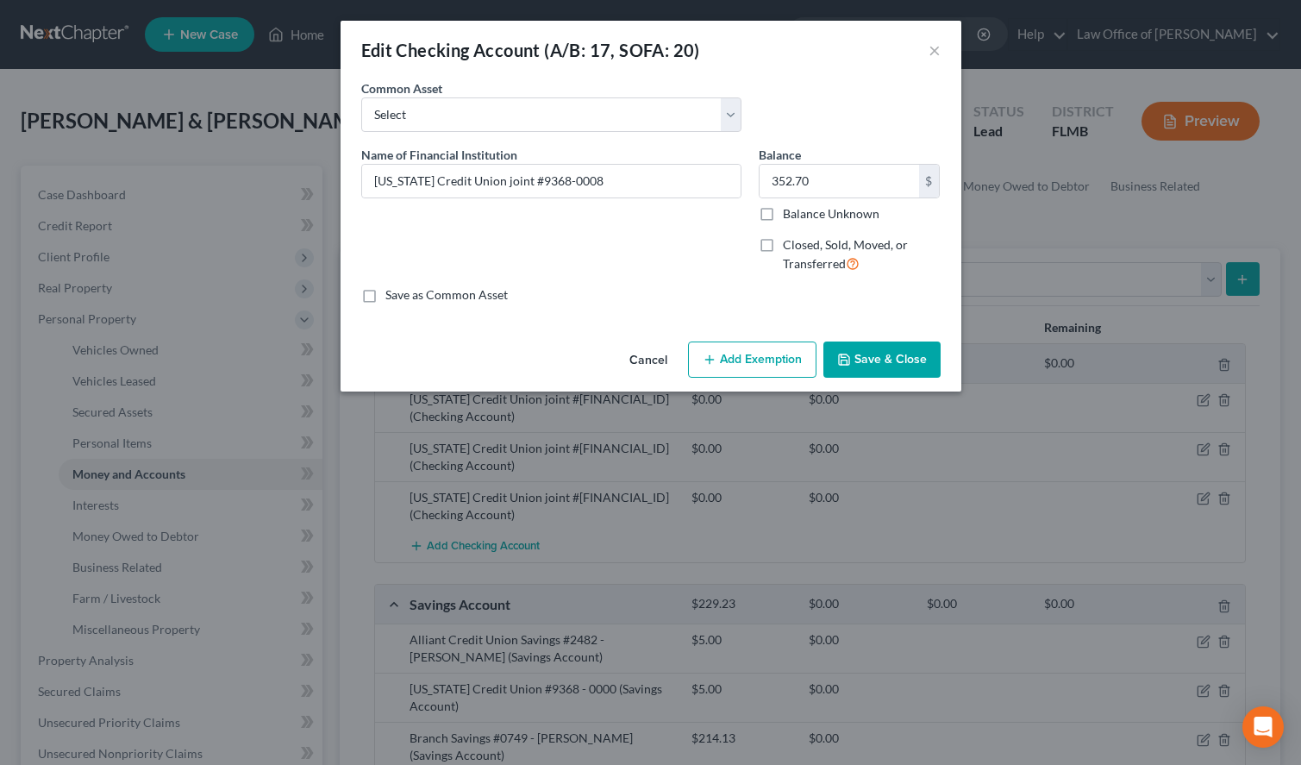
checkbox input "true"
click at [921, 366] on button "Save & Close" at bounding box center [881, 359] width 117 height 36
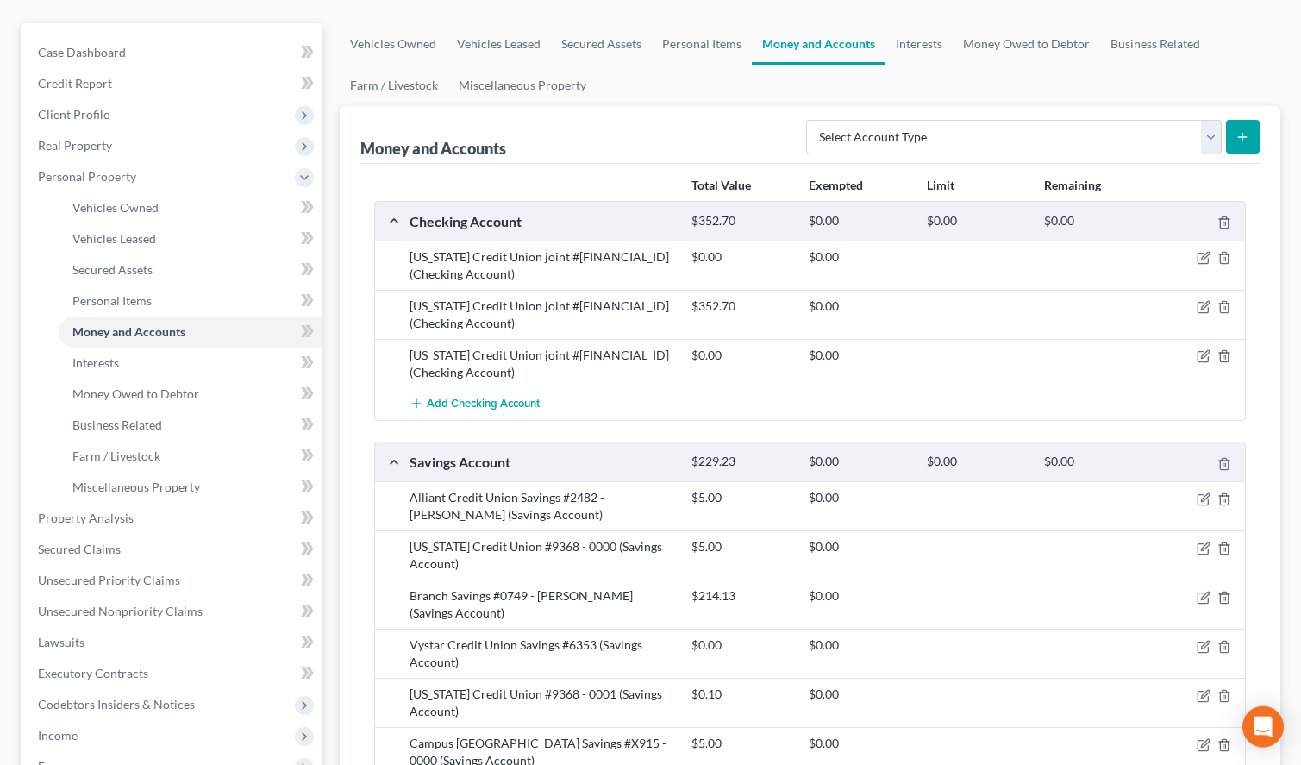
scroll to position [176, 0]
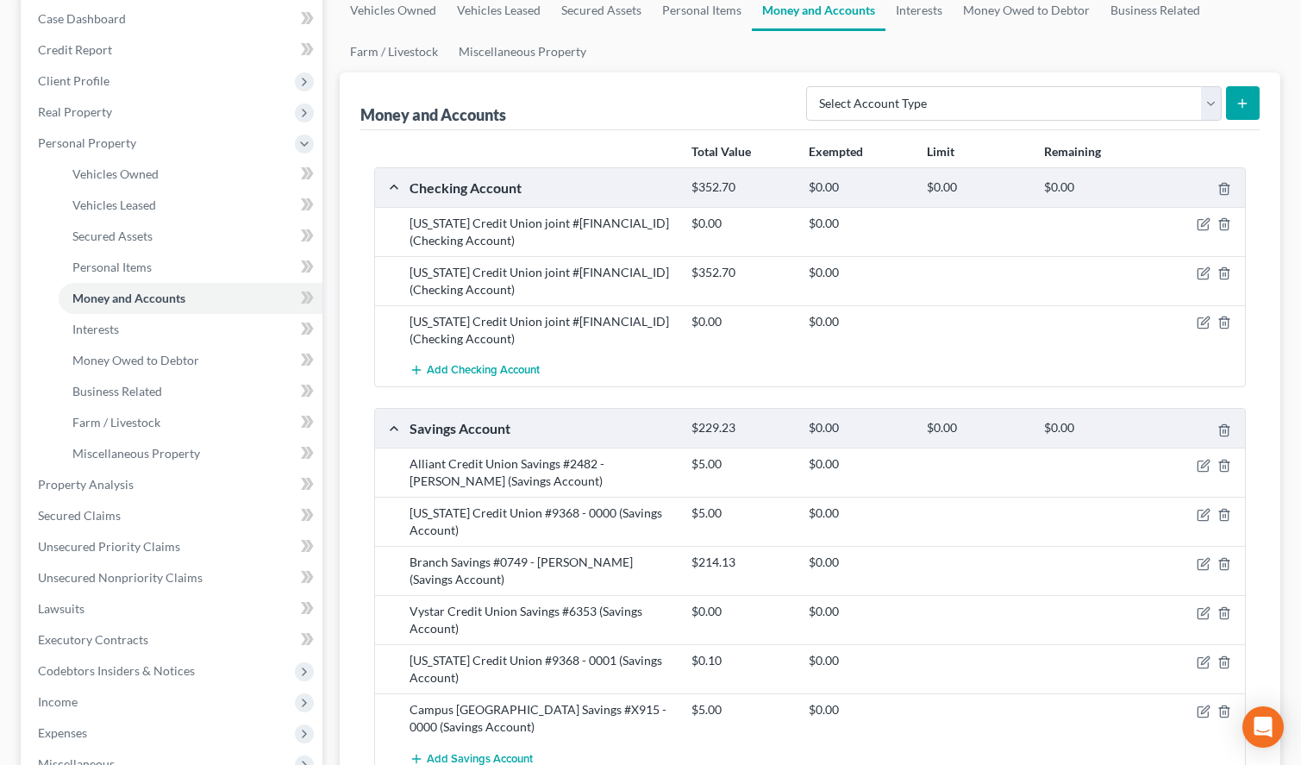
click at [1058, 381] on div "Add Checking Account" at bounding box center [824, 370] width 846 height 32
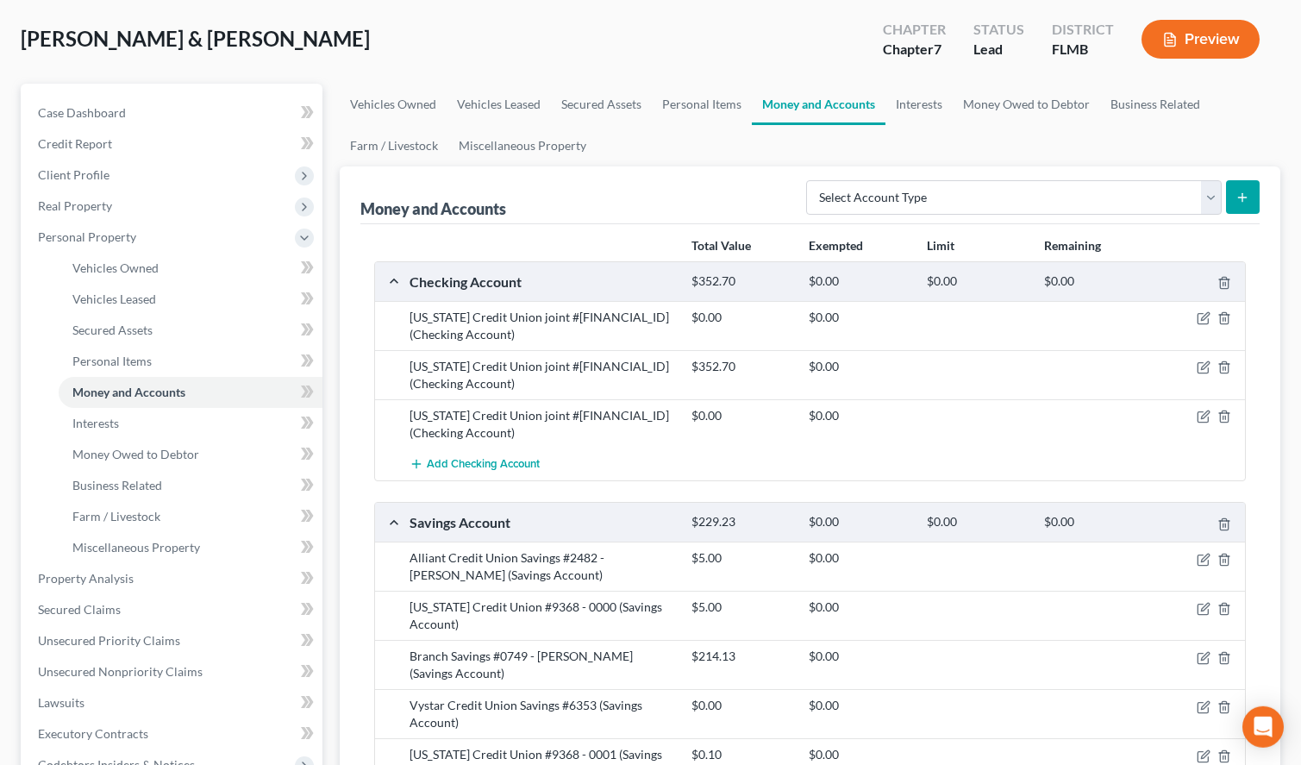
scroll to position [0, 0]
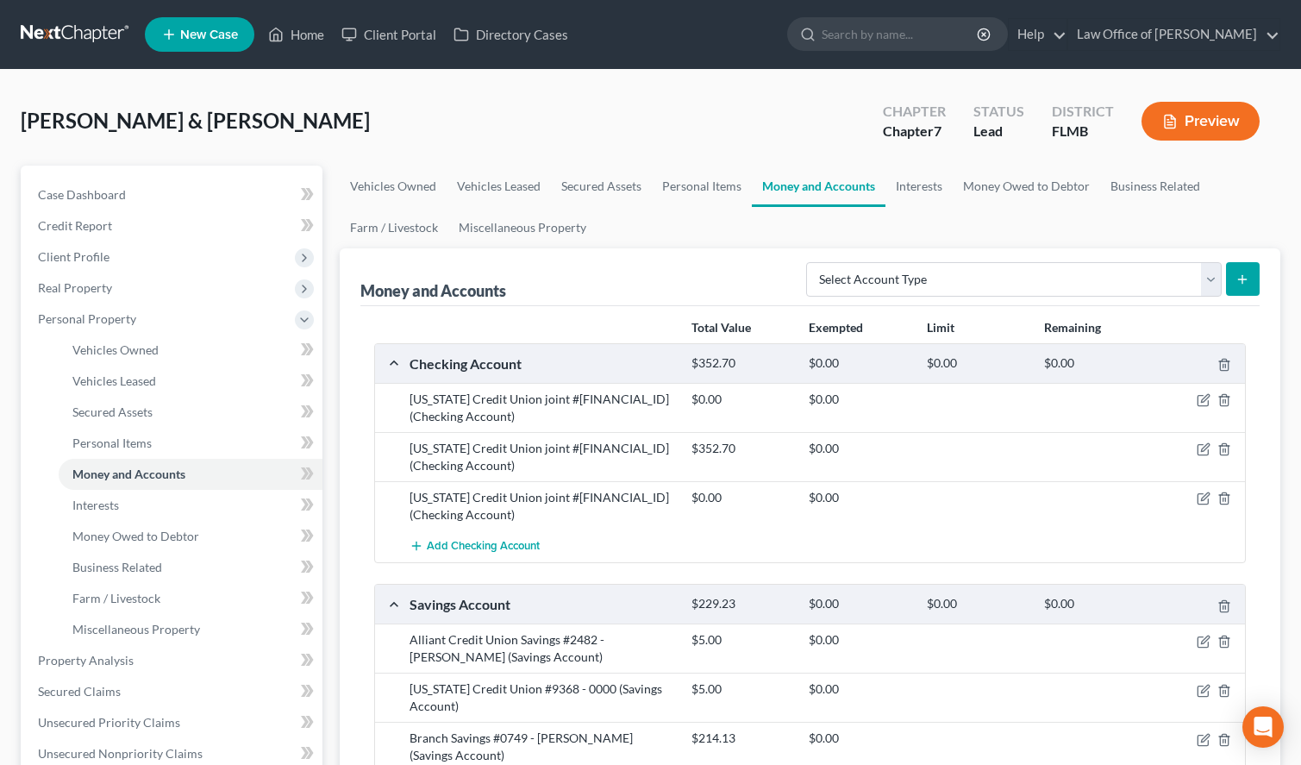
click at [76, 34] on link at bounding box center [76, 34] width 110 height 31
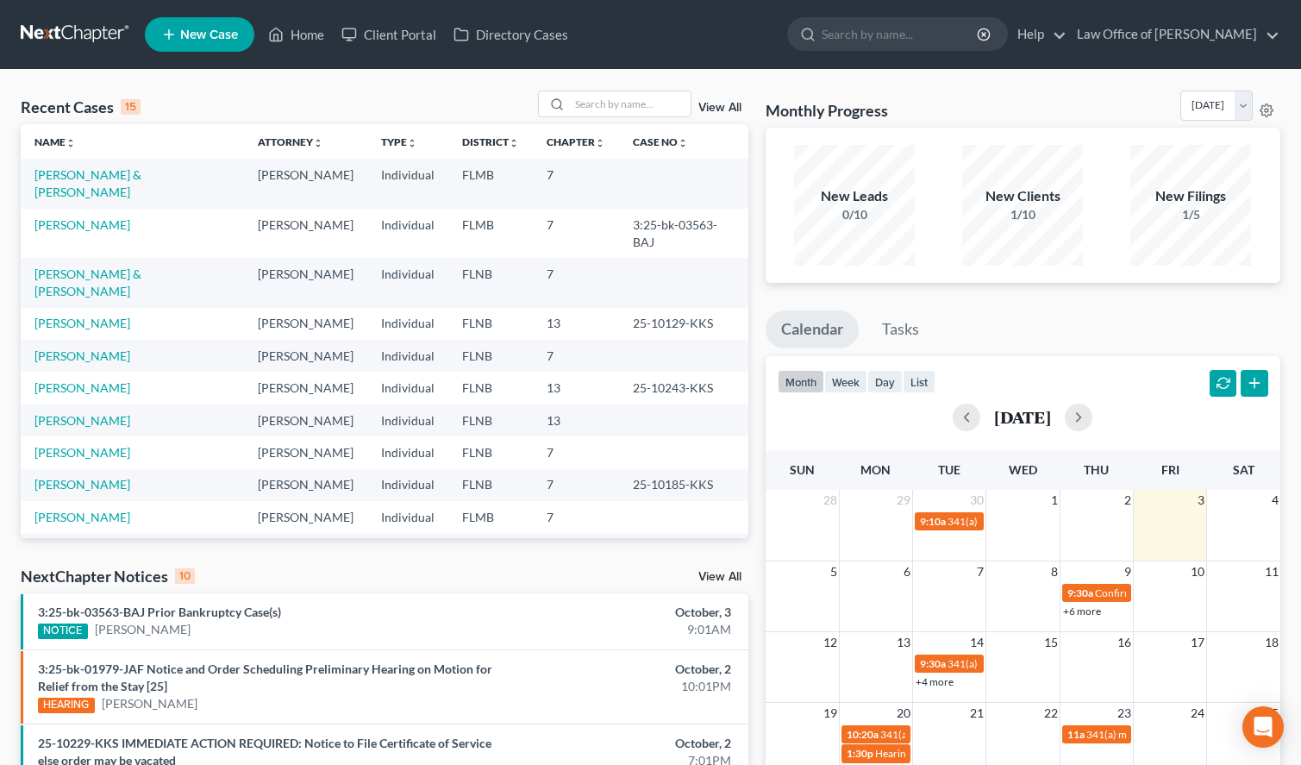
click at [616, 90] on div "Recent Cases 15 View All Name unfold_more expand_more expand_less Attorney unfo…" at bounding box center [650, 665] width 1301 height 1191
click at [615, 102] on input "search" at bounding box center [630, 103] width 121 height 25
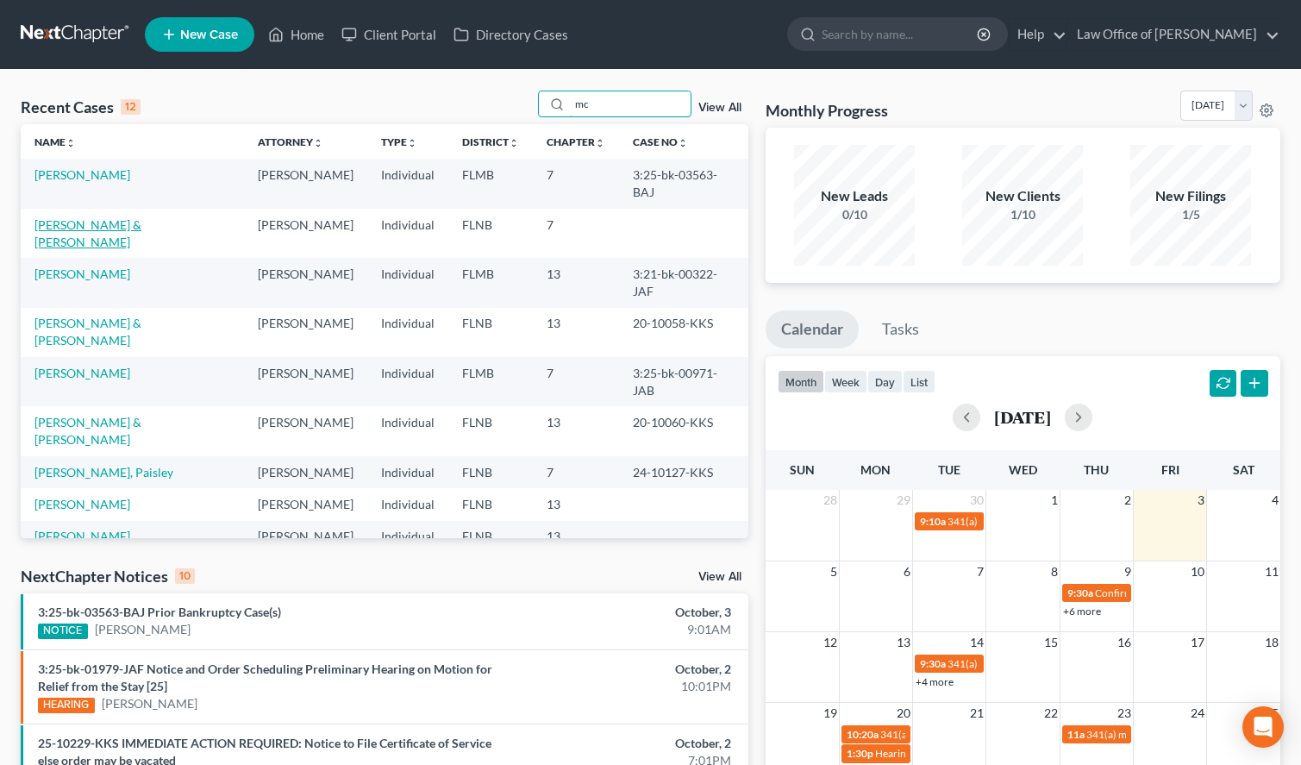
type input "mc"
click at [108, 217] on link "[PERSON_NAME] & [PERSON_NAME]" at bounding box center [87, 233] width 107 height 32
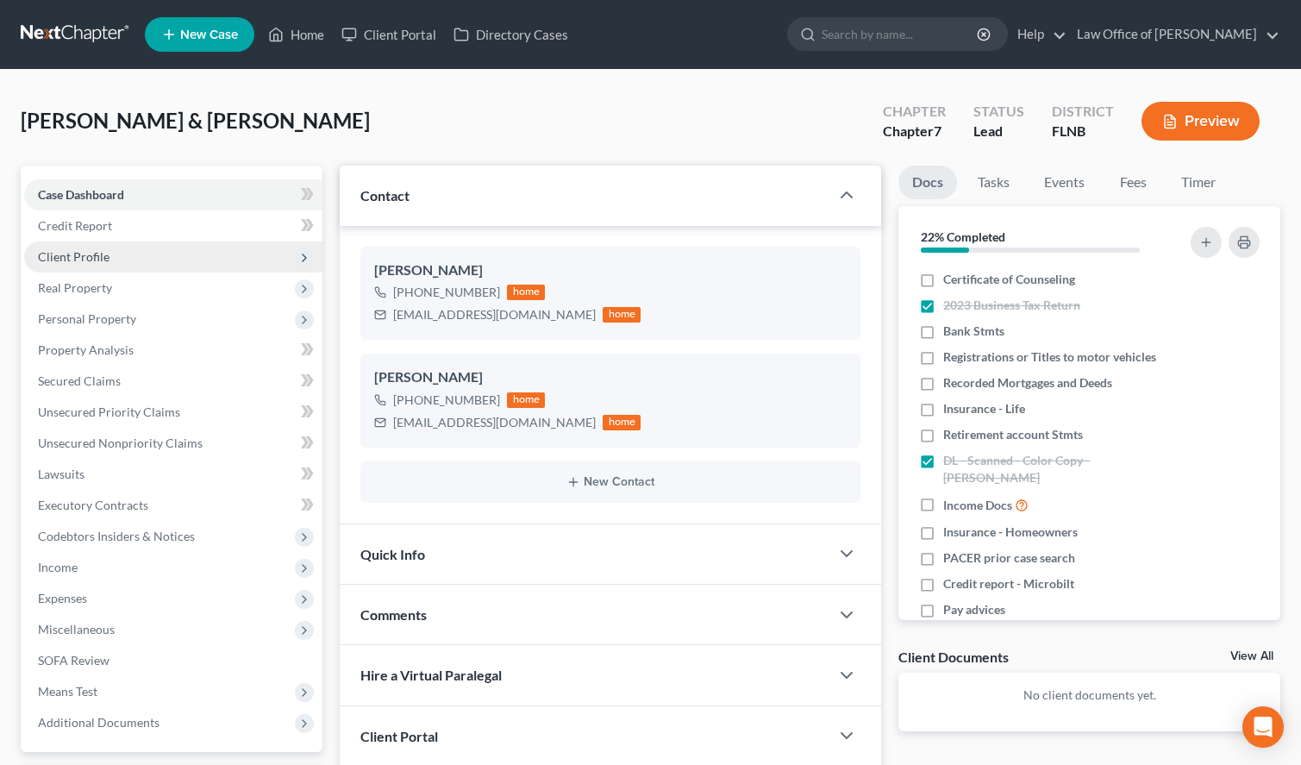
click at [205, 245] on span "Client Profile" at bounding box center [173, 256] width 298 height 31
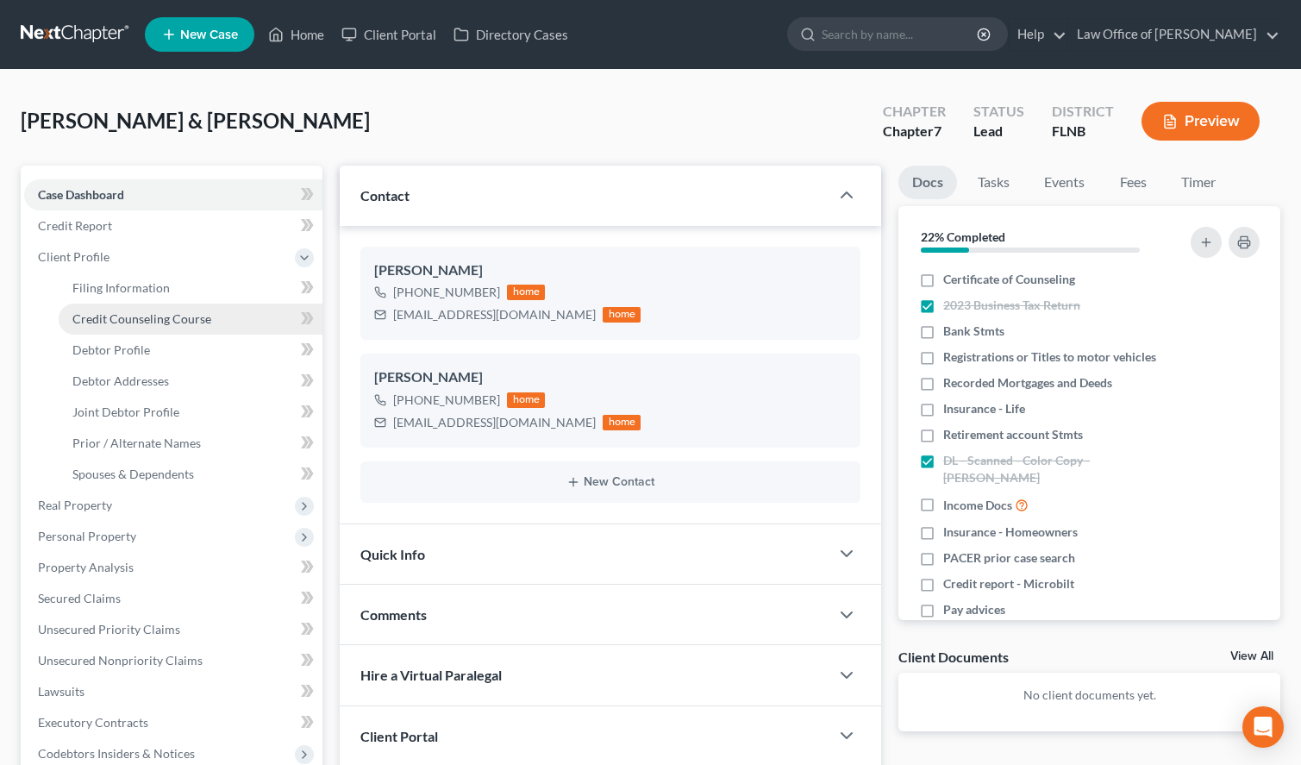
click at [228, 315] on link "Credit Counseling Course" at bounding box center [191, 318] width 264 height 31
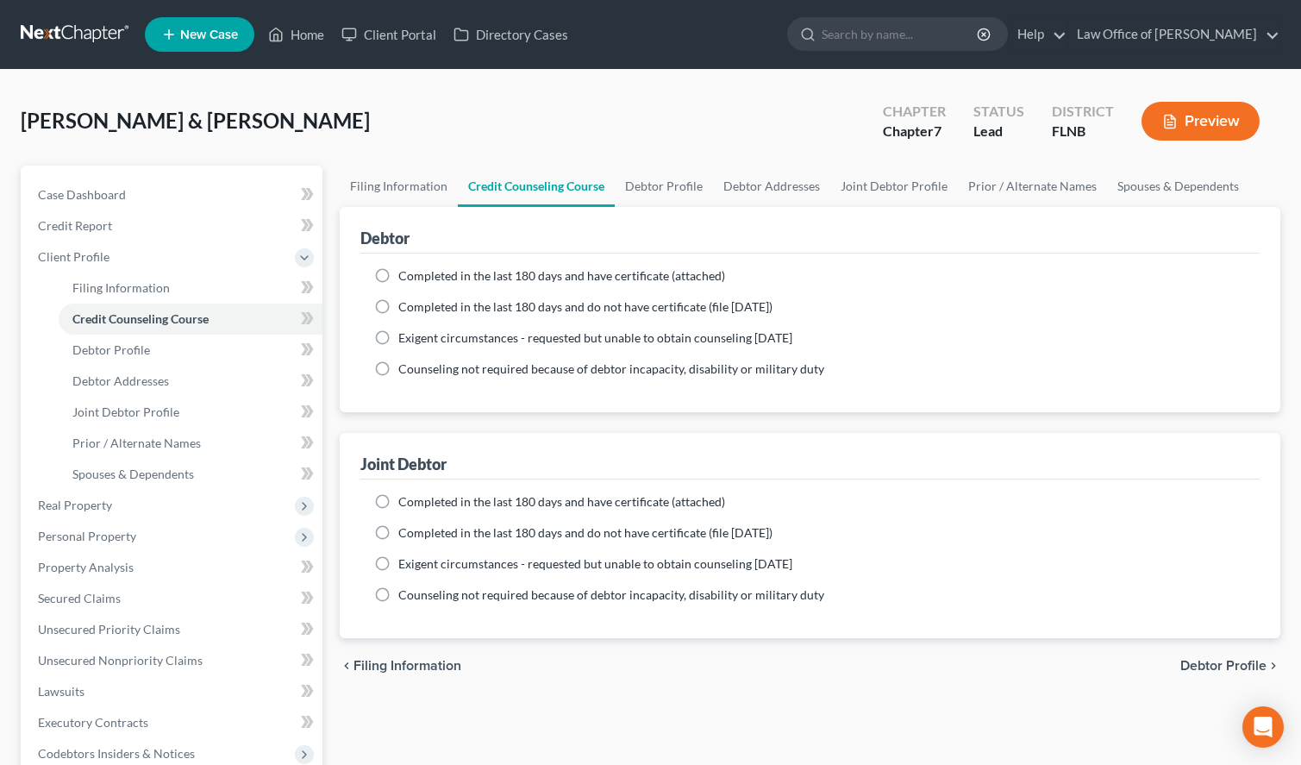
click at [474, 270] on span "Completed in the last 180 days and have certificate (attached)" at bounding box center [561, 275] width 327 height 15
click at [416, 270] on input "Completed in the last 180 days and have certificate (attached)" at bounding box center [410, 272] width 11 height 11
radio input "true"
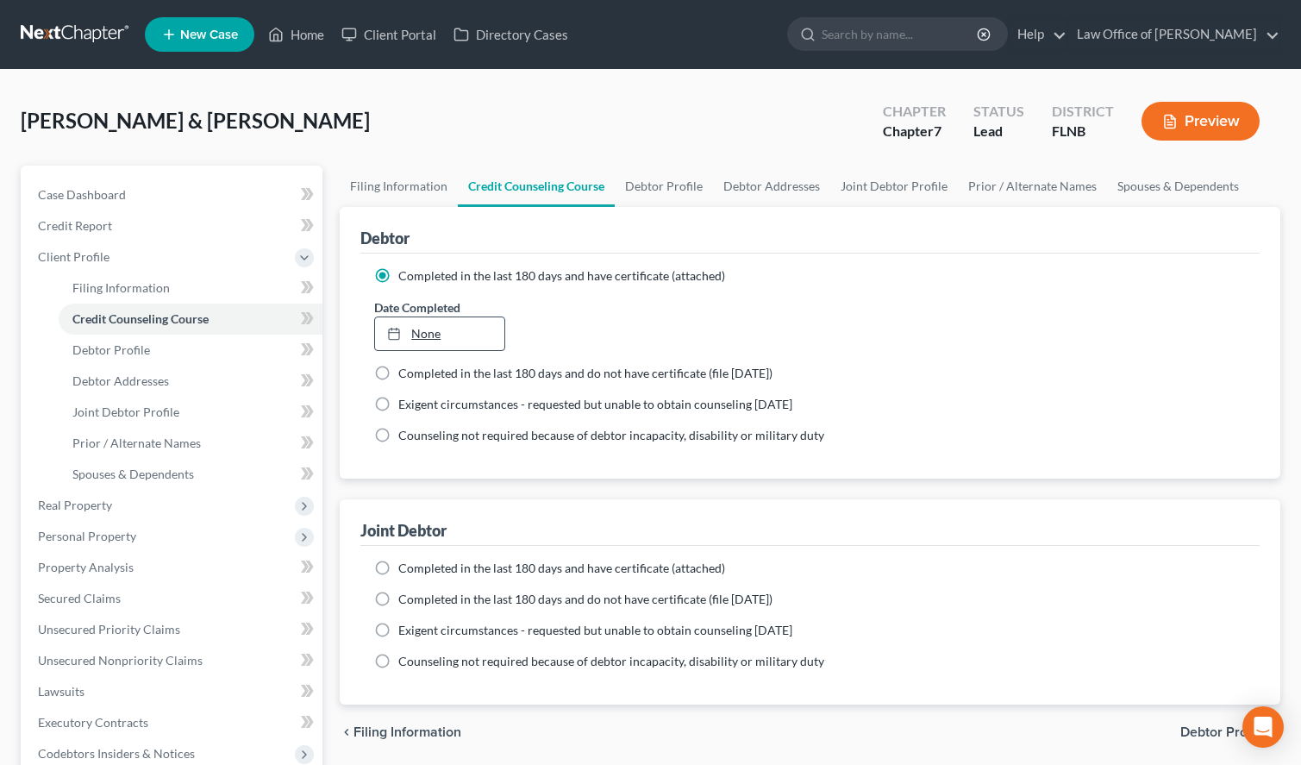
type input "[DATE]"
click at [460, 323] on link "[DATE]" at bounding box center [439, 333] width 129 height 33
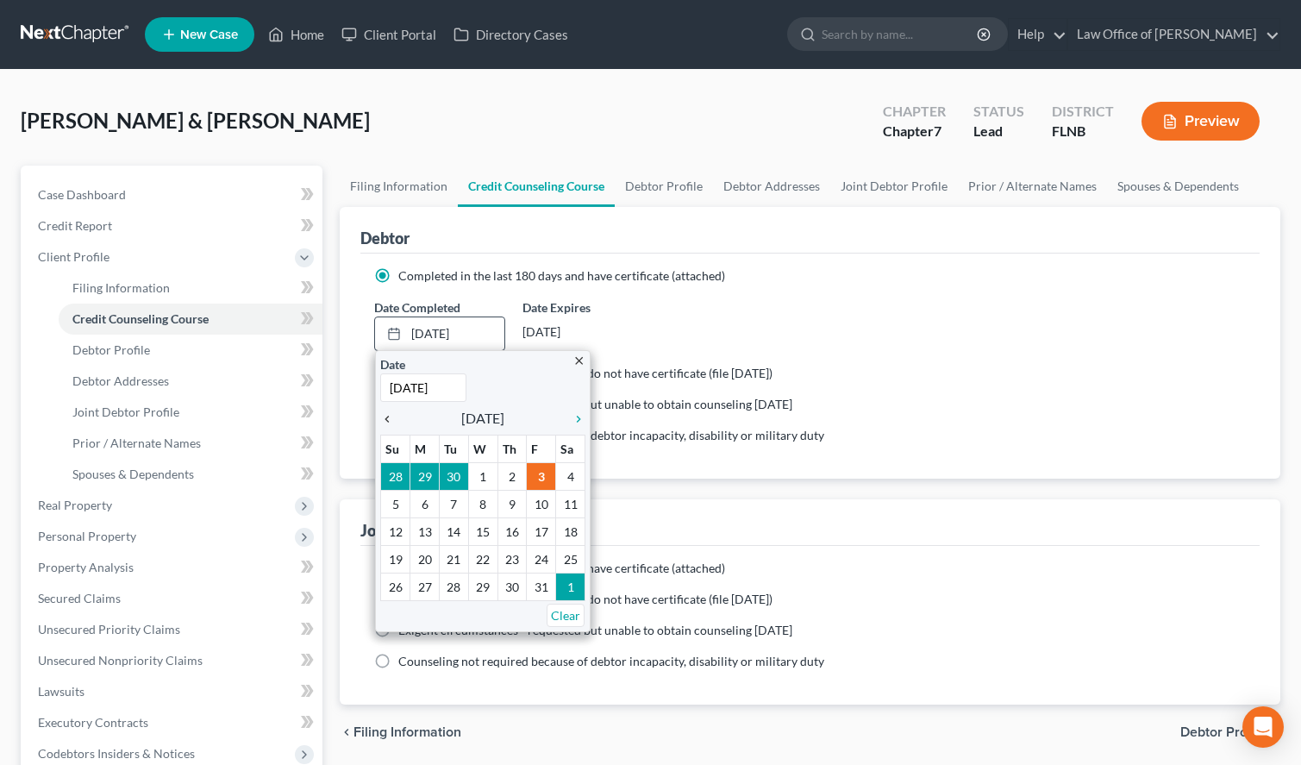
click at [386, 413] on icon "chevron_left" at bounding box center [391, 419] width 22 height 14
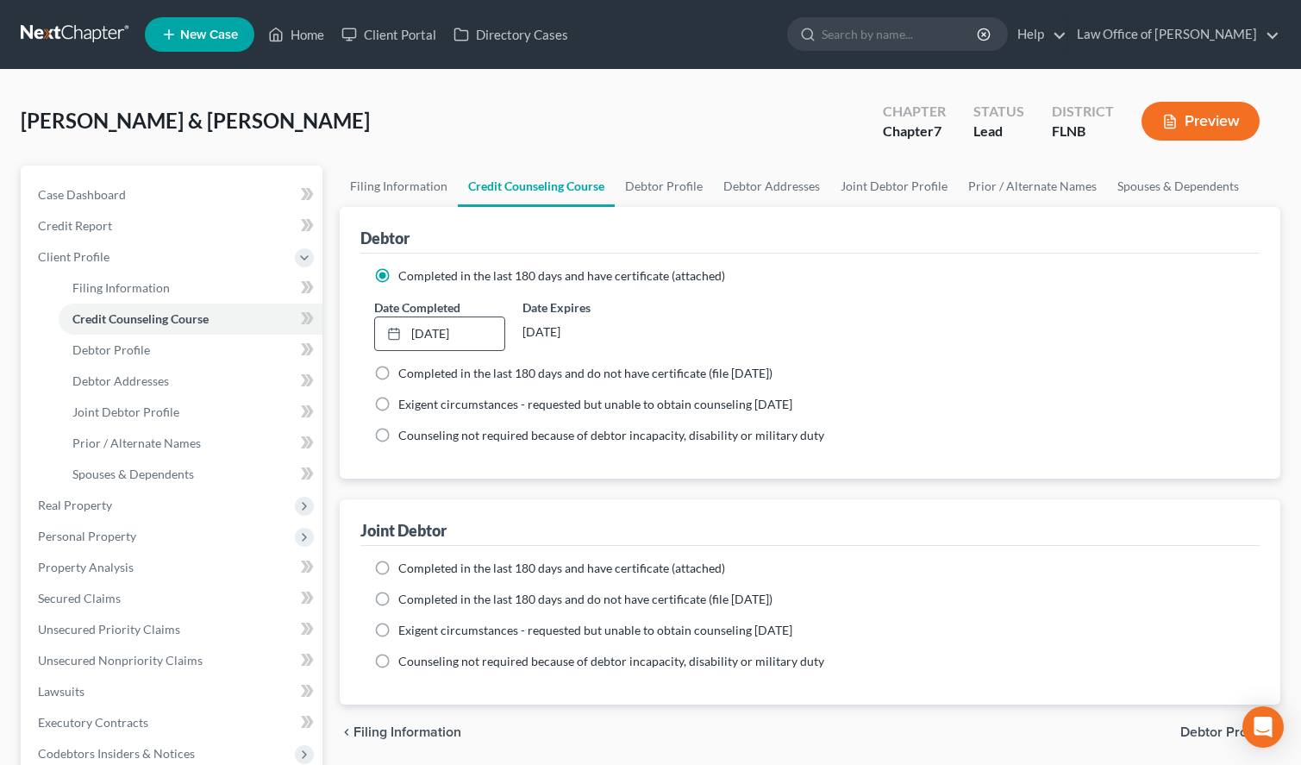
click at [398, 566] on label "Completed in the last 180 days and have certificate (attached)" at bounding box center [561, 567] width 327 height 17
click at [405, 566] on input "Completed in the last 180 days and have certificate (attached)" at bounding box center [410, 564] width 11 height 11
radio input "true"
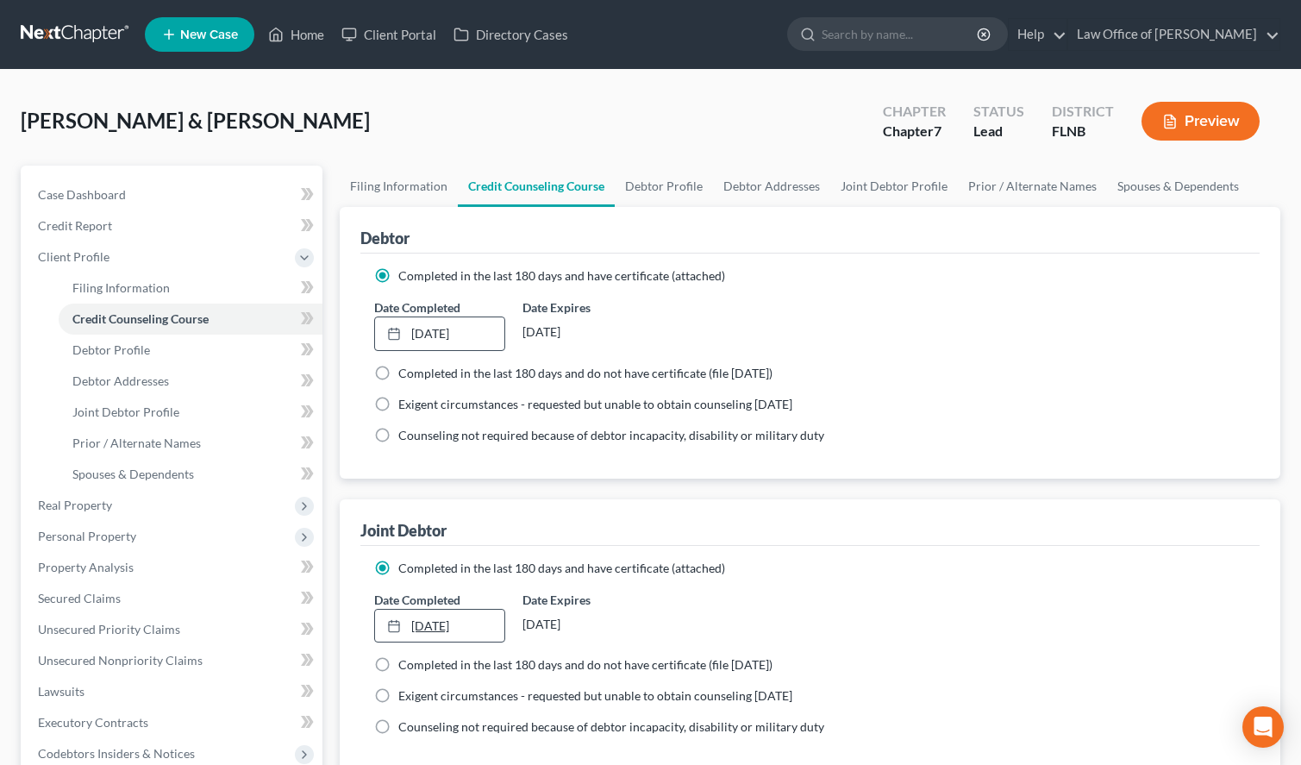
type input "[DATE]"
click at [405, 618] on div at bounding box center [399, 625] width 24 height 15
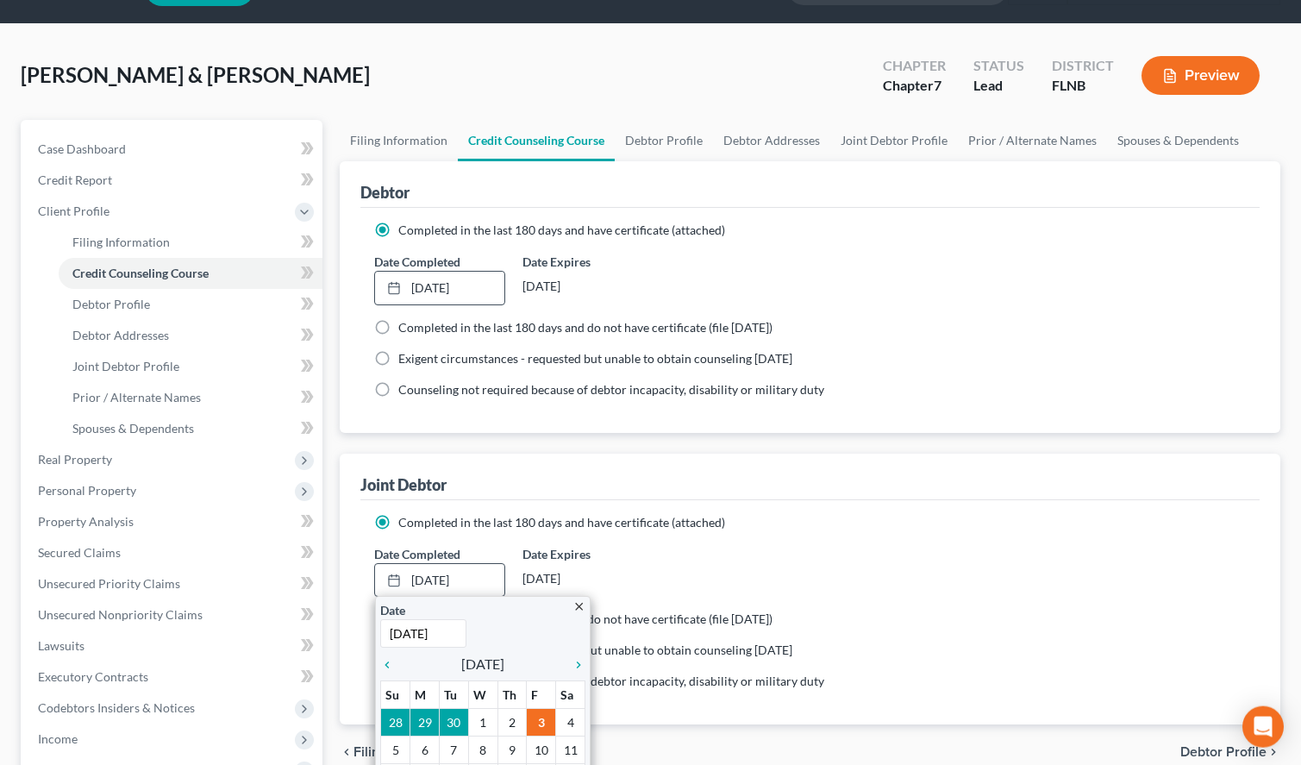
scroll to position [88, 0]
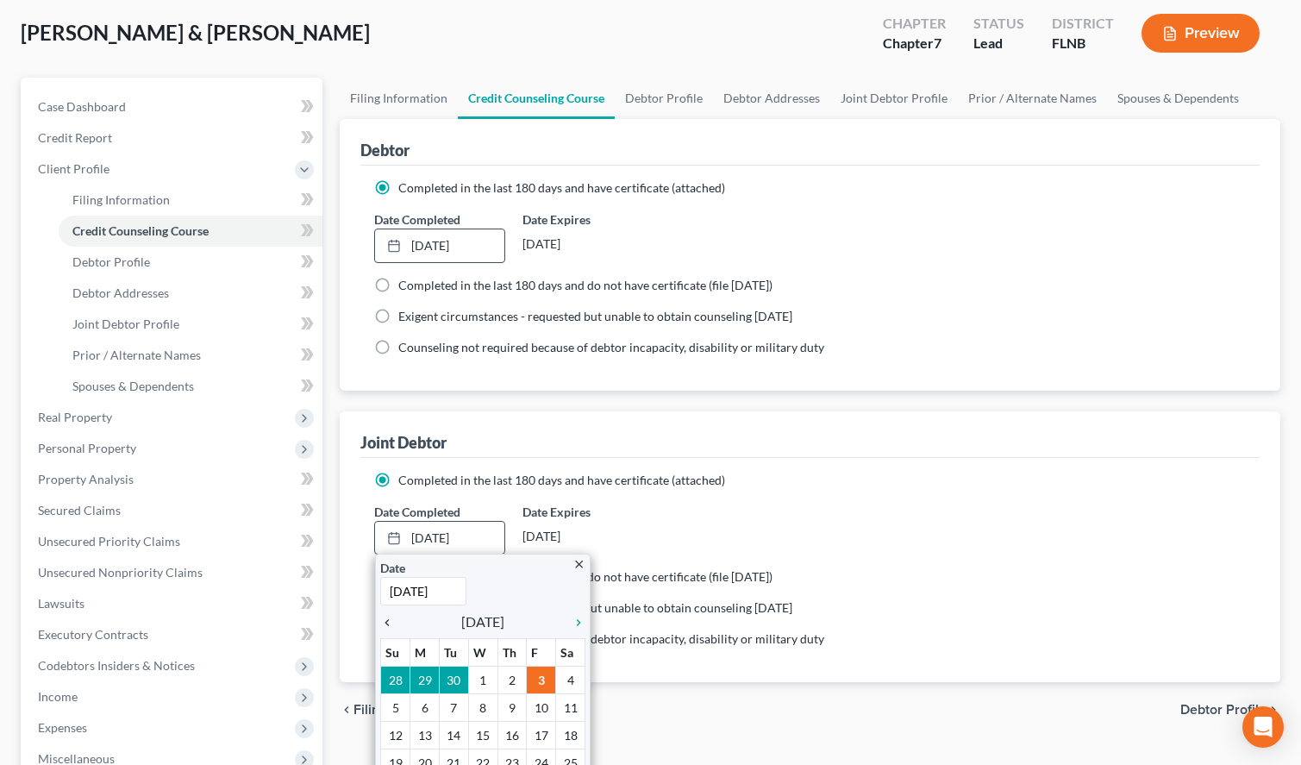
click at [387, 618] on icon "chevron_left" at bounding box center [391, 622] width 22 height 14
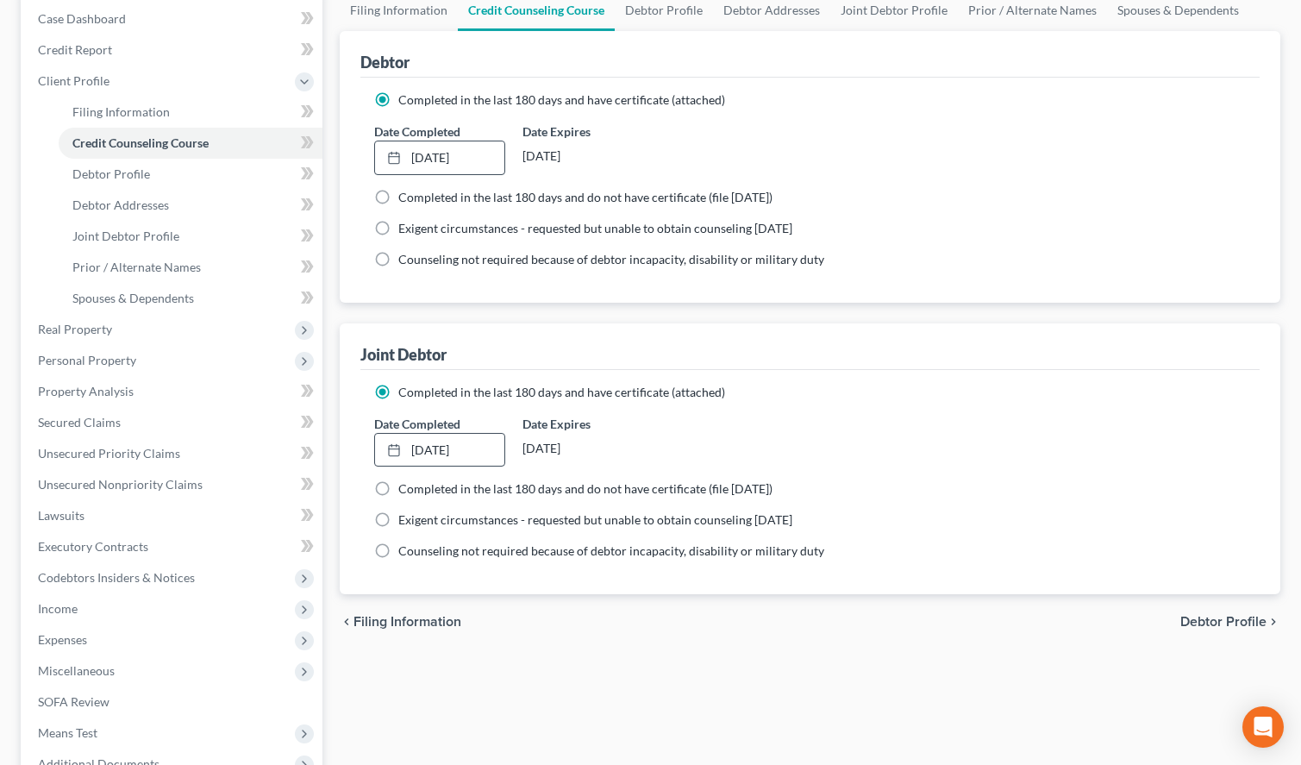
click at [905, 75] on div "Debtor" at bounding box center [809, 54] width 899 height 47
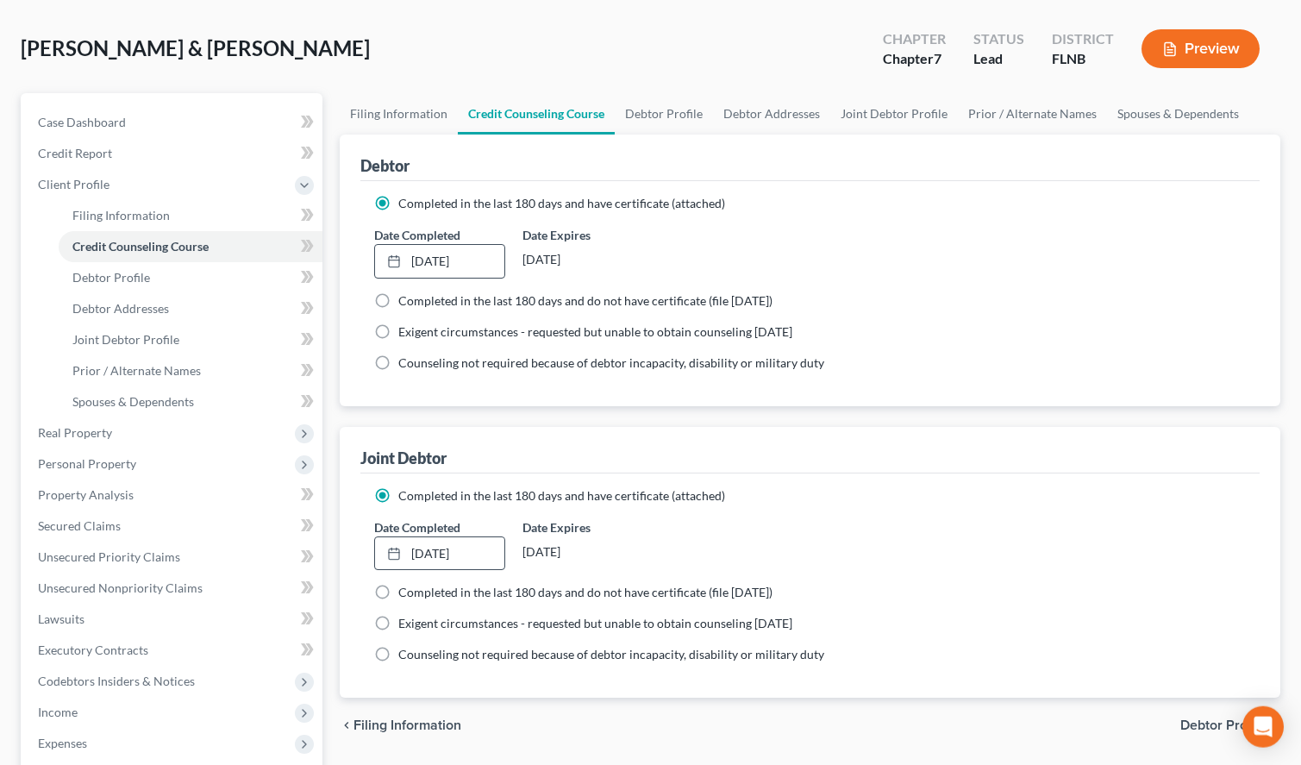
scroll to position [0, 0]
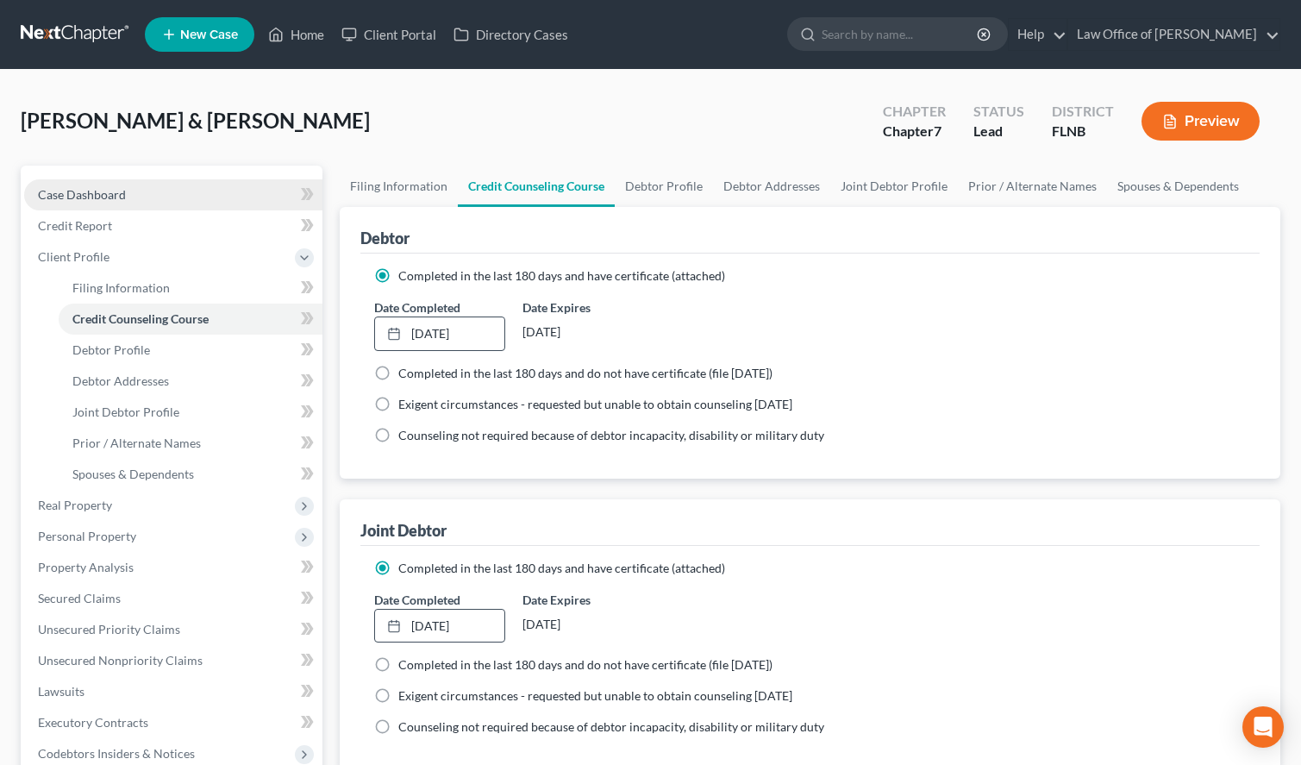
click at [115, 180] on link "Case Dashboard" at bounding box center [173, 194] width 298 height 31
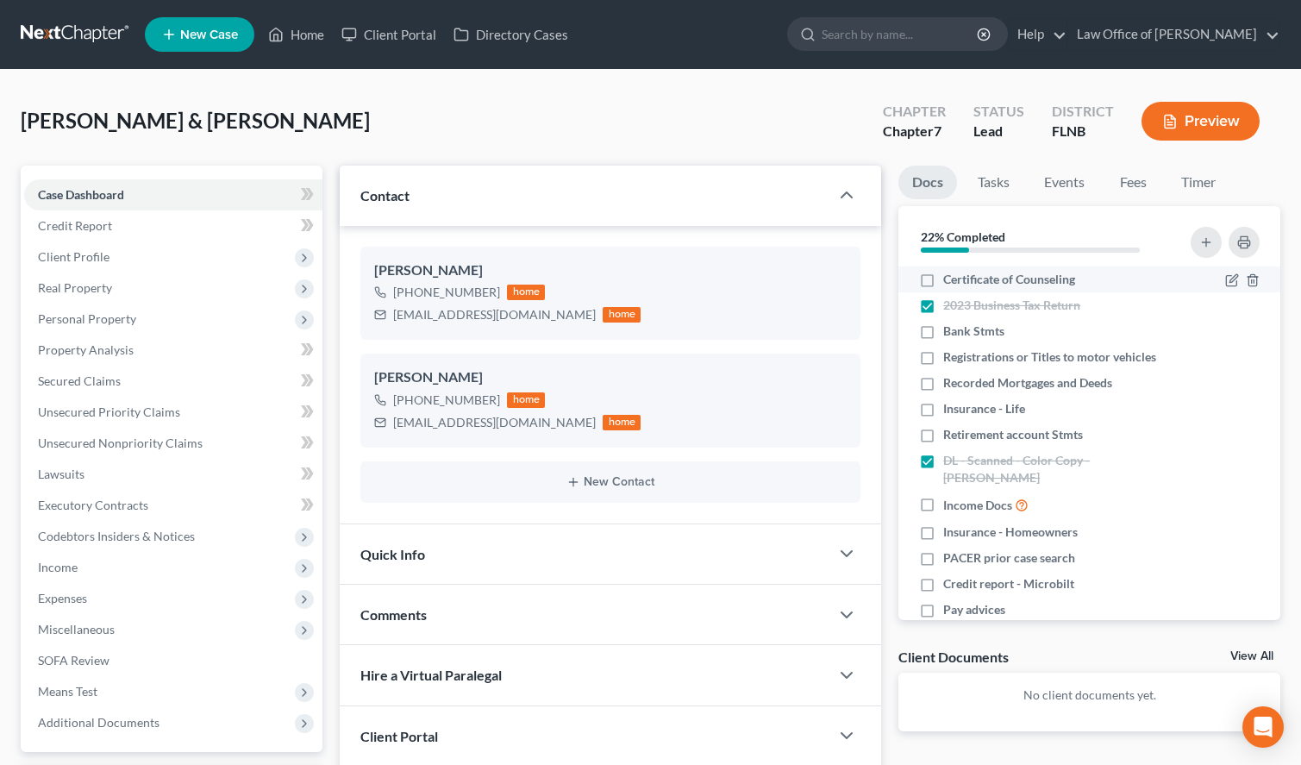
click at [1008, 286] on span "Certificate of Counseling" at bounding box center [1009, 279] width 132 height 17
click at [961, 282] on input "Certificate of Counseling" at bounding box center [955, 276] width 11 height 11
checkbox input "true"
click at [592, 151] on div "[PERSON_NAME] & [PERSON_NAME] Upgraded Chapter Chapter 7 Status Lead District F…" at bounding box center [650, 128] width 1259 height 75
click at [943, 328] on label "Bank Stmts" at bounding box center [973, 330] width 61 height 17
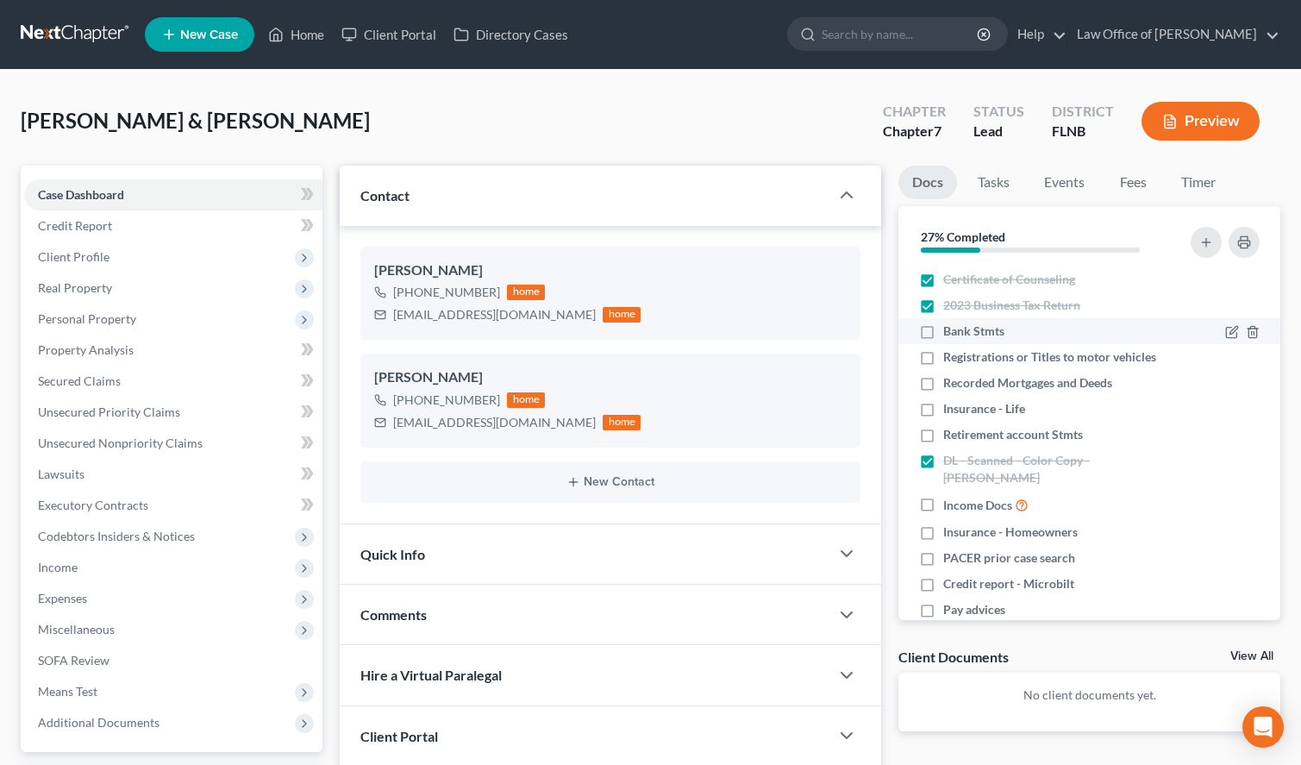
click at [950, 328] on input "Bank Stmts" at bounding box center [955, 327] width 11 height 11
checkbox input "true"
